Goal: Task Accomplishment & Management: Manage account settings

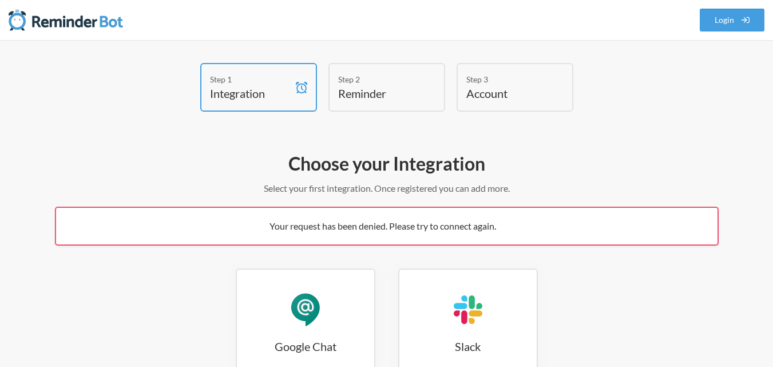
click at [630, 159] on h2 "Choose your Integration" at bounding box center [387, 164] width 664 height 24
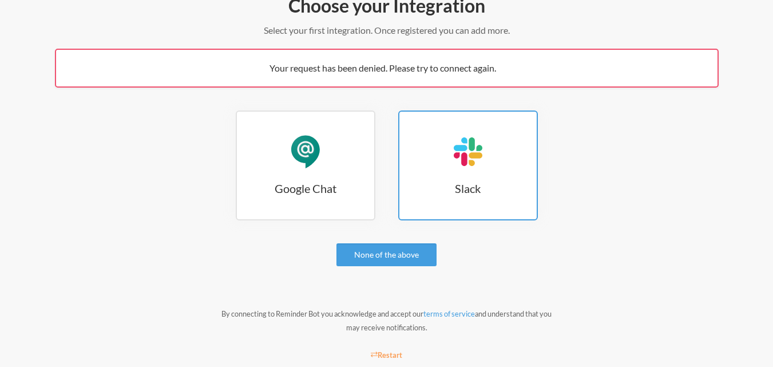
scroll to position [172, 0]
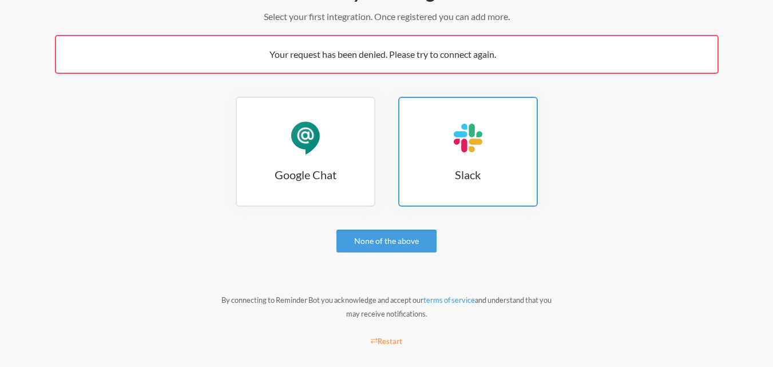
click at [476, 170] on h3 "Slack" at bounding box center [467, 174] width 137 height 16
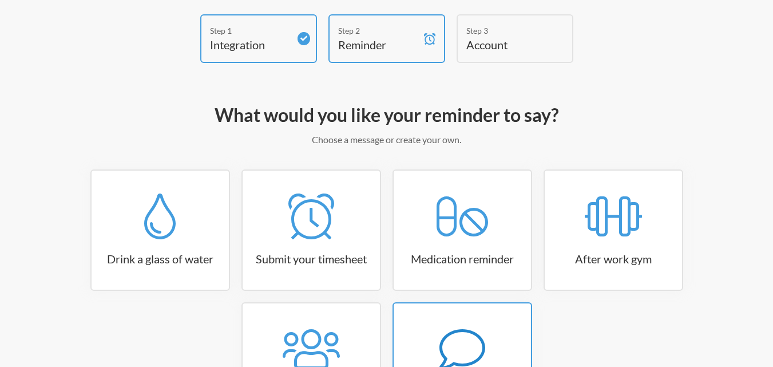
scroll to position [168, 0]
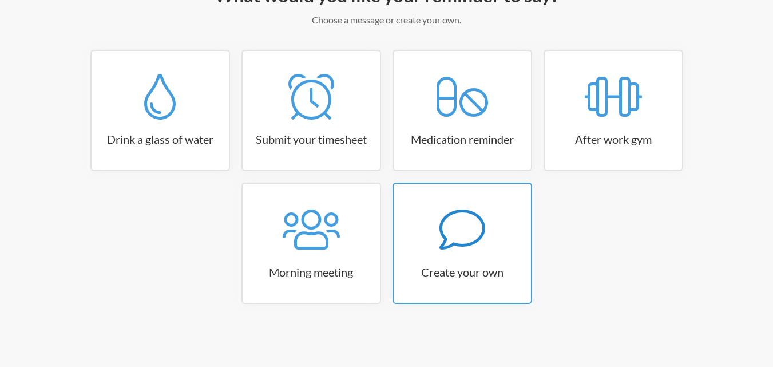
click at [475, 250] on icon at bounding box center [462, 230] width 46 height 46
select select "10:30:00"
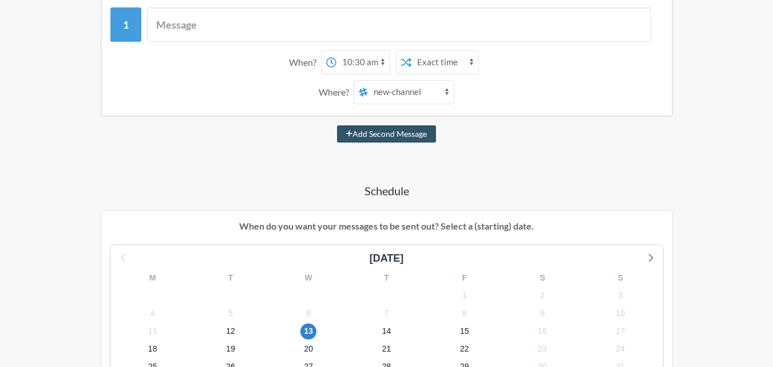
scroll to position [229, 0]
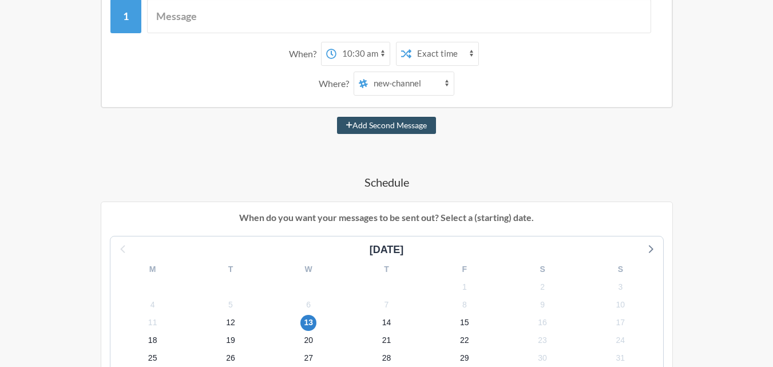
click at [420, 83] on select "new-channel all-tlm social it-help tlm-helpdesk visitors_notification mailgun" at bounding box center [411, 83] width 86 height 23
click at [449, 84] on select "new-channel all-tlm social it-help tlm-helpdesk visitors_notification mailgun" at bounding box center [411, 83] width 86 height 23
click at [447, 84] on select "new-channel all-tlm social it-help tlm-helpdesk visitors_notification mailgun" at bounding box center [411, 83] width 86 height 23
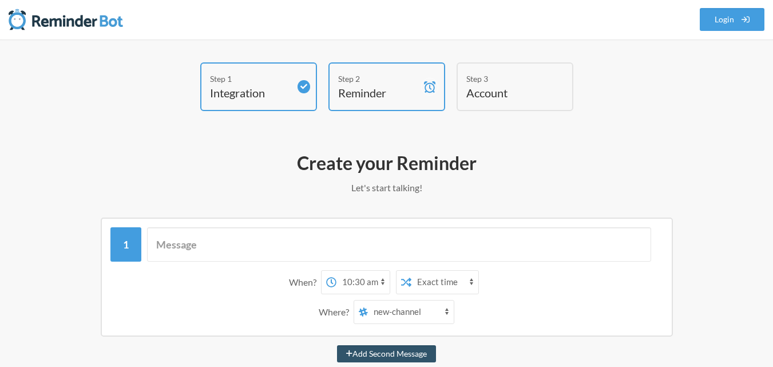
scroll to position [0, 0]
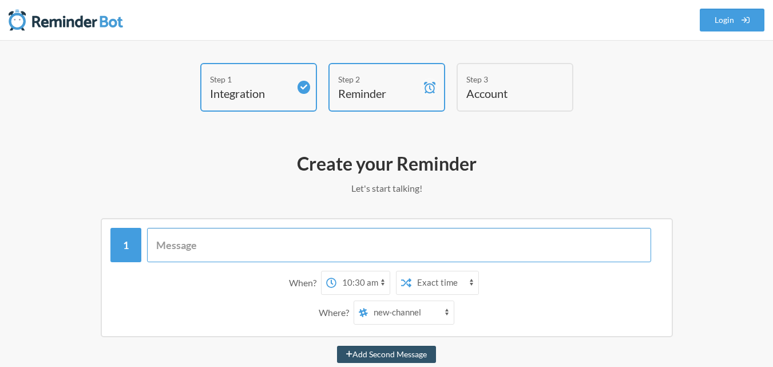
click at [197, 245] on input "text" at bounding box center [399, 245] width 504 height 34
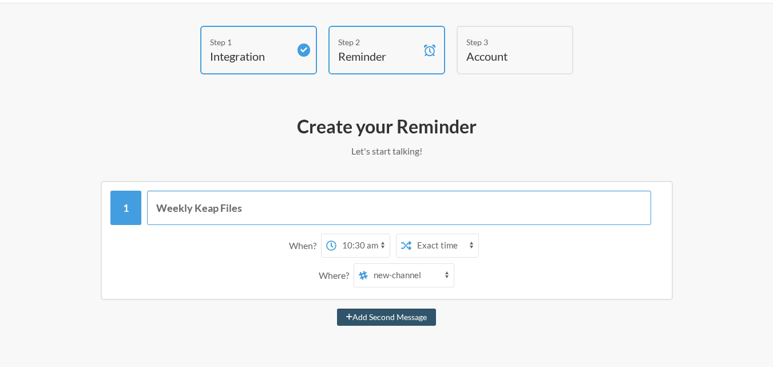
scroll to position [57, 0]
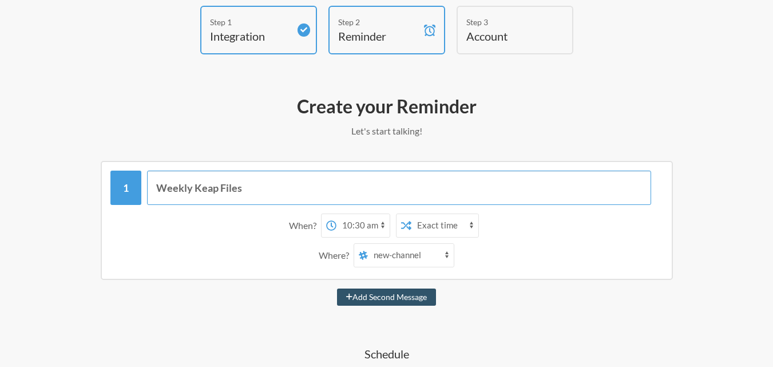
type input "Weekly Keap Files"
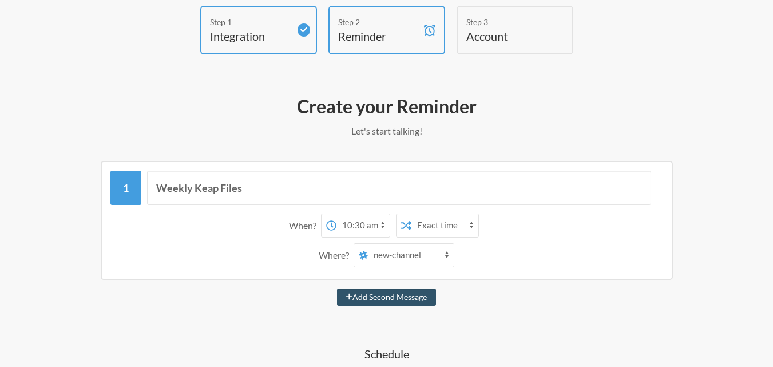
click at [443, 255] on select "new-channel all-tlm social it-help tlm-helpdesk visitors_notification mailgun" at bounding box center [411, 255] width 86 height 23
click at [368, 244] on select "new-channel all-tlm social it-help tlm-helpdesk visitors_notification mailgun" at bounding box center [411, 255] width 86 height 23
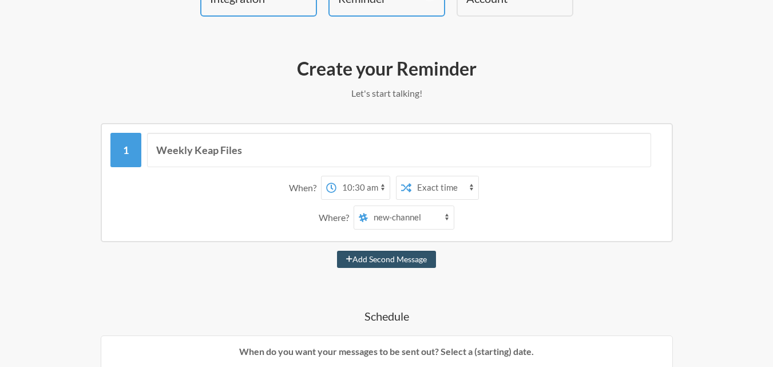
scroll to position [114, 0]
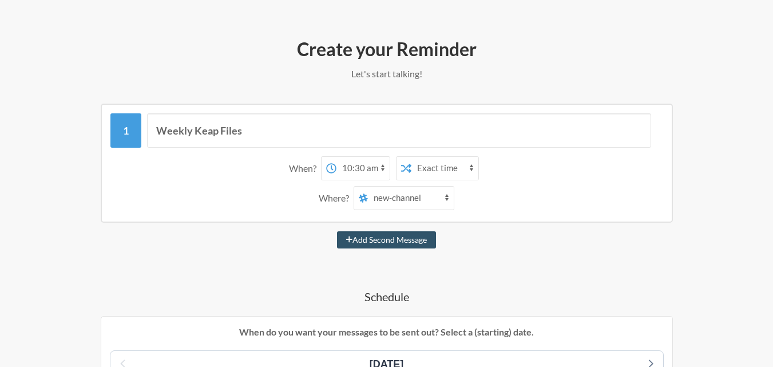
click at [382, 171] on select "12:00 am 12:15 am 12:30 am 12:45 am 1:00 am 1:15 am 1:30 am 1:45 am 2:00 am 2:1…" at bounding box center [362, 168] width 53 height 23
select select "19:00:00"
click at [336, 157] on select "12:00 am 12:15 am 12:30 am 12:45 am 1:00 am 1:15 am 1:30 am 1:45 am 2:00 am 2:1…" at bounding box center [362, 168] width 53 height 23
click at [459, 168] on select "Exact time Random time" at bounding box center [444, 168] width 67 height 23
click at [411, 157] on select "Exact time Random time" at bounding box center [444, 168] width 67 height 23
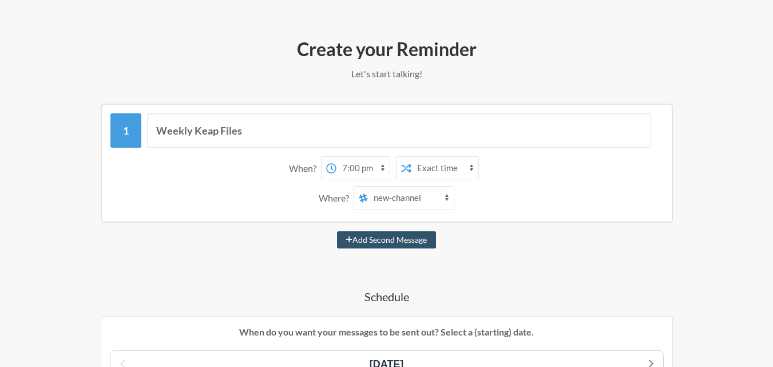
click at [502, 186] on div "Where? new-channel all-tlm social it-help tlm-helpdesk visitors_notification ma…" at bounding box center [386, 198] width 541 height 24
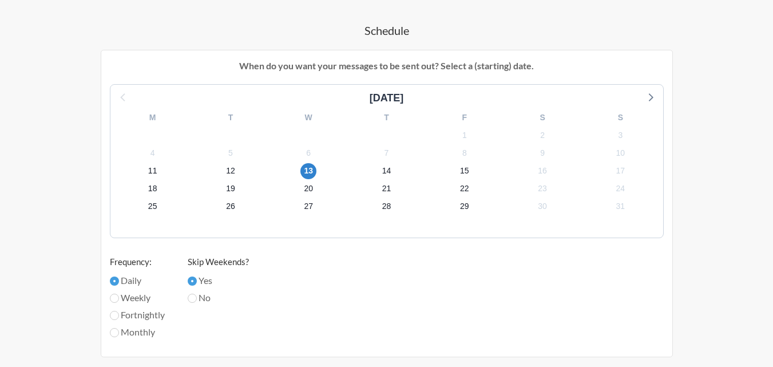
scroll to position [400, 0]
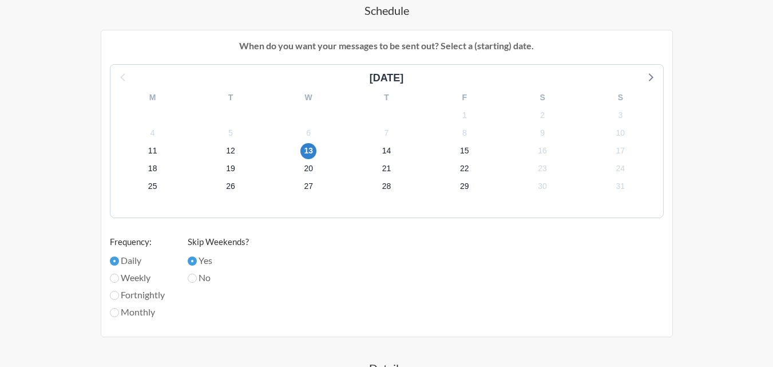
click at [138, 277] on label "Weekly" at bounding box center [137, 278] width 55 height 14
click at [119, 277] on input "Weekly" at bounding box center [114, 277] width 9 height 9
radio input "true"
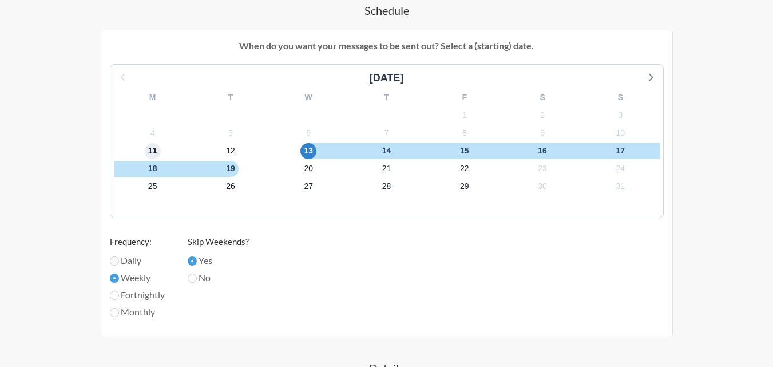
click at [153, 149] on span "11" at bounding box center [153, 151] width 16 height 16
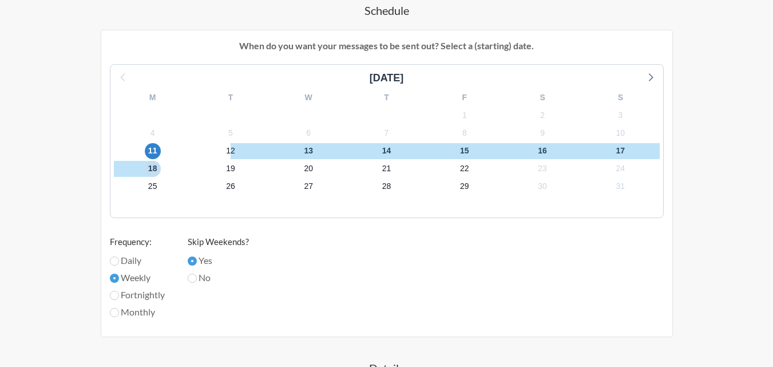
click at [154, 166] on span "18" at bounding box center [153, 169] width 16 height 16
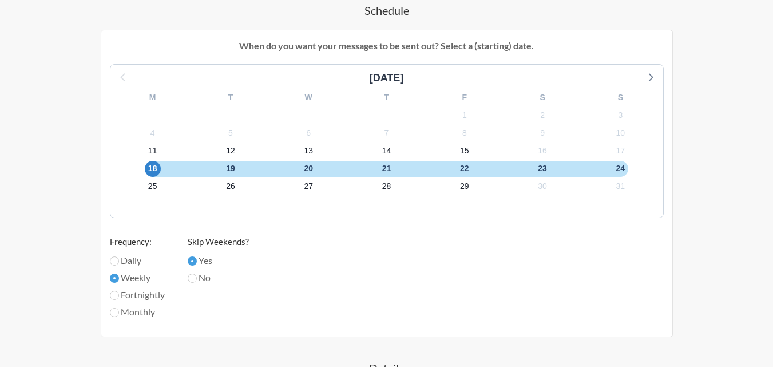
click at [125, 279] on label "Weekly" at bounding box center [137, 278] width 55 height 14
click at [119, 279] on input "Weekly" at bounding box center [114, 277] width 9 height 9
click at [116, 277] on input "Weekly" at bounding box center [114, 277] width 9 height 9
click at [117, 292] on input "Fortnightly" at bounding box center [114, 295] width 9 height 9
radio input "true"
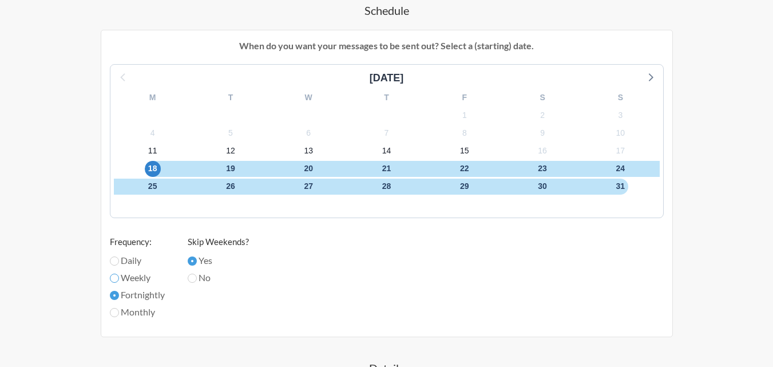
click at [116, 276] on input "Weekly" at bounding box center [114, 277] width 9 height 9
radio input "true"
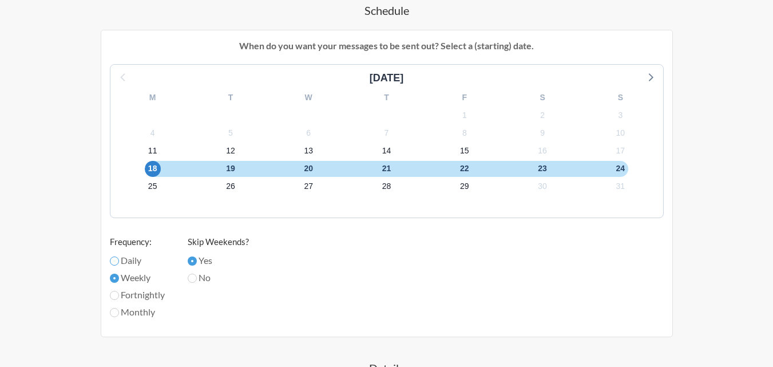
click at [116, 258] on input "Daily" at bounding box center [114, 260] width 9 height 9
radio input "true"
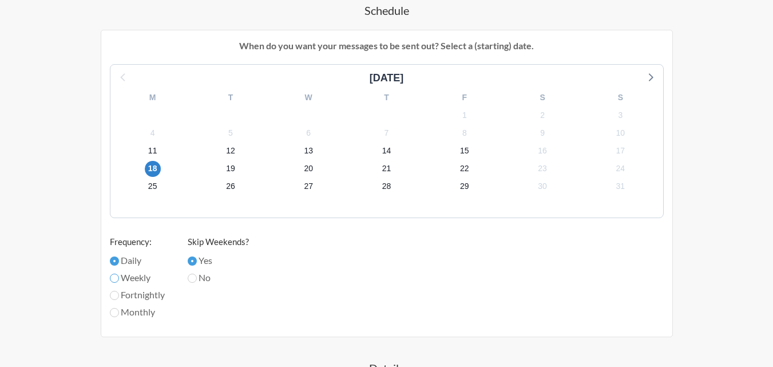
click at [115, 277] on input "Weekly" at bounding box center [114, 277] width 9 height 9
radio input "true"
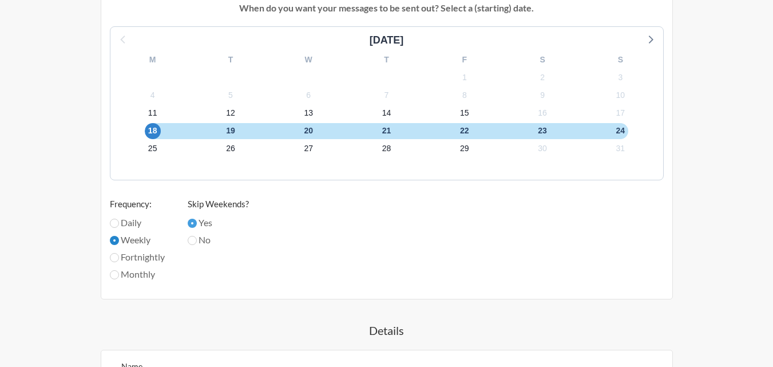
scroll to position [458, 0]
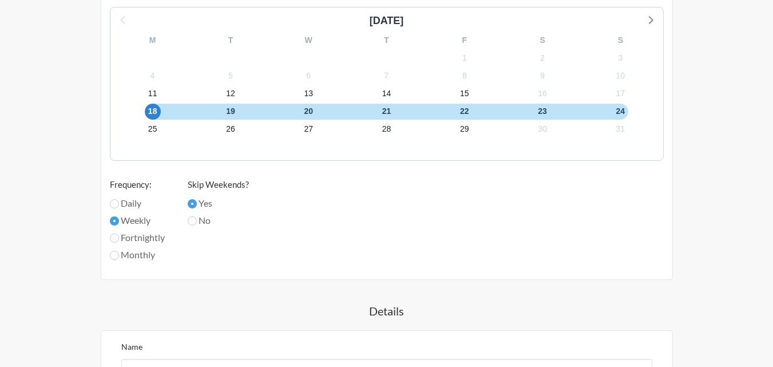
click at [121, 255] on label "Monthly" at bounding box center [137, 255] width 55 height 14
click at [119, 255] on input "Monthly" at bounding box center [114, 255] width 9 height 9
radio input "true"
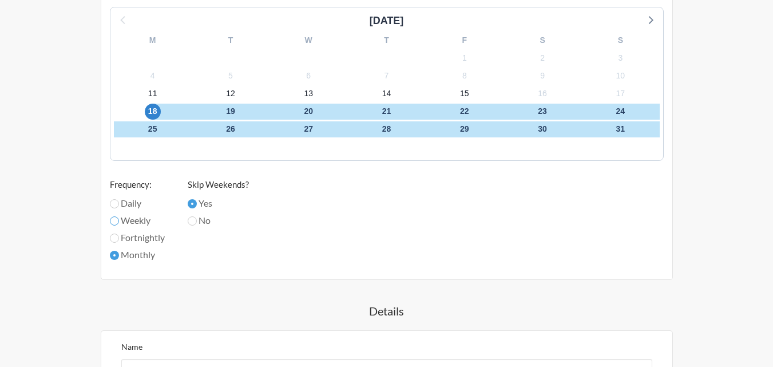
click at [116, 223] on input "Weekly" at bounding box center [114, 220] width 9 height 9
radio input "true"
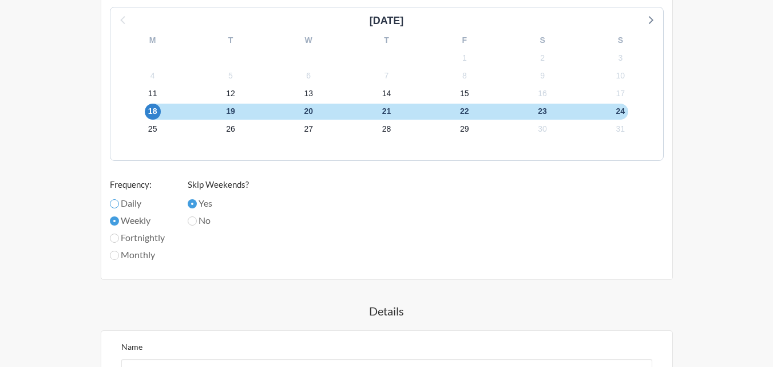
click at [118, 203] on input "Daily" at bounding box center [114, 203] width 9 height 9
radio input "true"
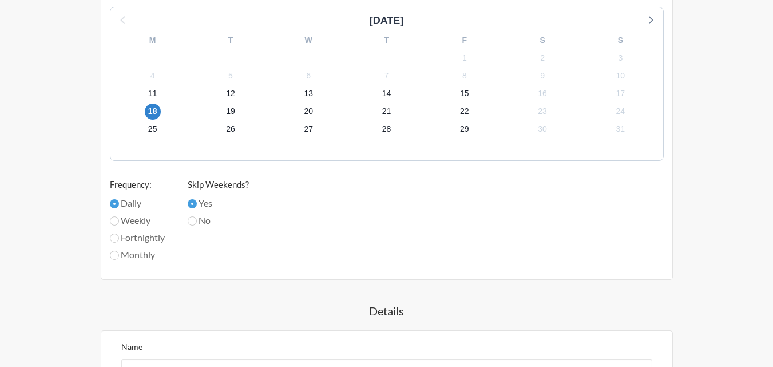
click at [120, 216] on label "Weekly" at bounding box center [137, 220] width 55 height 14
click at [119, 216] on input "Weekly" at bounding box center [114, 220] width 9 height 9
radio input "true"
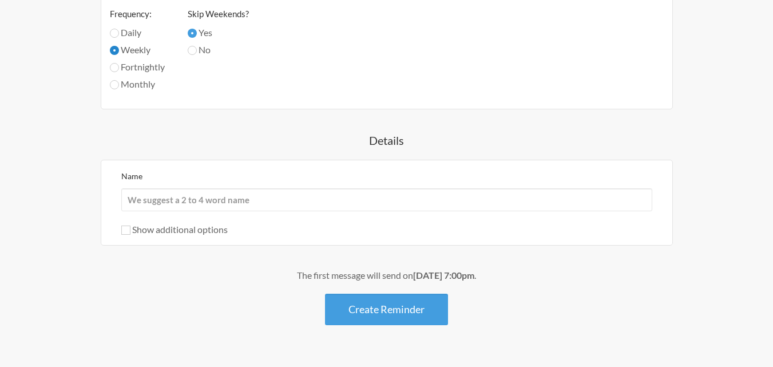
scroll to position [629, 0]
click at [161, 230] on label "Show additional options" at bounding box center [174, 228] width 106 height 11
click at [130, 230] on input "Show additional options" at bounding box center [125, 228] width 9 height 9
checkbox input "true"
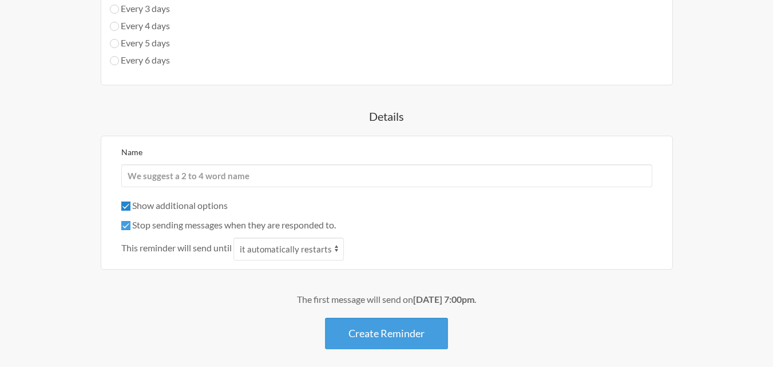
scroll to position [744, 0]
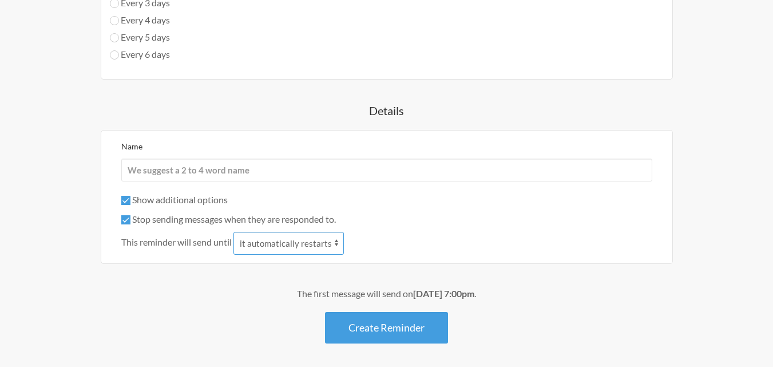
click at [314, 247] on select "it automatically restarts it is replied to" at bounding box center [288, 243] width 110 height 23
select select "1"
click at [235, 232] on select "it automatically restarts it is replied to" at bounding box center [288, 243] width 110 height 23
click at [398, 250] on div "This reminder will send until it automatically restarts it is replied to" at bounding box center [386, 243] width 531 height 23
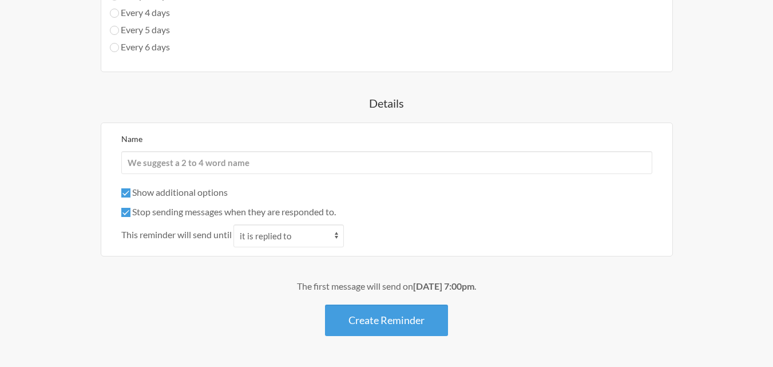
scroll to position [732, 0]
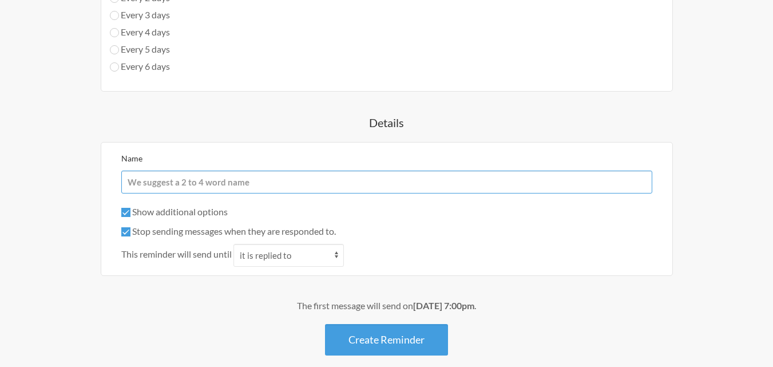
click at [209, 183] on input "Name" at bounding box center [386, 181] width 531 height 23
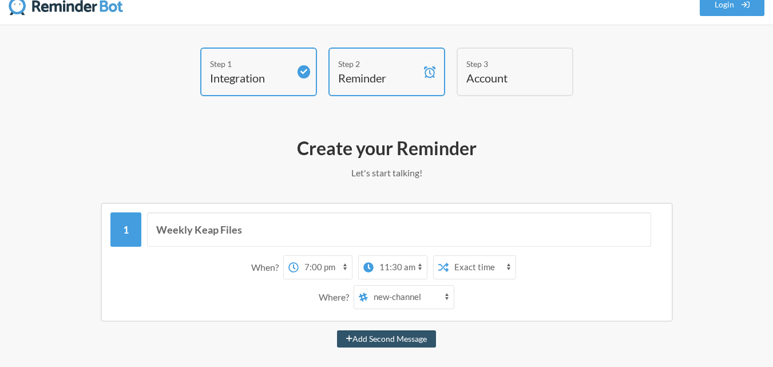
scroll to position [0, 0]
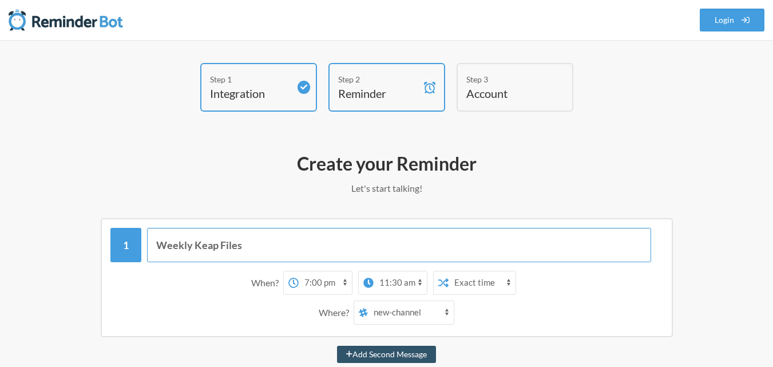
drag, startPoint x: 234, startPoint y: 246, endPoint x: 153, endPoint y: 243, distance: 81.3
click at [153, 243] on input "Weekly Keap Files" at bounding box center [399, 245] width 504 height 34
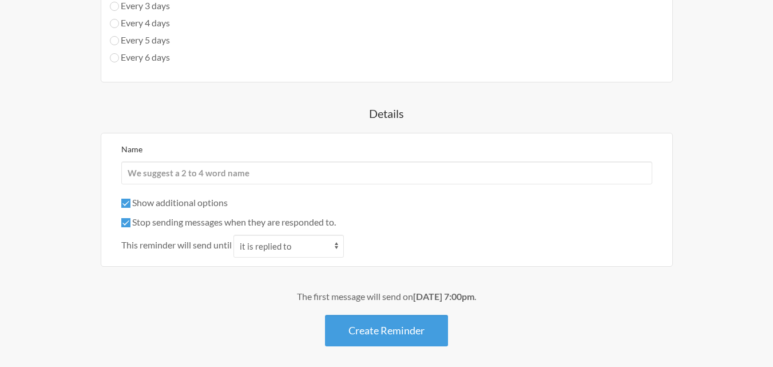
scroll to position [744, 0]
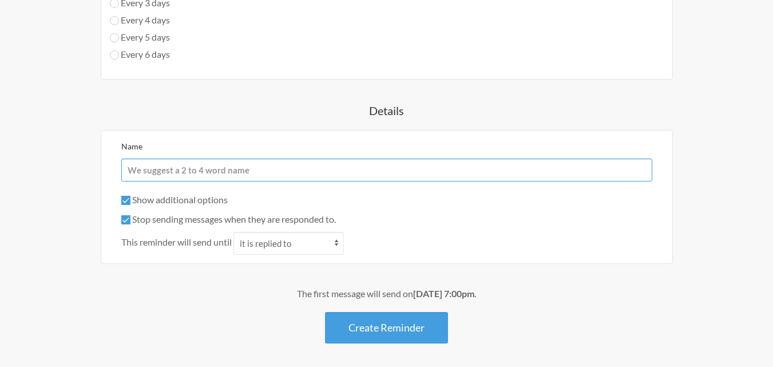
click at [195, 179] on input "Name" at bounding box center [386, 169] width 531 height 23
paste input "Weekly Keap Files"
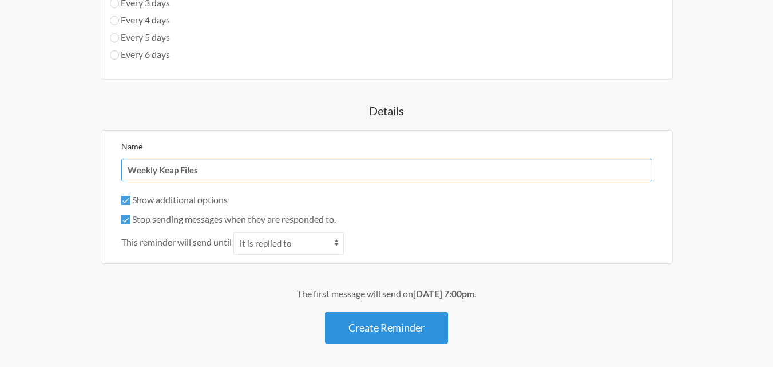
type input "Weekly Keap Files"
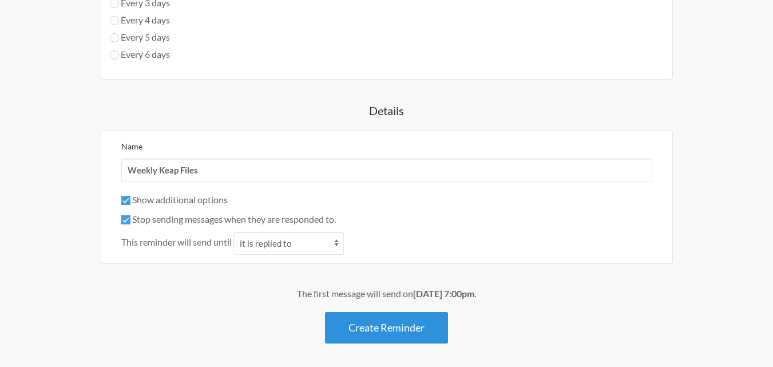
click at [383, 327] on button "Create Reminder" at bounding box center [386, 327] width 123 height 31
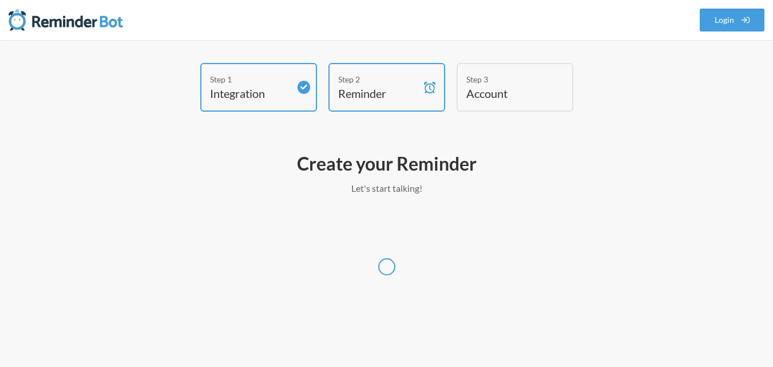
scroll to position [0, 0]
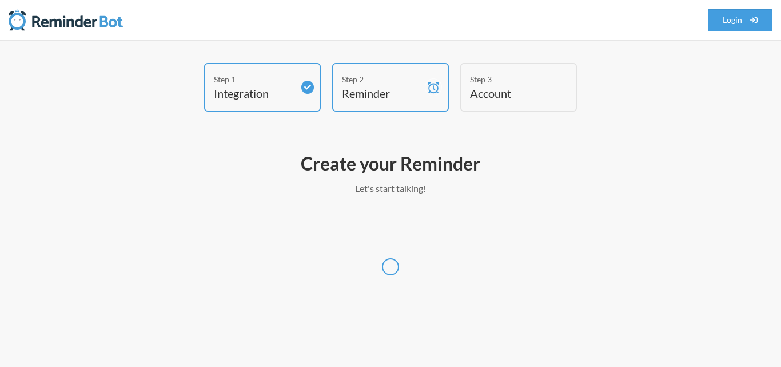
select select "UTC"
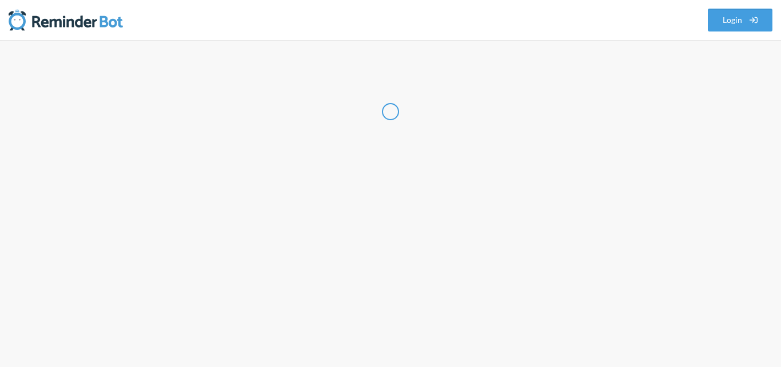
select select "IN"
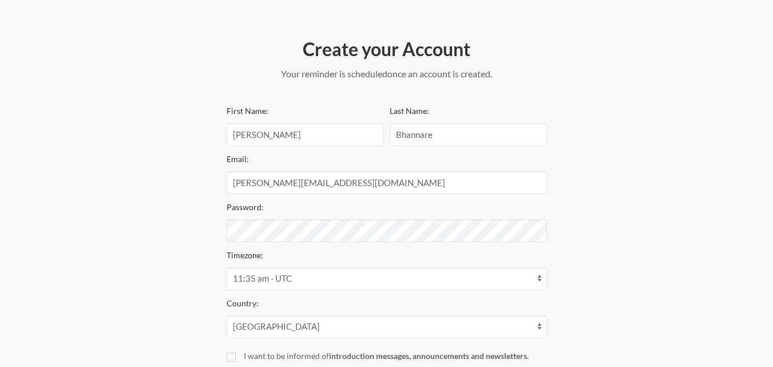
scroll to position [57, 0]
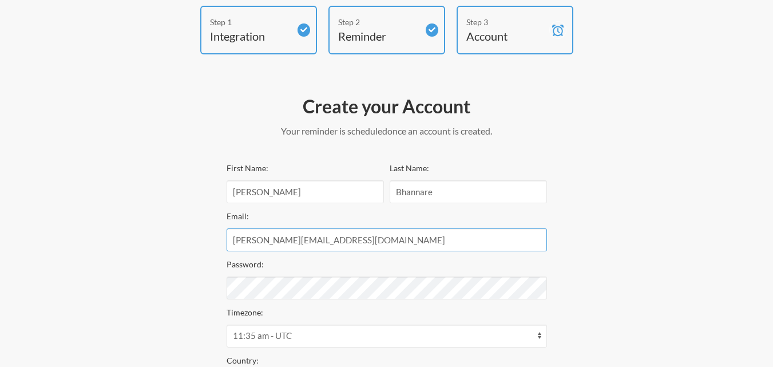
click at [403, 236] on input "sakshi.bhannare@tlminsidesales.com" at bounding box center [387, 239] width 320 height 23
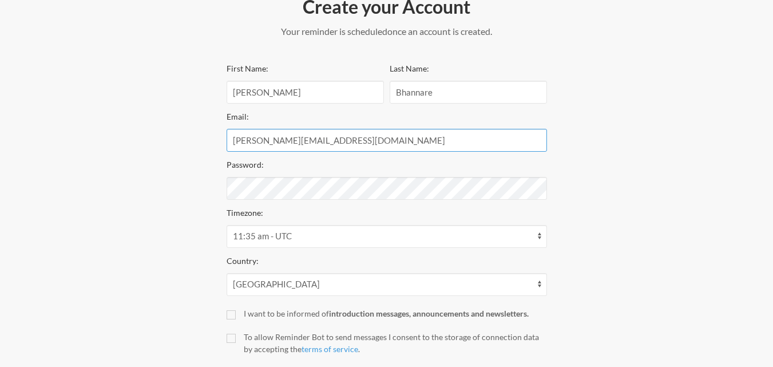
scroll to position [172, 0]
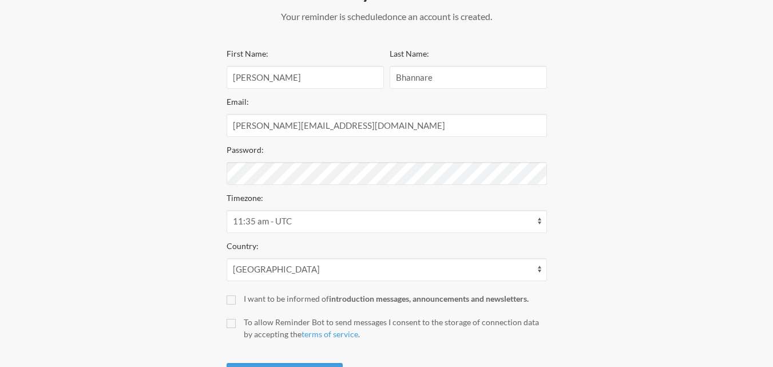
click at [531, 173] on keeper-lock "Open Keeper Popup" at bounding box center [534, 173] width 14 height 14
click at [535, 177] on keeper-lock "Open Keeper Popup" at bounding box center [534, 173] width 14 height 14
click at [537, 173] on keeper-lock "Open Keeper Popup" at bounding box center [534, 173] width 14 height 14
click at [468, 189] on div "First Name: Sakshi Last Name: Bhannare Email: sakshi.bhannare@tlminsidesales.co…" at bounding box center [387, 220] width 320 height 348
click at [537, 173] on keeper-lock "Open Keeper Popup" at bounding box center [534, 173] width 14 height 14
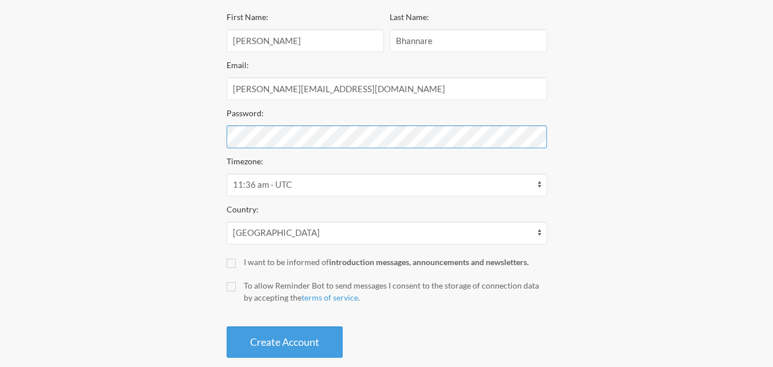
scroll to position [228, 0]
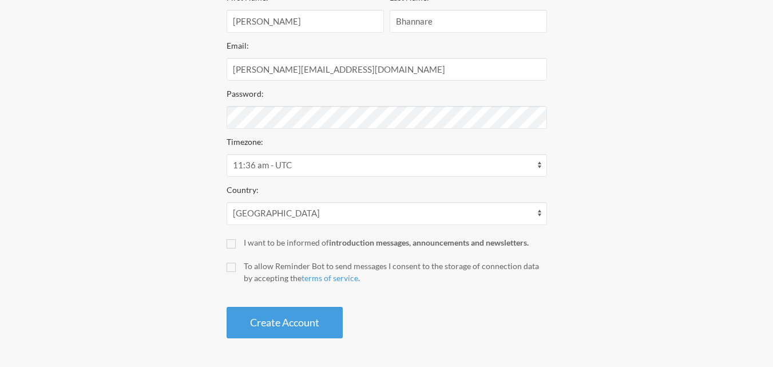
click at [594, 180] on div "Step 1 Integration Step 2 Reminder Step 3 Account Create your Account Your remi…" at bounding box center [386, 89] width 686 height 509
click at [539, 168] on select "12:21 am - Pacific/Chatham 12:36 am - Pacific/Apia 12:36 am - Pacific/Enderbury…" at bounding box center [387, 165] width 320 height 23
select select "Asia/Kolkata"
click at [227, 154] on select "12:21 am - Pacific/Chatham 12:36 am - Pacific/Apia 12:36 am - Pacific/Enderbury…" at bounding box center [387, 165] width 320 height 23
click at [235, 268] on input "To allow Reminder Bot to send messages I consent to the storage of connection d…" at bounding box center [231, 267] width 9 height 9
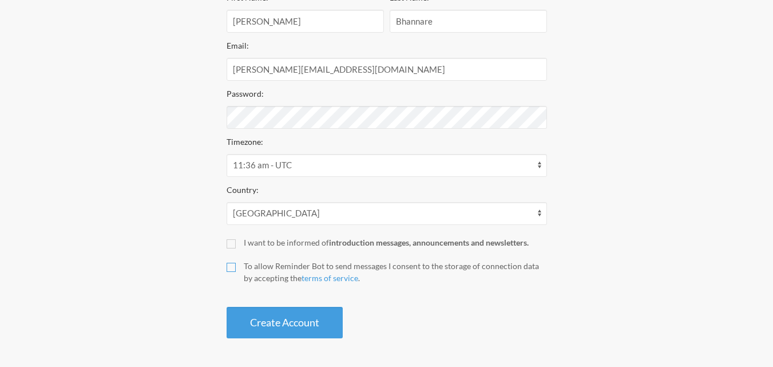
checkbox input "true"
click at [229, 245] on input "I want to be informed of introduction messages, announcements and newsletters." at bounding box center [231, 243] width 9 height 9
click at [246, 245] on div "I want to be informed of introduction messages, announcements and newsletters." at bounding box center [395, 242] width 303 height 12
click at [236, 245] on input "I want to be informed of introduction messages, announcements and newsletters." at bounding box center [231, 243] width 9 height 9
checkbox input "false"
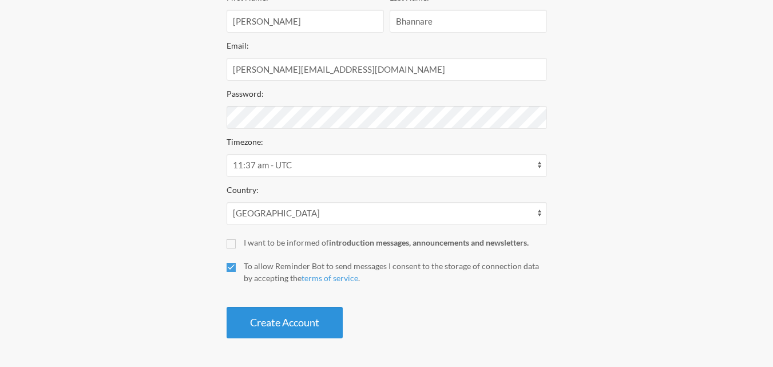
click at [303, 319] on button "Create Account" at bounding box center [285, 322] width 116 height 31
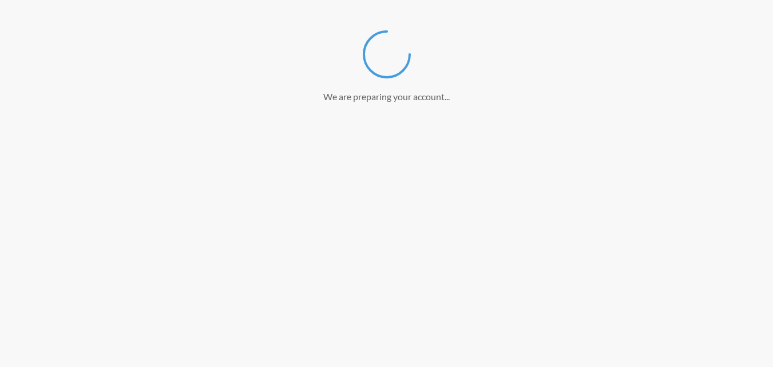
scroll to position [184, 0]
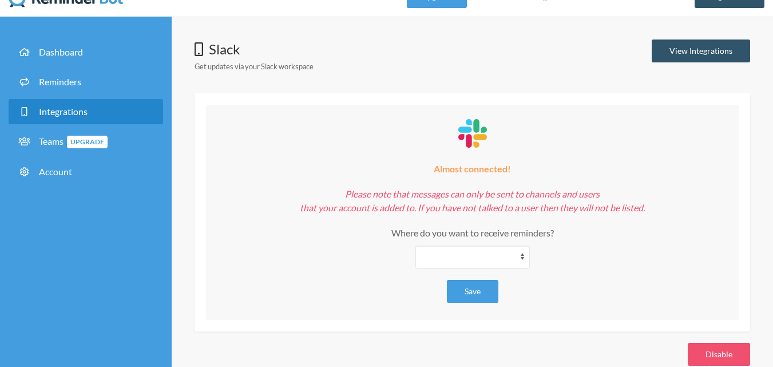
scroll to position [45, 0]
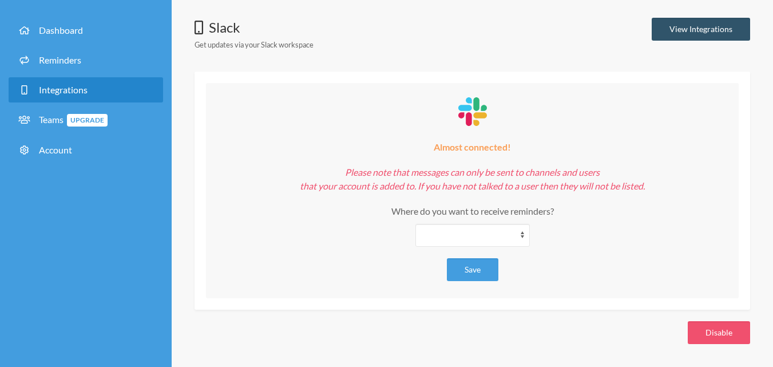
click at [491, 188] on em "Please note that messages can only be sent to channels and users that your acco…" at bounding box center [472, 178] width 345 height 25
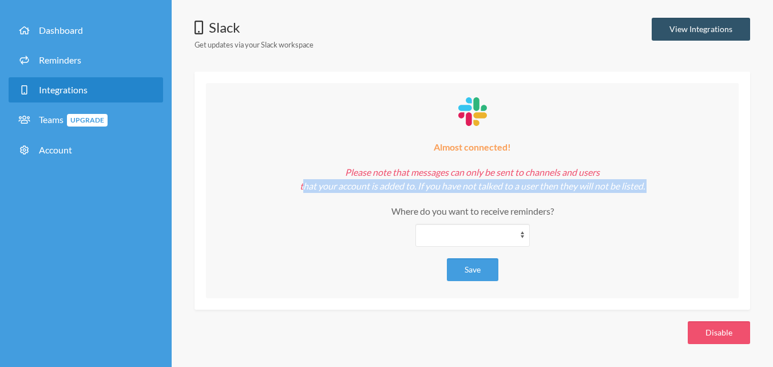
click at [491, 188] on em "Please note that messages can only be sent to channels and users that your acco…" at bounding box center [472, 178] width 345 height 25
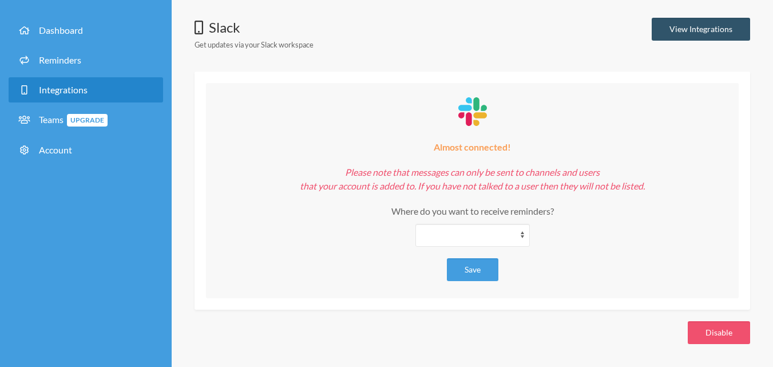
click at [577, 197] on div "**********" at bounding box center [472, 205] width 510 height 81
click at [523, 236] on select "**********" at bounding box center [472, 235] width 114 height 23
click at [521, 229] on select "**********" at bounding box center [472, 235] width 114 height 23
click at [521, 233] on select "**********" at bounding box center [472, 235] width 114 height 23
select select "**********"
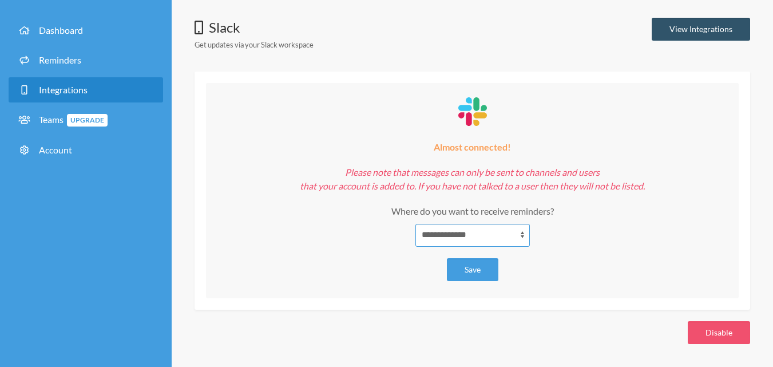
click at [415, 224] on select "**********" at bounding box center [472, 235] width 114 height 23
click at [482, 272] on button "Save" at bounding box center [472, 269] width 51 height 23
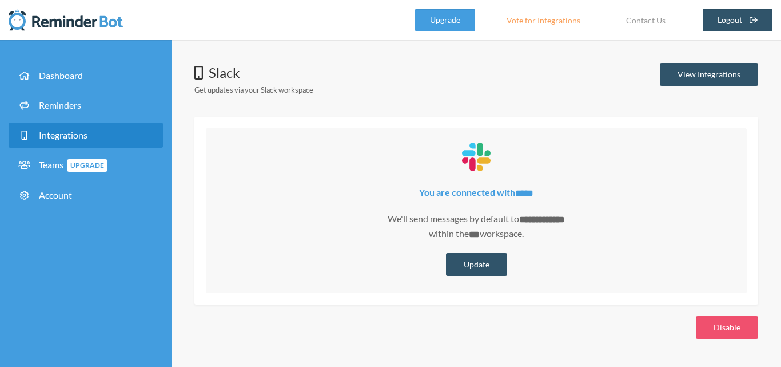
click at [387, 218] on p "**********" at bounding box center [476, 227] width 518 height 30
drag, startPoint x: 387, startPoint y: 218, endPoint x: 515, endPoint y: 221, distance: 127.6
click at [515, 221] on p "**********" at bounding box center [476, 227] width 518 height 30
click at [511, 217] on p "**********" at bounding box center [476, 227] width 518 height 30
drag, startPoint x: 513, startPoint y: 215, endPoint x: 578, endPoint y: 217, distance: 64.7
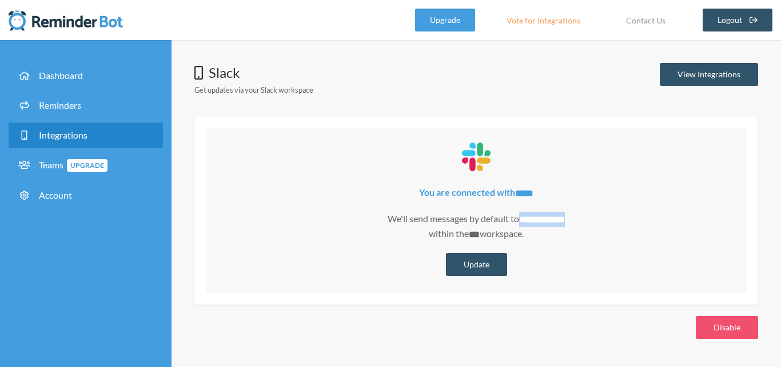
click at [578, 217] on p "**********" at bounding box center [476, 227] width 518 height 30
click at [520, 218] on strong "**********" at bounding box center [542, 219] width 46 height 9
drag, startPoint x: 520, startPoint y: 218, endPoint x: 589, endPoint y: 221, distance: 69.3
click at [589, 221] on p "**********" at bounding box center [476, 227] width 518 height 30
click at [577, 235] on p "**********" at bounding box center [476, 227] width 518 height 30
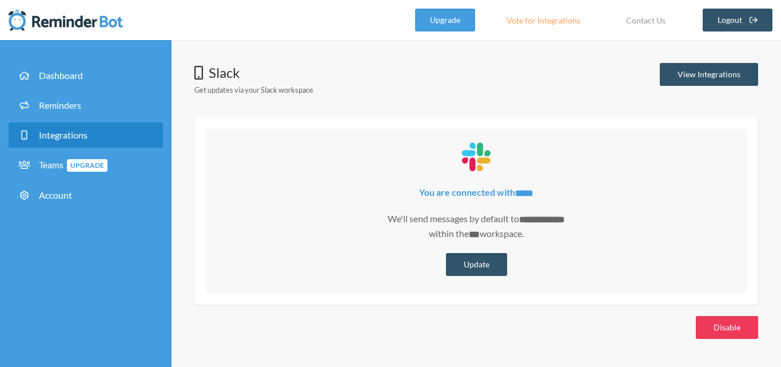
click at [729, 325] on button "Disable" at bounding box center [727, 327] width 62 height 23
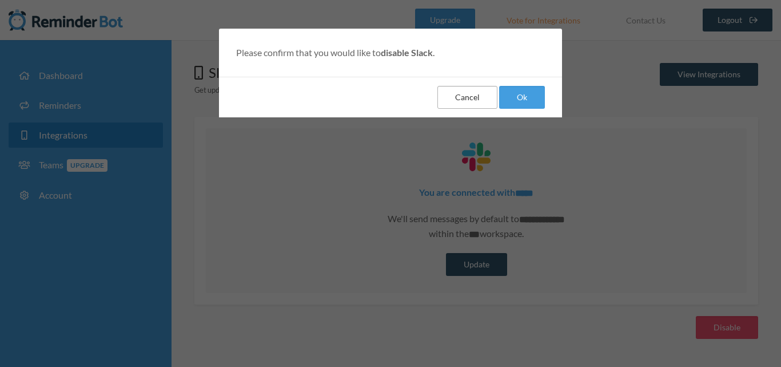
click at [460, 93] on button "Cancel" at bounding box center [468, 97] width 60 height 23
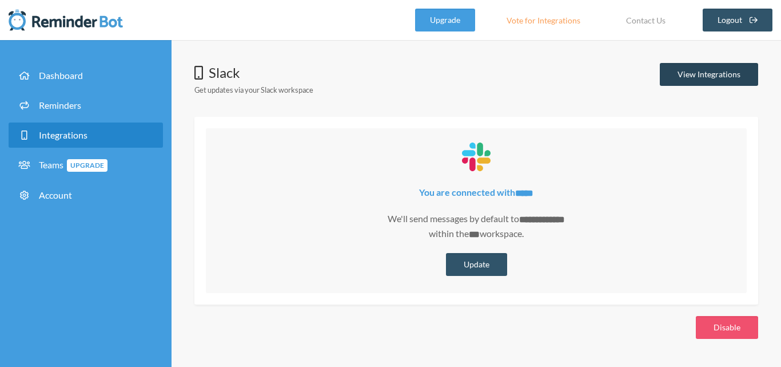
click at [716, 72] on link "View Integrations" at bounding box center [709, 74] width 98 height 23
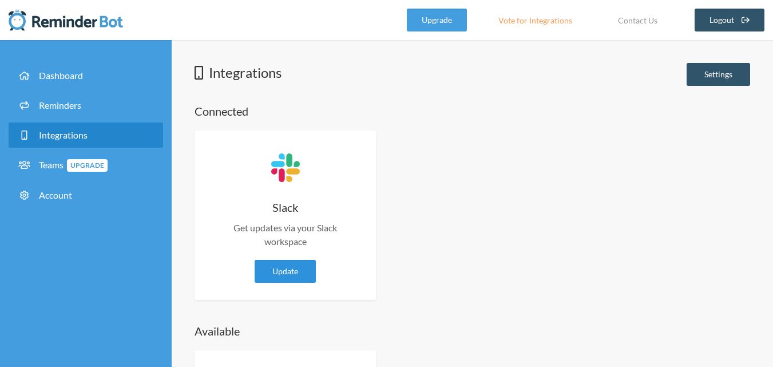
click at [286, 268] on link "Update" at bounding box center [285, 271] width 61 height 23
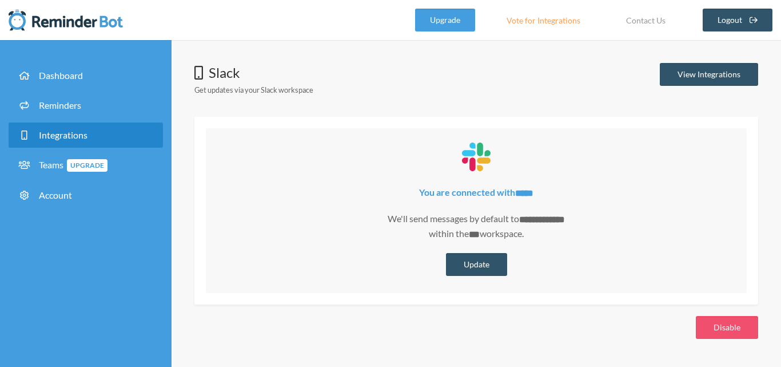
click at [447, 193] on strong "You are connected with *****" at bounding box center [476, 191] width 114 height 11
click at [566, 251] on div "**********" at bounding box center [476, 230] width 518 height 90
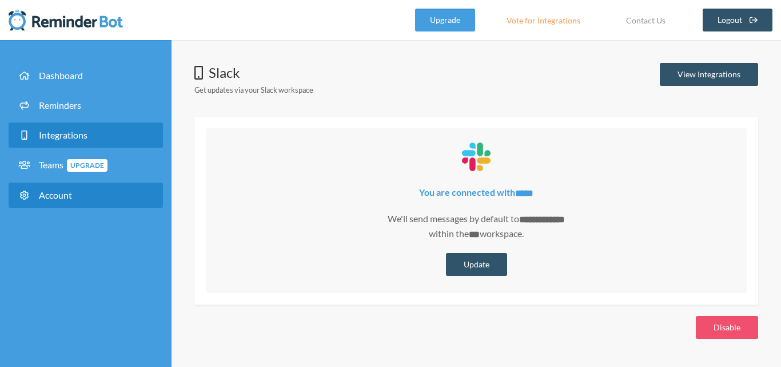
click at [68, 201] on link "Account" at bounding box center [86, 194] width 154 height 25
select select "**"
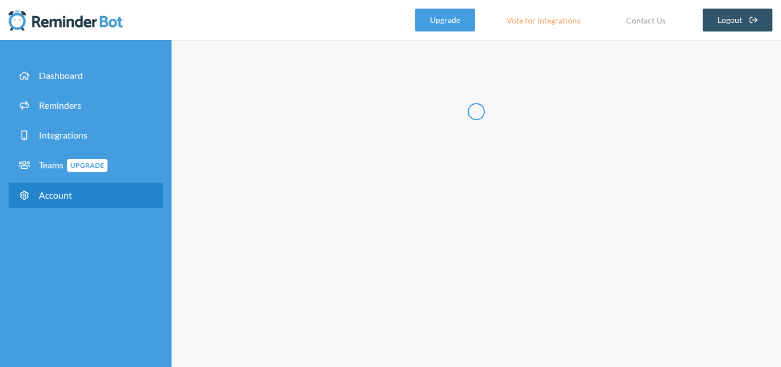
type input "******"
type input "********"
type input "**********"
select select "**"
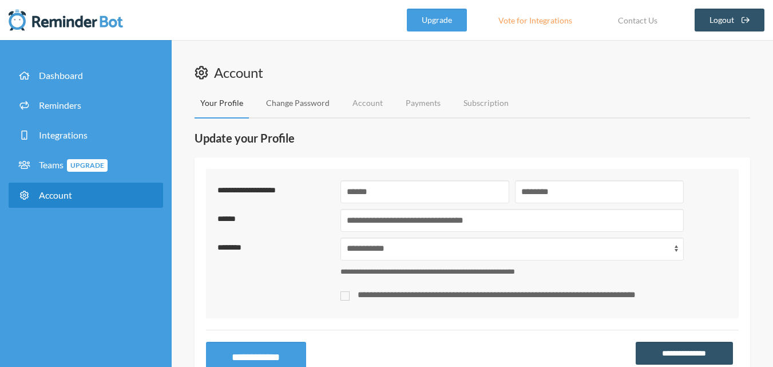
click at [295, 102] on link "Change Password" at bounding box center [297, 103] width 75 height 30
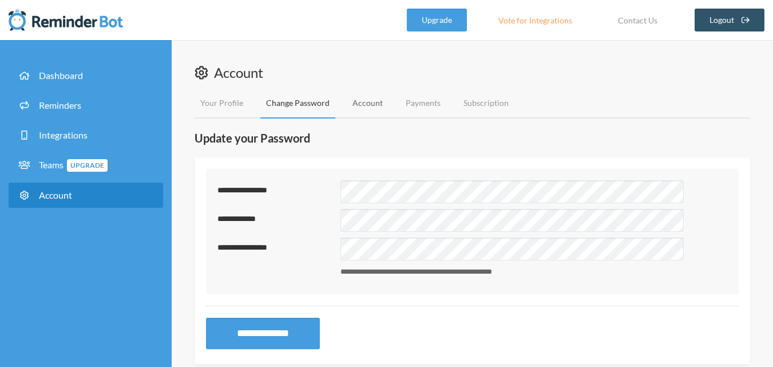
click at [367, 103] on link "Account" at bounding box center [368, 103] width 42 height 30
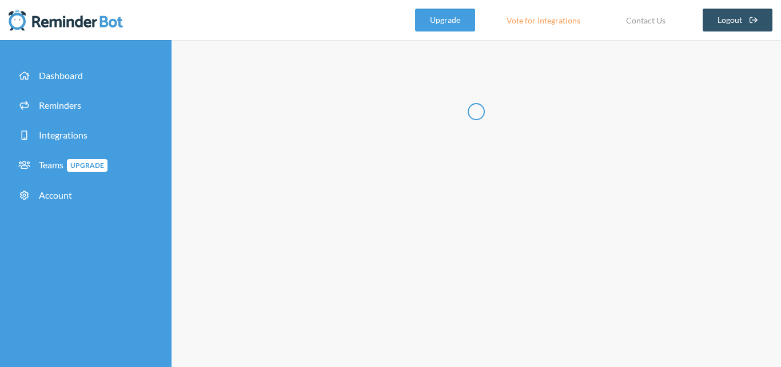
type input "**********"
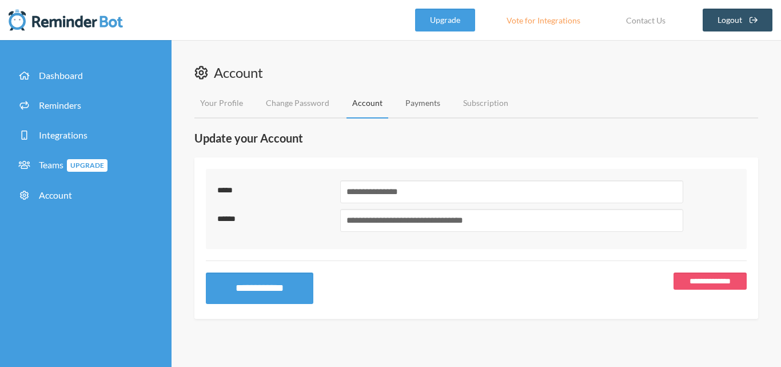
click at [415, 104] on link "Payments" at bounding box center [423, 103] width 46 height 30
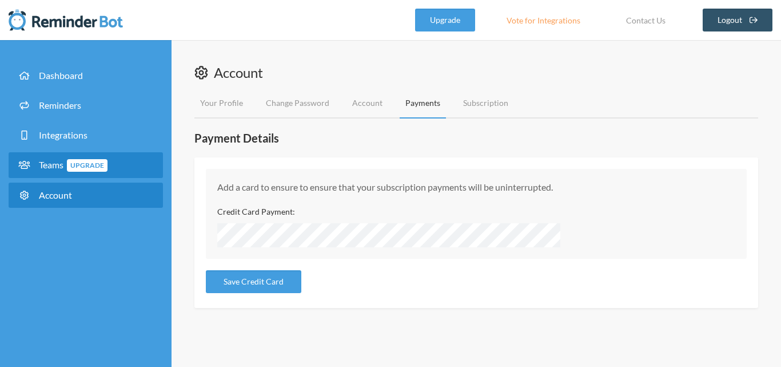
click at [44, 160] on span "Teams Upgrade" at bounding box center [73, 164] width 69 height 11
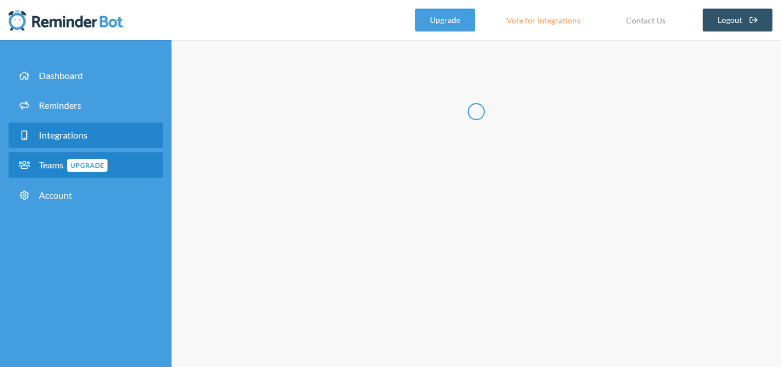
click at [65, 136] on span "Integrations" at bounding box center [63, 134] width 49 height 11
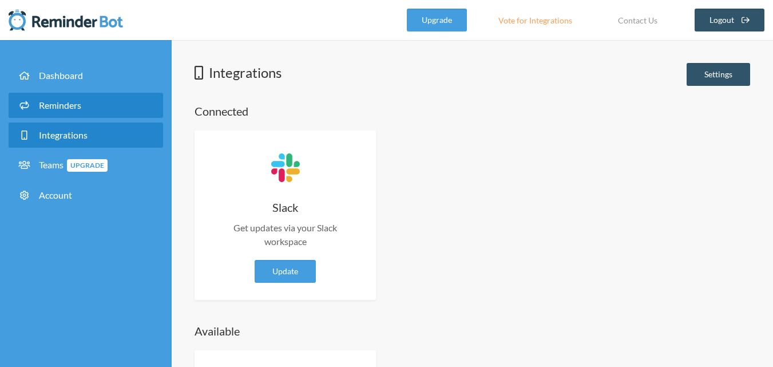
click at [84, 106] on link "Reminders" at bounding box center [86, 105] width 154 height 25
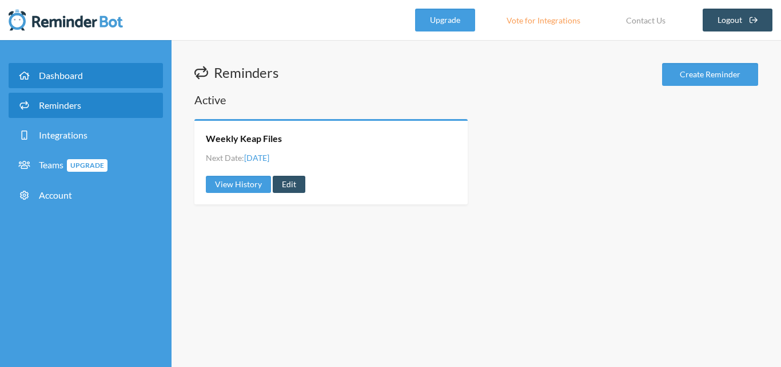
click at [99, 73] on link "Dashboard" at bounding box center [86, 75] width 154 height 25
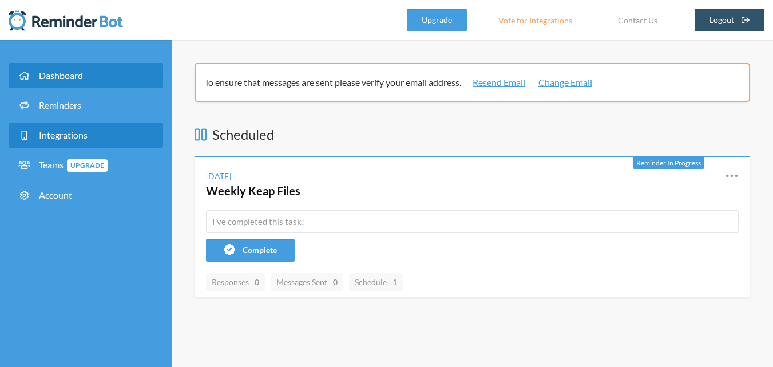
click at [83, 133] on span "Integrations" at bounding box center [63, 134] width 49 height 11
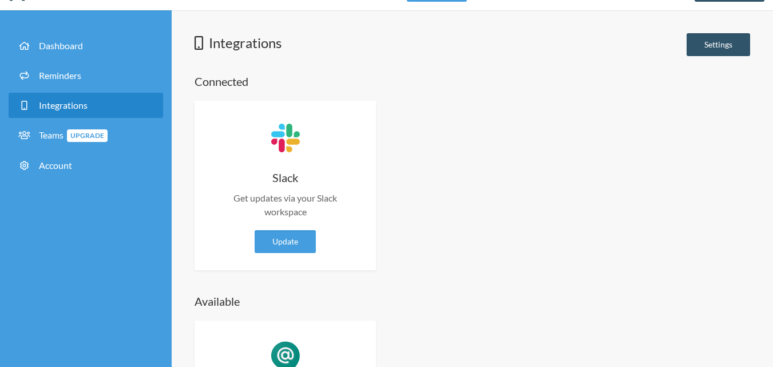
scroll to position [57, 0]
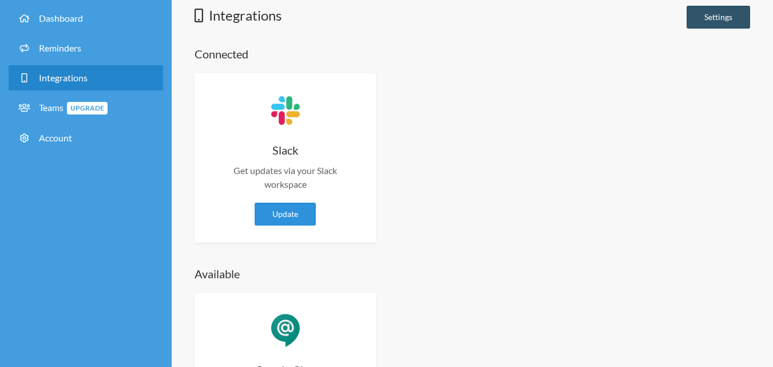
click at [292, 220] on link "Update" at bounding box center [285, 214] width 61 height 23
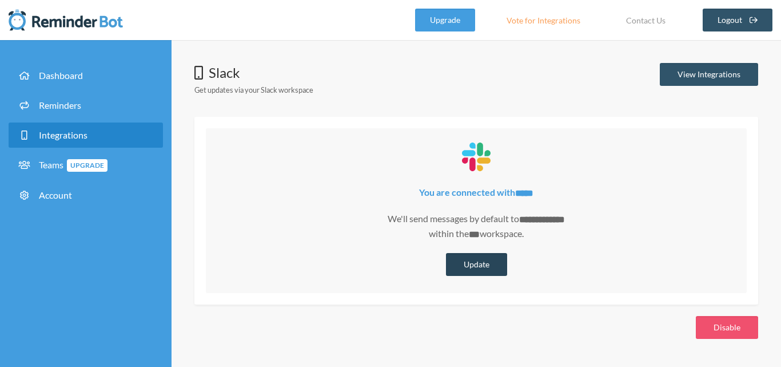
click at [475, 261] on button "Update" at bounding box center [476, 264] width 61 height 23
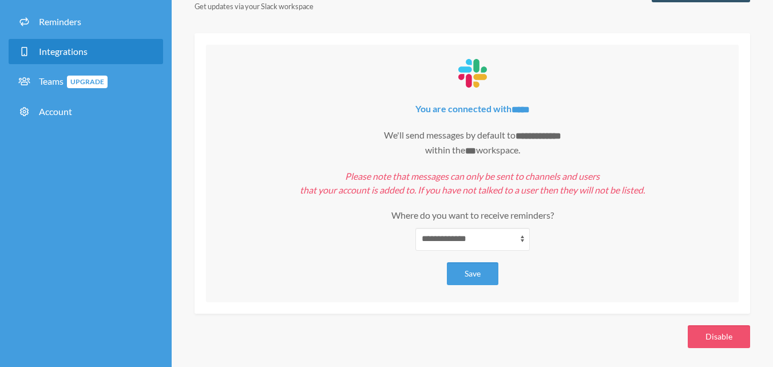
scroll to position [84, 0]
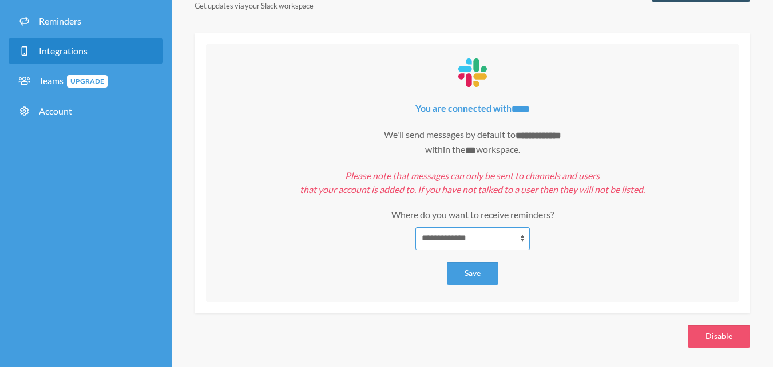
click at [505, 236] on select "**********" at bounding box center [472, 238] width 114 height 23
select select "**********"
click at [415, 227] on select "**********" at bounding box center [472, 238] width 114 height 23
click at [478, 268] on button "Save" at bounding box center [472, 272] width 51 height 23
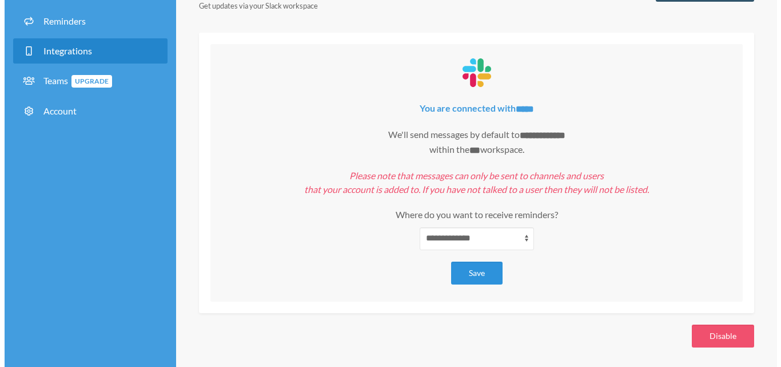
scroll to position [0, 0]
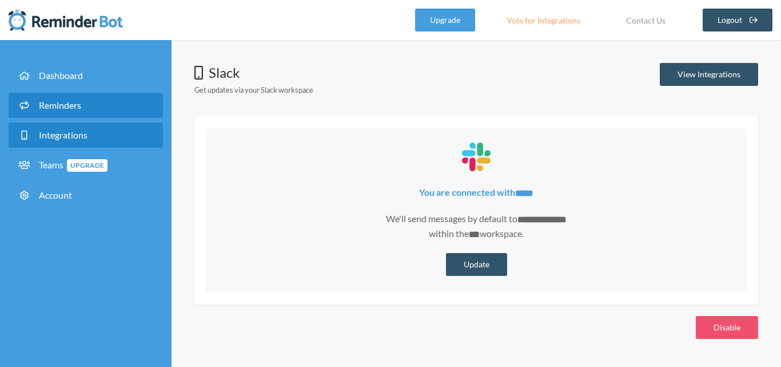
click at [71, 103] on span "Reminders" at bounding box center [60, 105] width 42 height 11
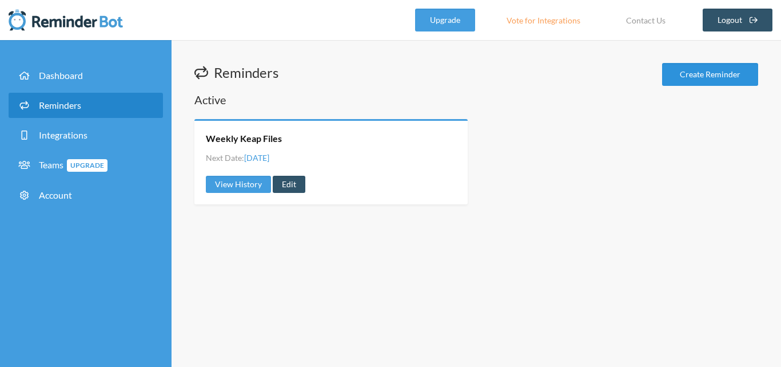
click at [717, 76] on link "Create Reminder" at bounding box center [710, 74] width 96 height 23
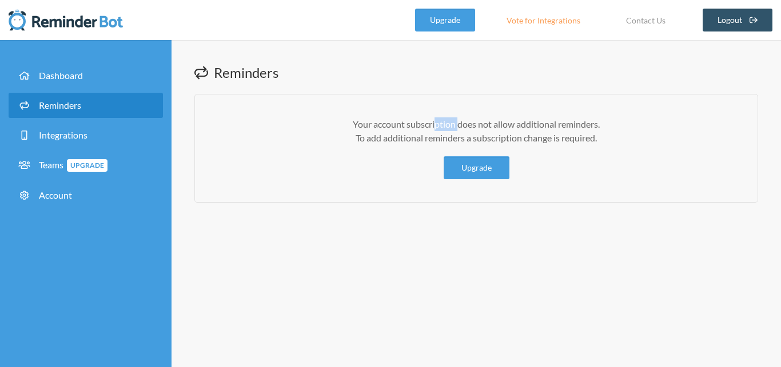
drag, startPoint x: 436, startPoint y: 128, endPoint x: 487, endPoint y: 128, distance: 50.9
click at [466, 128] on p "Your account subscription does not allow additional reminders. To add additiona…" at bounding box center [476, 130] width 517 height 27
click at [487, 128] on p "Your account subscription does not allow additional reminders. To add additiona…" at bounding box center [476, 130] width 517 height 27
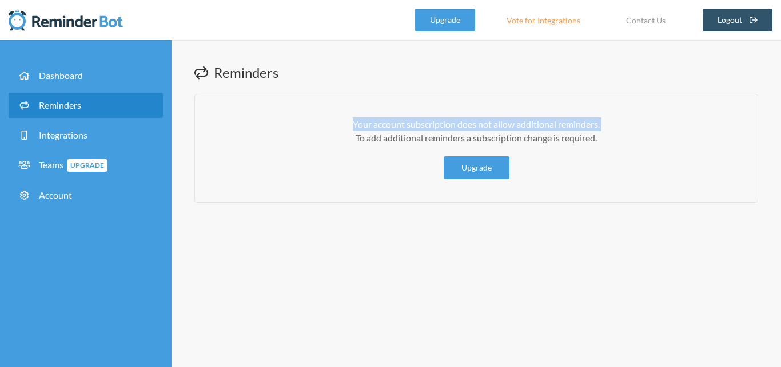
click at [487, 128] on p "Your account subscription does not allow additional reminders. To add additiona…" at bounding box center [476, 130] width 517 height 27
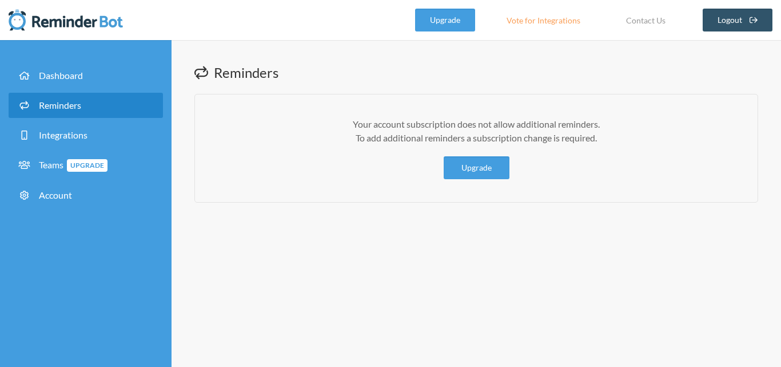
click at [487, 138] on p "Your account subscription does not allow additional reminders. To add additiona…" at bounding box center [476, 130] width 517 height 27
click at [588, 165] on div "Your account subscription does not allow additional reminders. To add additiona…" at bounding box center [476, 148] width 564 height 109
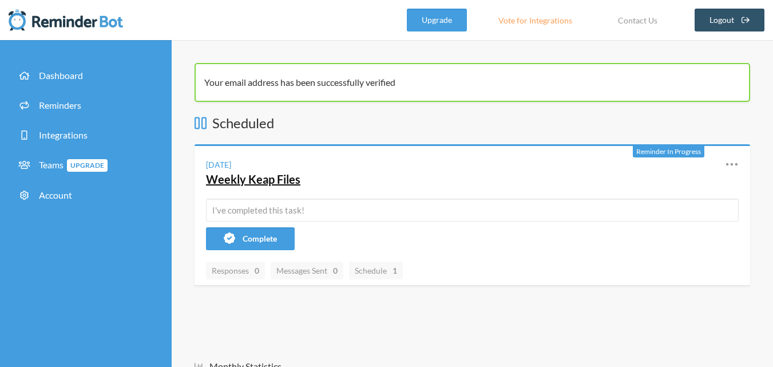
click at [262, 182] on link "Weekly Keap Files" at bounding box center [253, 179] width 94 height 14
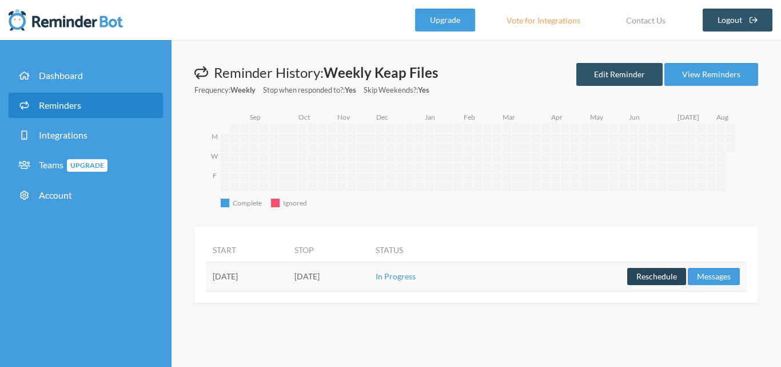
click at [665, 275] on button "Reschedule" at bounding box center [657, 276] width 59 height 17
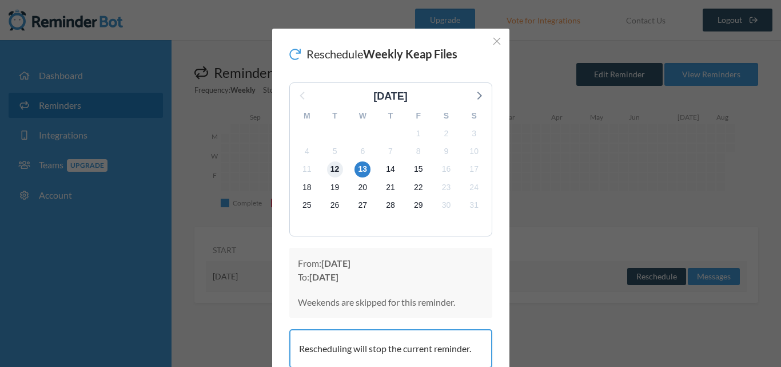
click at [331, 166] on span "12" at bounding box center [335, 169] width 16 height 16
click at [494, 45] on line "Close" at bounding box center [497, 41] width 7 height 7
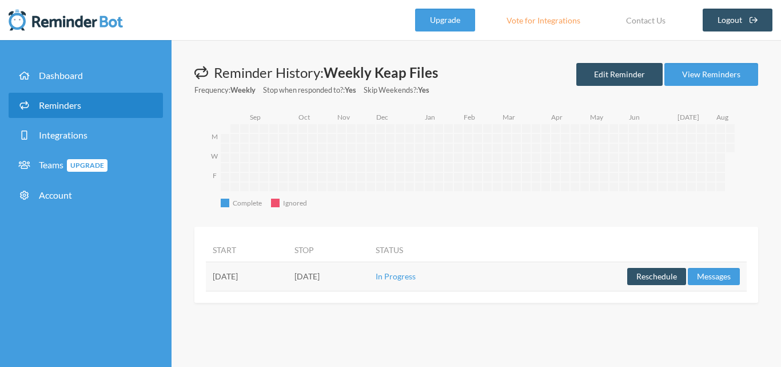
click at [277, 271] on td "[DATE]" at bounding box center [247, 275] width 82 height 29
click at [605, 77] on link "Edit Reminder" at bounding box center [620, 74] width 86 height 23
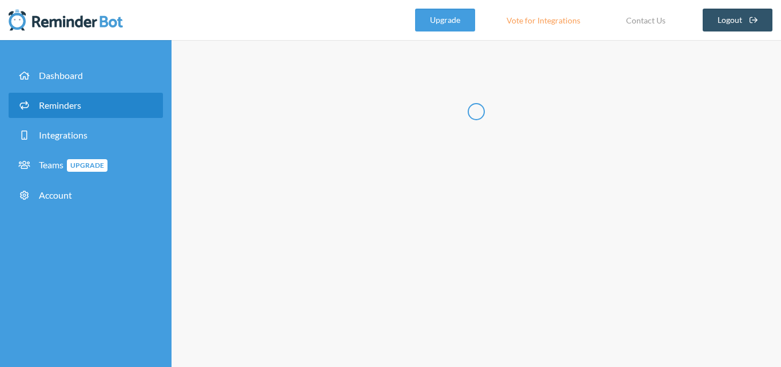
radio input "false"
radio input "true"
type input "Weekly Keap Files"
checkbox input "true"
select select "19:00:00"
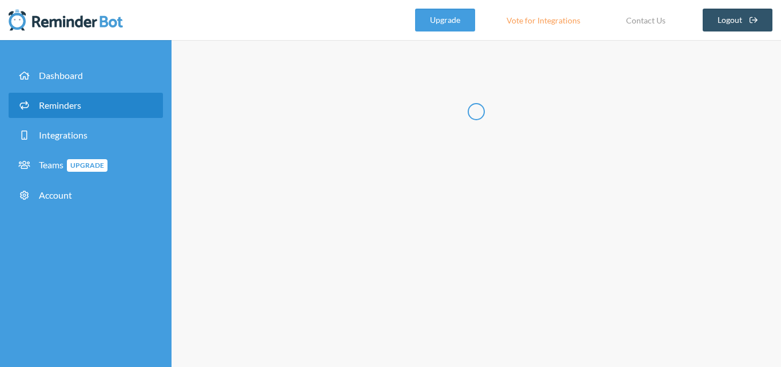
select select "11:30:00"
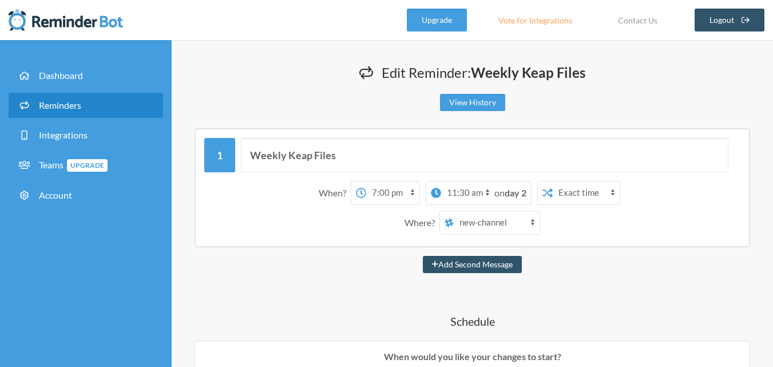
click at [529, 227] on select "new-channel all-tlm social it-help tlm-helpdesk visitors_notification mailgun r…" at bounding box center [497, 222] width 86 height 23
select select "C09AD6JUU7K"
click at [454, 211] on select "new-channel all-tlm social it-help tlm-helpdesk visitors_notification mailgun r…" at bounding box center [497, 222] width 86 height 23
click at [394, 193] on select "12:00 am 12:15 am 12:30 am 12:45 am 1:00 am 1:15 am 1:30 am 1:45 am 2:00 am 2:1…" at bounding box center [392, 192] width 53 height 23
select select "17:30:00"
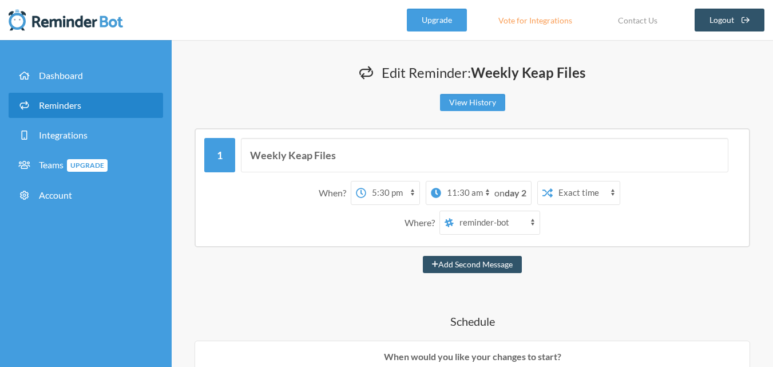
click at [366, 181] on select "12:00 am 12:15 am 12:30 am 12:45 am 1:00 am 1:15 am 1:30 am 1:45 am 2:00 am 2:1…" at bounding box center [392, 192] width 53 height 23
click at [486, 192] on select "12:00 am 12:15 am 12:30 am 12:45 am 1:00 am 1:15 am 1:30 am 1:45 am 2:00 am 2:1…" at bounding box center [467, 192] width 53 height 23
click at [510, 193] on strong "day 2" at bounding box center [516, 192] width 22 height 11
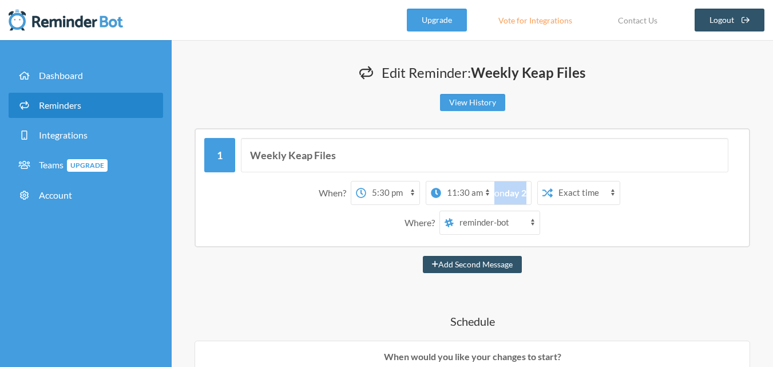
click at [510, 193] on strong "day 2" at bounding box center [516, 192] width 22 height 11
click at [517, 194] on strong "day 2" at bounding box center [516, 192] width 22 height 11
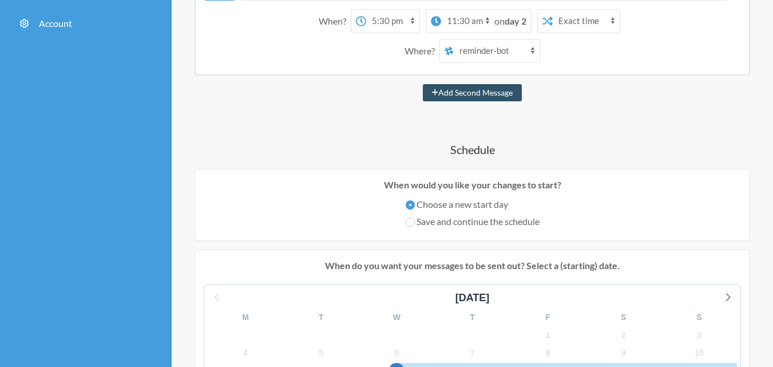
scroll to position [286, 0]
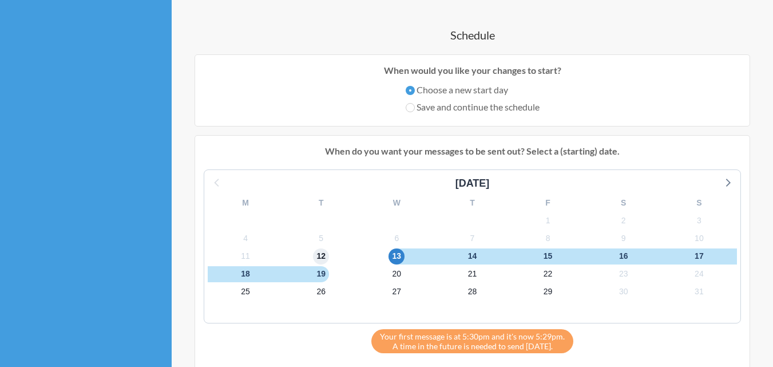
click at [323, 251] on span "12" at bounding box center [321, 256] width 16 height 16
click at [323, 253] on span "12" at bounding box center [321, 256] width 16 height 16
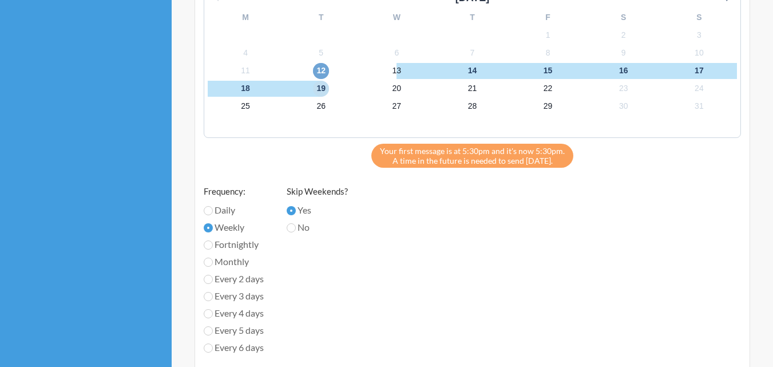
scroll to position [515, 0]
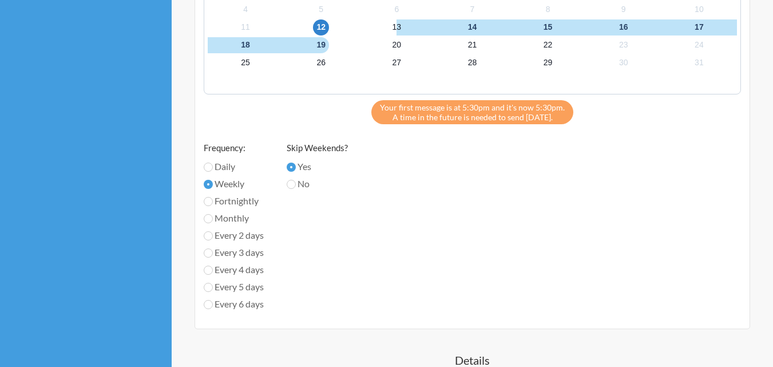
click at [220, 166] on label "Daily" at bounding box center [234, 167] width 60 height 14
click at [213, 166] on input "Daily" at bounding box center [208, 166] width 9 height 9
radio input "true"
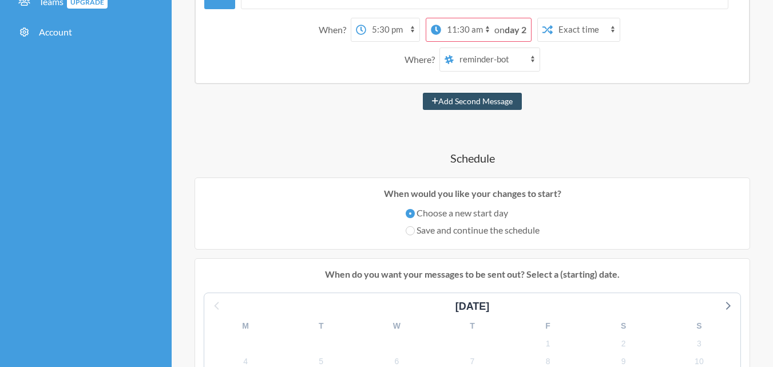
scroll to position [0, 0]
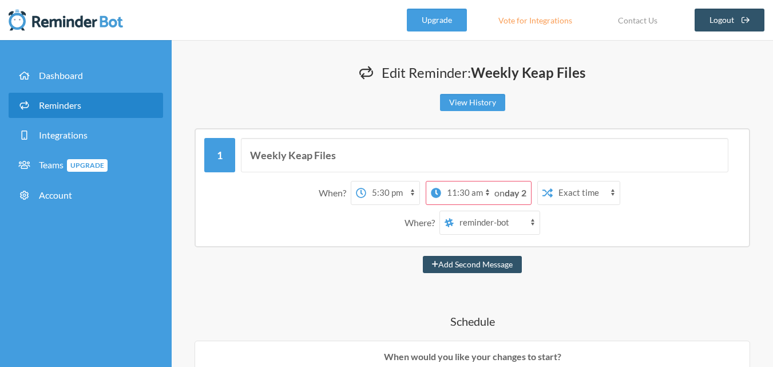
click at [388, 194] on select "12:00 am 12:15 am 12:30 am 12:45 am 1:00 am 1:15 am 1:30 am 1:45 am 2:00 am 2:1…" at bounding box center [392, 192] width 53 height 23
click at [366, 181] on select "12:00 am 12:15 am 12:30 am 12:45 am 1:00 am 1:15 am 1:30 am 1:45 am 2:00 am 2:1…" at bounding box center [392, 192] width 53 height 23
click at [385, 194] on select "12:00 am 12:15 am 12:30 am 12:45 am 1:00 am 1:15 am 1:30 am 1:45 am 2:00 am 2:1…" at bounding box center [392, 192] width 53 height 23
click at [385, 192] on select "12:00 am 12:15 am 12:30 am 12:45 am 1:00 am 1:15 am 1:30 am 1:45 am 2:00 am 2:1…" at bounding box center [392, 192] width 53 height 23
click at [386, 192] on select "12:00 am 12:15 am 12:30 am 12:45 am 1:00 am 1:15 am 1:30 am 1:45 am 2:00 am 2:1…" at bounding box center [392, 192] width 53 height 23
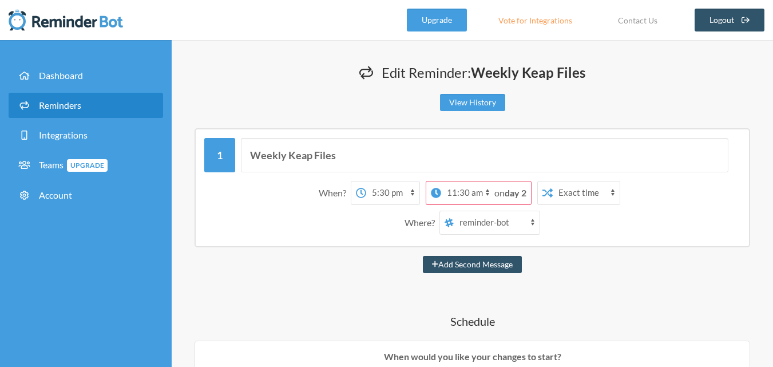
click at [386, 192] on select "12:00 am 12:15 am 12:30 am 12:45 am 1:00 am 1:15 am 1:30 am 1:45 am 2:00 am 2:1…" at bounding box center [392, 192] width 53 height 23
click at [388, 194] on select "12:00 am 12:15 am 12:30 am 12:45 am 1:00 am 1:15 am 1:30 am 1:45 am 2:00 am 2:1…" at bounding box center [392, 192] width 53 height 23
click at [383, 201] on select "12:00 am 12:15 am 12:30 am 12:45 am 1:00 am 1:15 am 1:30 am 1:45 am 2:00 am 2:1…" at bounding box center [392, 192] width 53 height 23
click at [383, 192] on select "12:00 am 12:15 am 12:30 am 12:45 am 1:00 am 1:15 am 1:30 am 1:45 am 2:00 am 2:1…" at bounding box center [392, 192] width 53 height 23
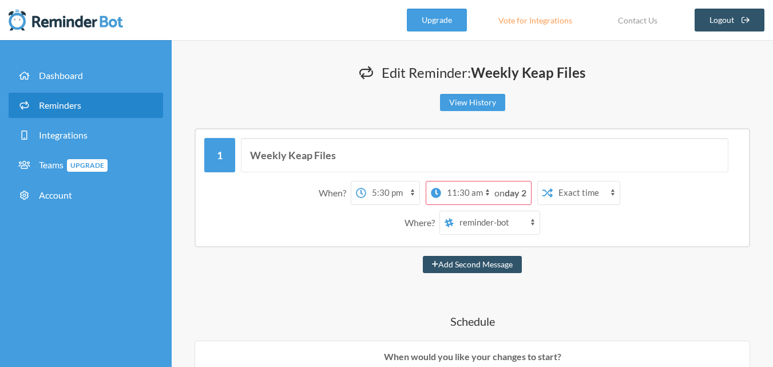
click at [383, 192] on select "12:00 am 12:15 am 12:30 am 12:45 am 1:00 am 1:15 am 1:30 am 1:45 am 2:00 am 2:1…" at bounding box center [392, 192] width 53 height 23
click at [412, 194] on select "12:00 am 12:15 am 12:30 am 12:45 am 1:00 am 1:15 am 1:30 am 1:45 am 2:00 am 2:1…" at bounding box center [392, 192] width 53 height 23
click at [409, 192] on select "12:00 am 12:15 am 12:30 am 12:45 am 1:00 am 1:15 am 1:30 am 1:45 am 2:00 am 2:1…" at bounding box center [392, 192] width 53 height 23
click at [412, 192] on select "12:00 am 12:15 am 12:30 am 12:45 am 1:00 am 1:15 am 1:30 am 1:45 am 2:00 am 2:1…" at bounding box center [392, 192] width 53 height 23
click at [411, 190] on select "12:00 am 12:15 am 12:30 am 12:45 am 1:00 am 1:15 am 1:30 am 1:45 am 2:00 am 2:1…" at bounding box center [392, 192] width 53 height 23
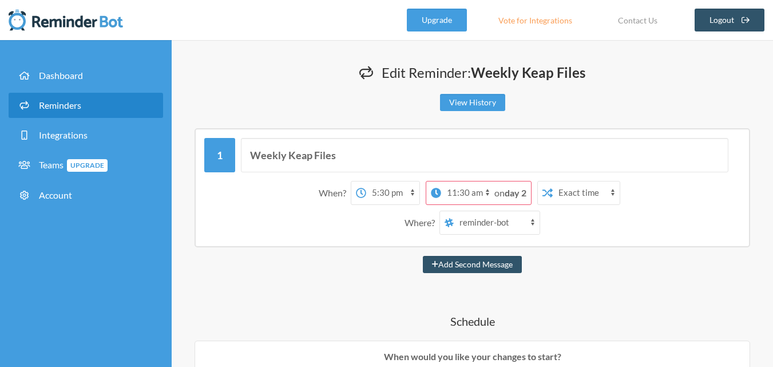
click at [411, 193] on select "12:00 am 12:15 am 12:30 am 12:45 am 1:00 am 1:15 am 1:30 am 1:45 am 2:00 am 2:1…" at bounding box center [392, 192] width 53 height 23
select select "17:45:00"
click at [366, 181] on select "12:00 am 12:15 am 12:30 am 12:45 am 1:00 am 1:15 am 1:30 am 1:45 am 2:00 am 2:1…" at bounding box center [392, 192] width 53 height 23
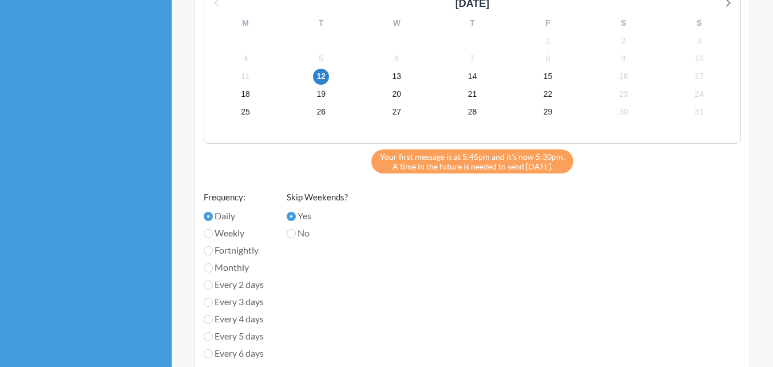
scroll to position [407, 0]
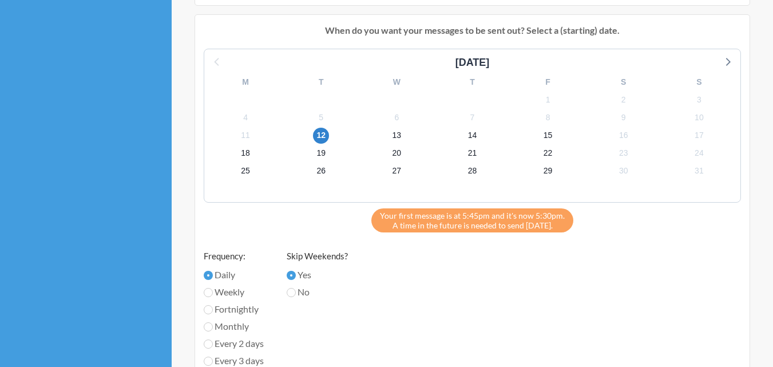
click at [419, 219] on span "Your first message is at 5:45pm and it's now 5:30pm." at bounding box center [472, 216] width 185 height 10
click at [435, 225] on div "Your first message is at 5:45pm and it's now 5:30pm. A time in the future is ne…" at bounding box center [472, 220] width 202 height 24
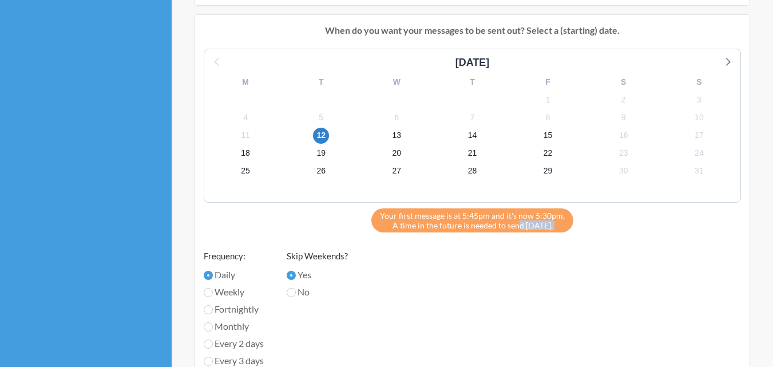
click at [435, 225] on div "Your first message is at 5:45pm and it's now 5:30pm. A time in the future is ne…" at bounding box center [472, 220] width 202 height 24
click at [513, 232] on div "Your first message is at 5:45pm and it's now 5:30pm. A time in the future is ne…" at bounding box center [472, 220] width 202 height 24
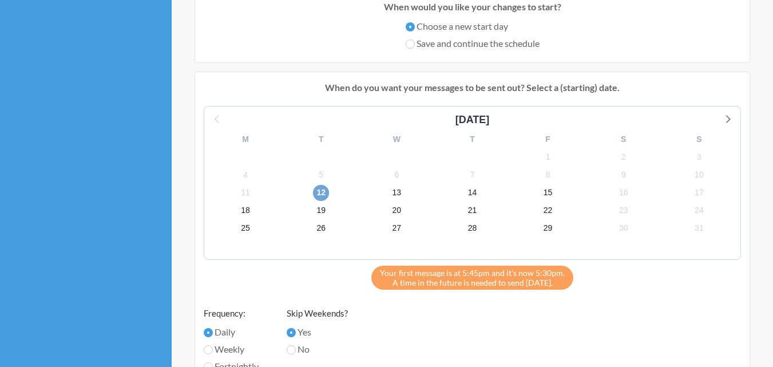
click at [319, 193] on span "12" at bounding box center [321, 193] width 16 height 16
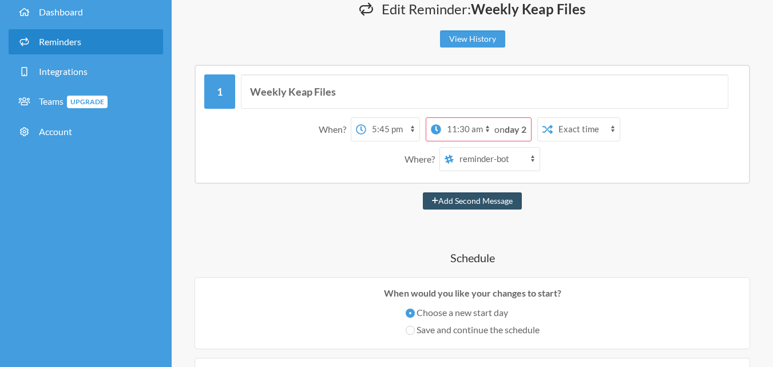
scroll to position [121, 0]
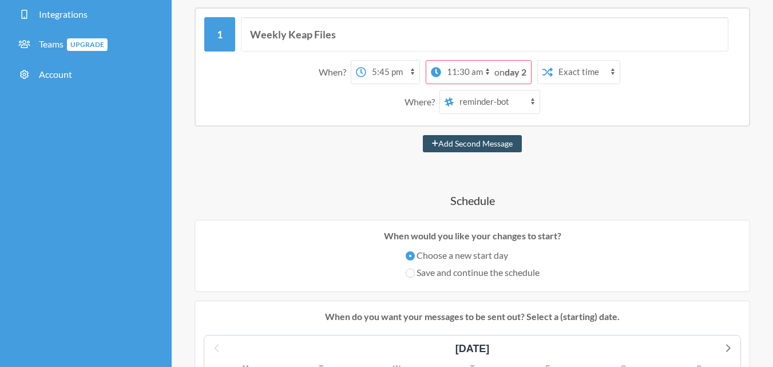
click at [438, 272] on label "Save and continue the schedule" at bounding box center [473, 272] width 134 height 14
click at [415, 272] on input "Save and continue the schedule" at bounding box center [410, 272] width 9 height 9
radio input "true"
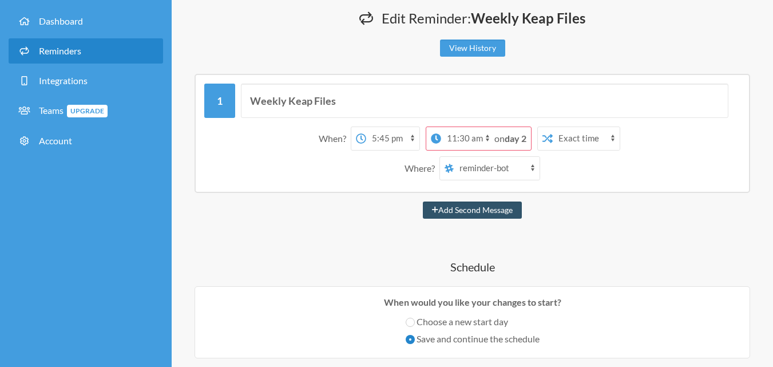
scroll to position [34, 0]
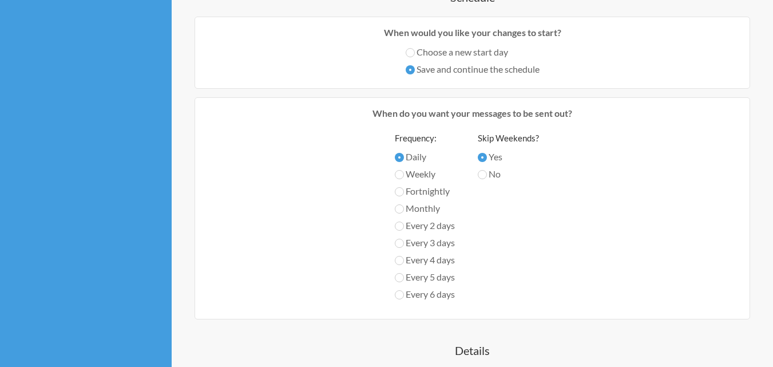
scroll to position [263, 0]
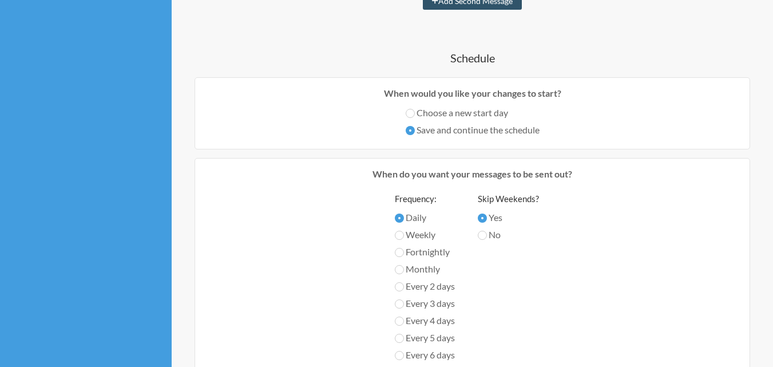
click at [465, 113] on label "Choose a new start day" at bounding box center [473, 113] width 134 height 14
click at [415, 113] on input "Choose a new start day" at bounding box center [410, 113] width 9 height 9
radio input "true"
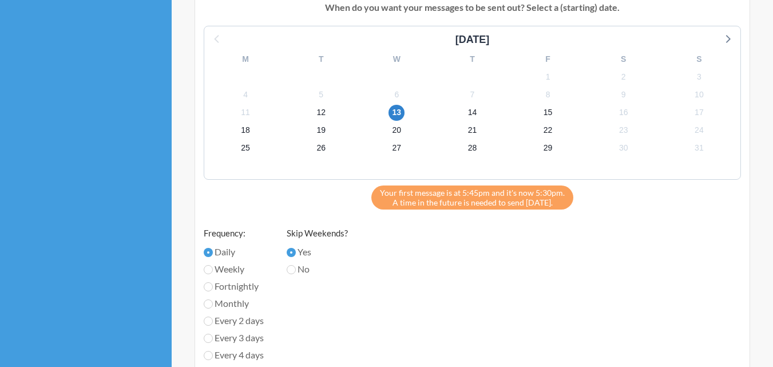
scroll to position [435, 0]
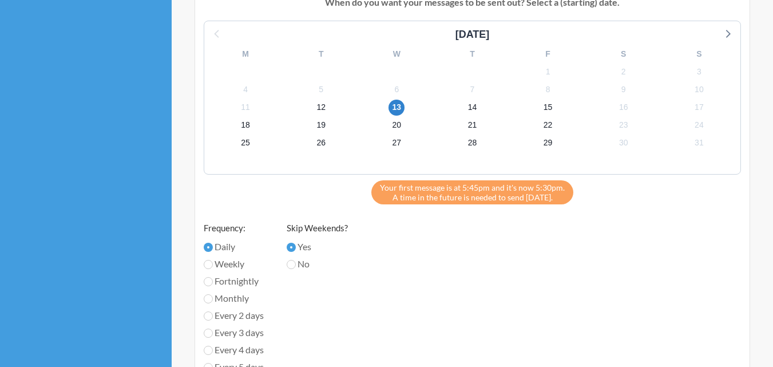
click at [451, 194] on div "Your first message is at 5:45pm and it's now 5:30pm. A time in the future is ne…" at bounding box center [472, 192] width 202 height 24
click at [504, 189] on span "Your first message is at 5:45pm and it's now 5:30pm." at bounding box center [472, 187] width 185 height 10
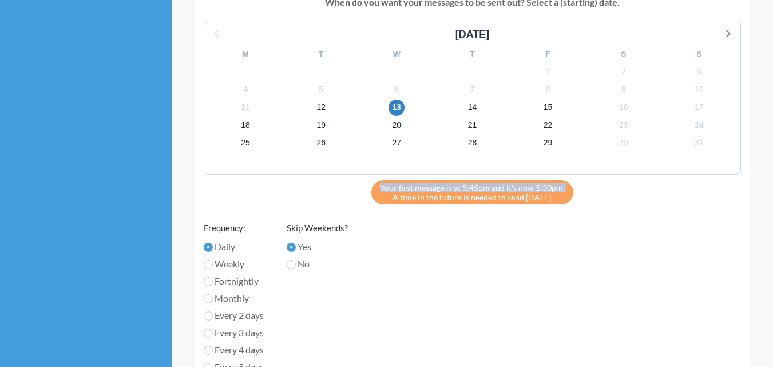
click at [504, 189] on span "Your first message is at 5:45pm and it's now 5:30pm." at bounding box center [472, 187] width 185 height 10
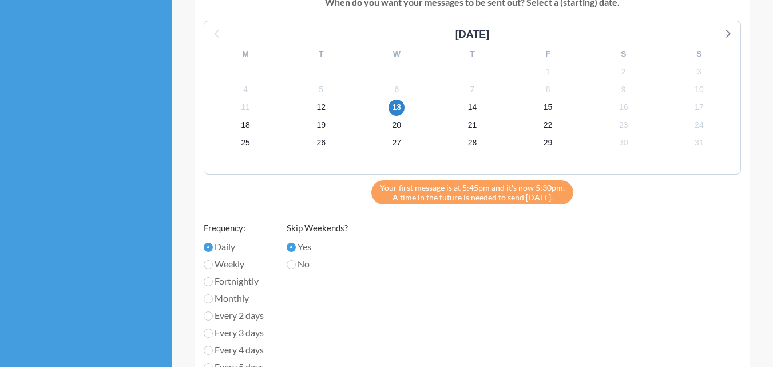
click at [559, 201] on div "Your first message is at 5:45pm and it's now 5:30pm. A time in the future is ne…" at bounding box center [472, 192] width 202 height 24
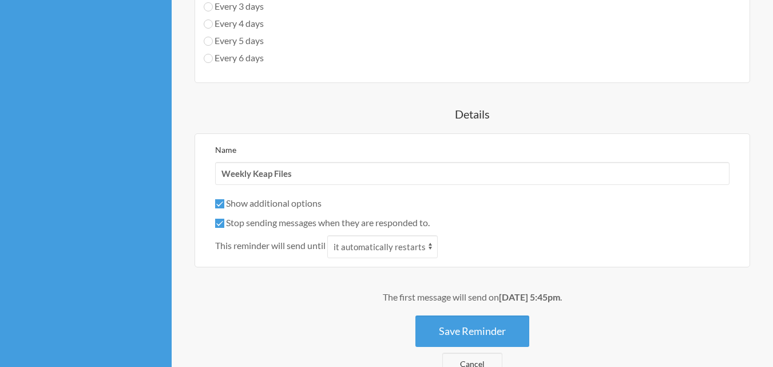
scroll to position [835, 0]
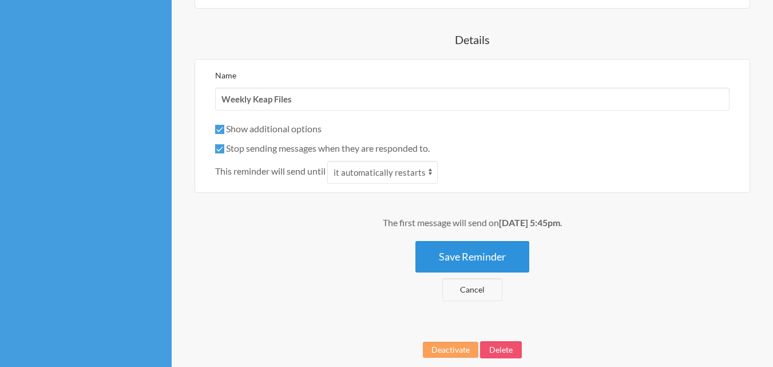
click at [475, 260] on button "Save Reminder" at bounding box center [472, 256] width 114 height 31
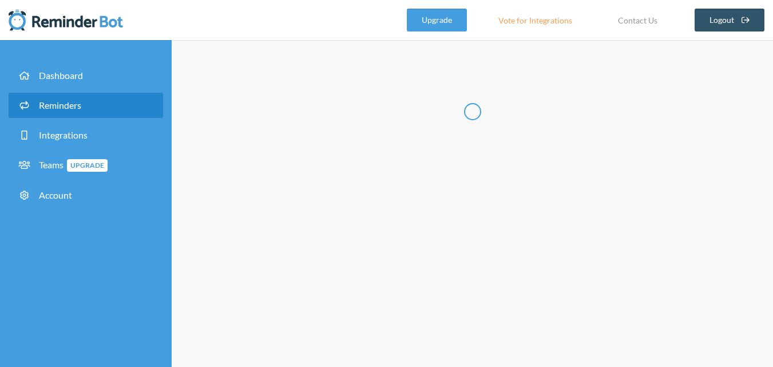
scroll to position [0, 0]
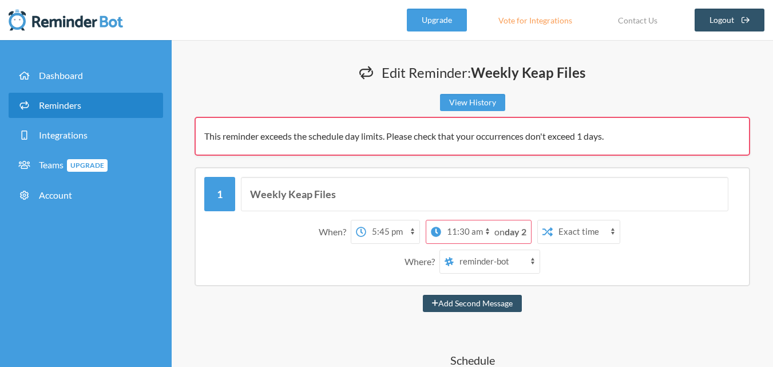
click at [307, 137] on span "This reminder exceeds the schedule day limits. Please check that your occurrenc…" at bounding box center [403, 135] width 399 height 11
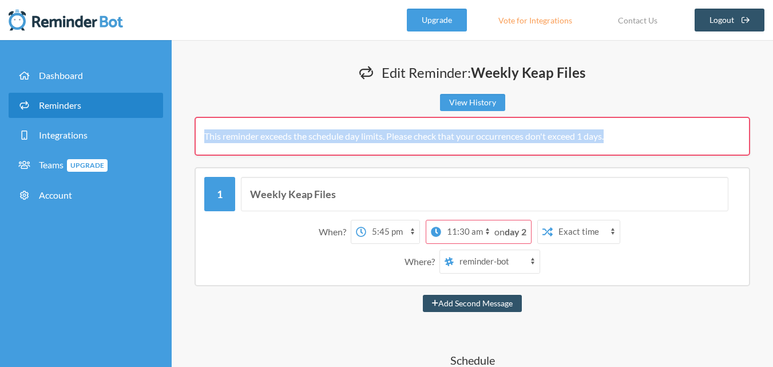
click at [307, 137] on span "This reminder exceeds the schedule day limits. Please check that your occurrenc…" at bounding box center [403, 135] width 399 height 11
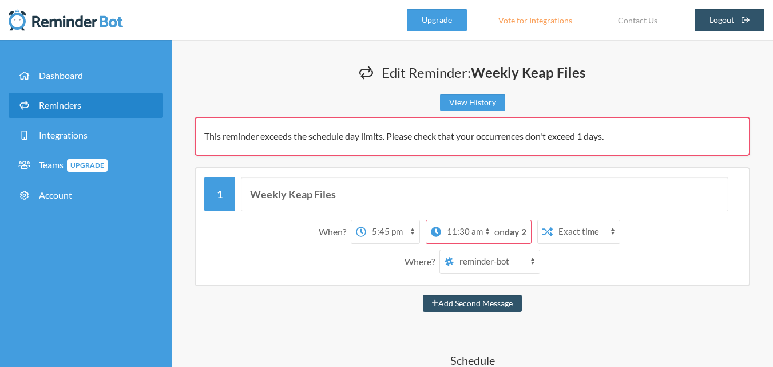
click at [435, 168] on div "Weekly Keap Files When? 12:00 am 12:15 am 12:30 am 12:45 am 1:00 am 1:15 am 1:3…" at bounding box center [471, 226] width 555 height 119
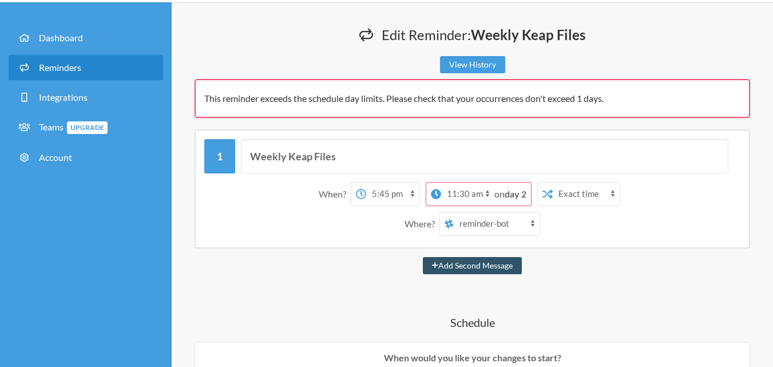
scroll to position [57, 0]
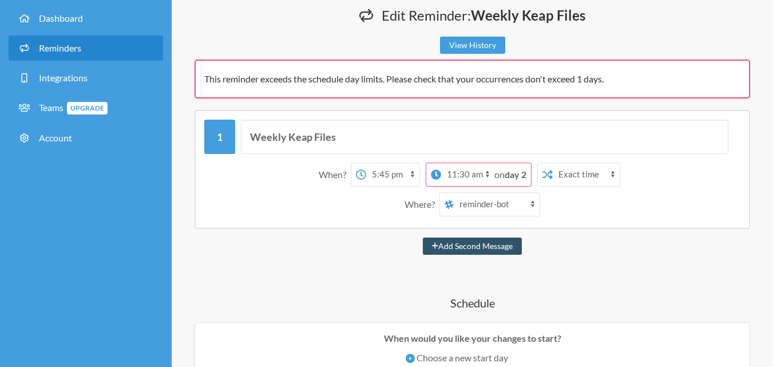
click at [490, 180] on select "12:00 am 12:15 am 12:30 am 12:45 am 1:00 am 1:15 am 1:30 am 1:45 am 2:00 am 2:1…" at bounding box center [467, 174] width 53 height 23
click at [486, 176] on select "12:00 am 12:15 am 12:30 am 12:45 am 1:00 am 1:15 am 1:30 am 1:45 am 2:00 am 2:1…" at bounding box center [467, 174] width 53 height 23
click at [517, 176] on strong "day 2" at bounding box center [516, 174] width 22 height 11
click at [486, 177] on select "12:00 am 12:15 am 12:30 am 12:45 am 1:00 am 1:15 am 1:30 am 1:45 am 2:00 am 2:1…" at bounding box center [467, 174] width 53 height 23
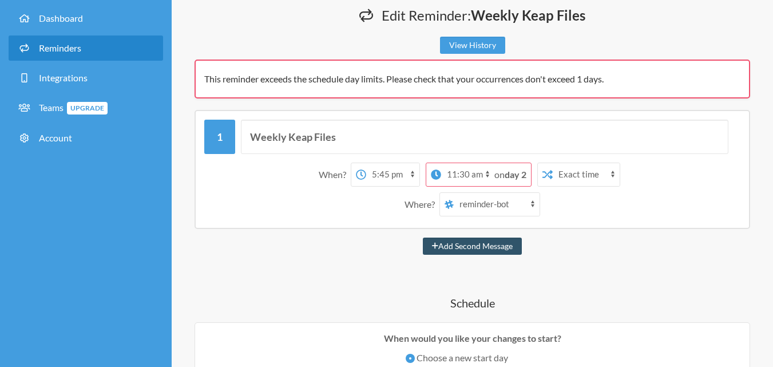
click at [511, 176] on strong "day 2" at bounding box center [516, 174] width 22 height 11
drag, startPoint x: 511, startPoint y: 176, endPoint x: 522, endPoint y: 179, distance: 10.7
click at [522, 179] on strong "day 2" at bounding box center [516, 174] width 22 height 11
click at [494, 172] on span "on day 2" at bounding box center [510, 174] width 32 height 11
click at [485, 174] on select "12:00 am 12:15 am 12:30 am 12:45 am 1:00 am 1:15 am 1:30 am 1:45 am 2:00 am 2:1…" at bounding box center [467, 174] width 53 height 23
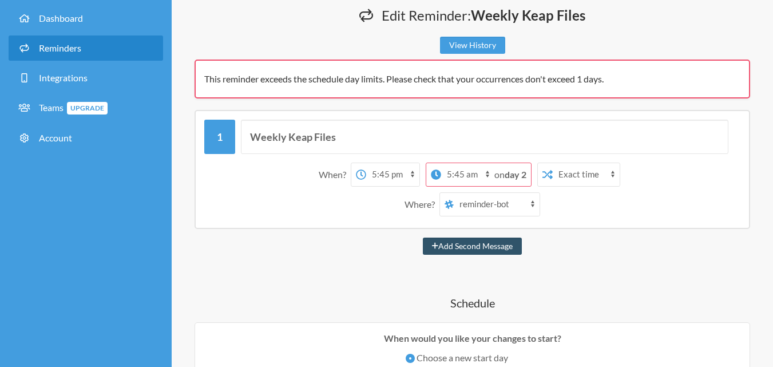
click at [441, 163] on select "12:00 am 12:15 am 12:30 am 12:45 am 1:00 am 1:15 am 1:30 am 1:45 am 2:00 am 2:1…" at bounding box center [467, 174] width 53 height 23
click at [479, 169] on select "12:00 am 12:15 am 12:30 am 12:45 am 1:00 am 1:15 am 1:30 am 1:45 am 2:00 am 2:1…" at bounding box center [467, 174] width 53 height 23
select select "18:45:00"
click at [459, 163] on select "12:00 am 12:15 am 12:30 am 12:45 am 1:00 am 1:15 am 1:30 am 1:45 am 2:00 am 2:1…" at bounding box center [467, 174] width 53 height 23
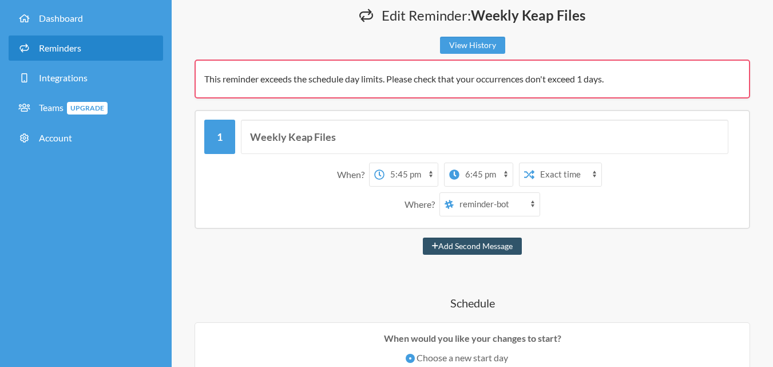
click at [388, 178] on select "12:00 am 12:15 am 12:30 am 12:45 am 1:00 am 1:15 am 1:30 am 1:45 am 2:00 am 2:1…" at bounding box center [410, 174] width 53 height 23
click at [595, 190] on div "When? 12:00 am 12:15 am 12:30 am 12:45 am 1:00 am 1:15 am 1:30 am 1:45 am 2:00 …" at bounding box center [472, 189] width 536 height 65
click at [585, 174] on select "Exact time Random time" at bounding box center [567, 174] width 67 height 23
click at [534, 163] on select "Exact time Random time" at bounding box center [567, 174] width 67 height 23
click at [475, 177] on select "12:00 am 12:15 am 12:30 am 12:45 am 1:00 am 1:15 am 1:30 am 1:45 am 2:00 am 2:1…" at bounding box center [485, 174] width 53 height 23
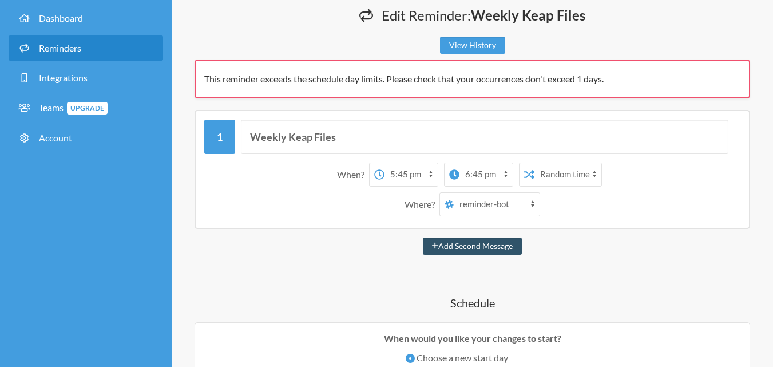
click at [419, 177] on select "12:00 am 12:15 am 12:30 am 12:45 am 1:00 am 1:15 am 1:30 am 1:45 am 2:00 am 2:1…" at bounding box center [410, 174] width 53 height 23
click at [464, 174] on select "12:00 am 12:15 am 12:30 am 12:45 am 1:00 am 1:15 am 1:30 am 1:45 am 2:00 am 2:1…" at bounding box center [485, 174] width 53 height 23
click at [549, 178] on select "Exact time Random time" at bounding box center [567, 174] width 67 height 23
select select "false"
click at [534, 163] on select "Exact time Random time" at bounding box center [567, 174] width 67 height 23
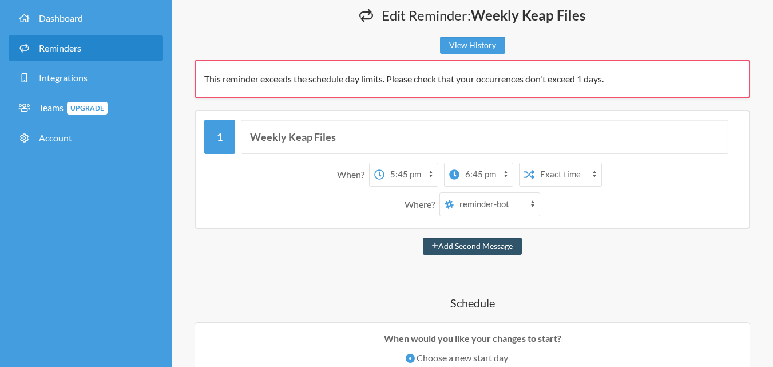
click at [557, 211] on div "Where? new-channel all-tlm social it-help tlm-helpdesk visitors_notification ma…" at bounding box center [472, 204] width 525 height 24
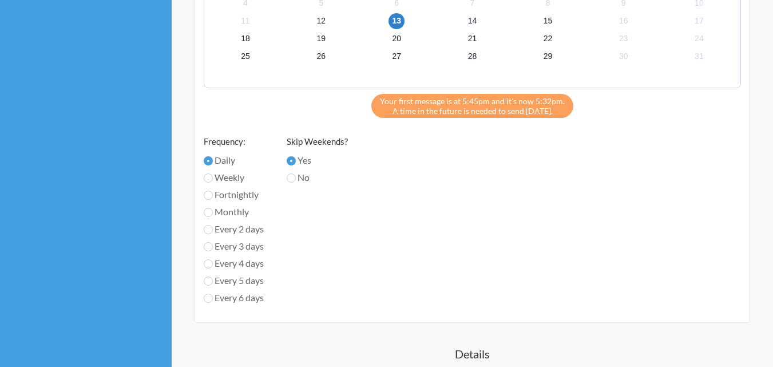
scroll to position [446, 0]
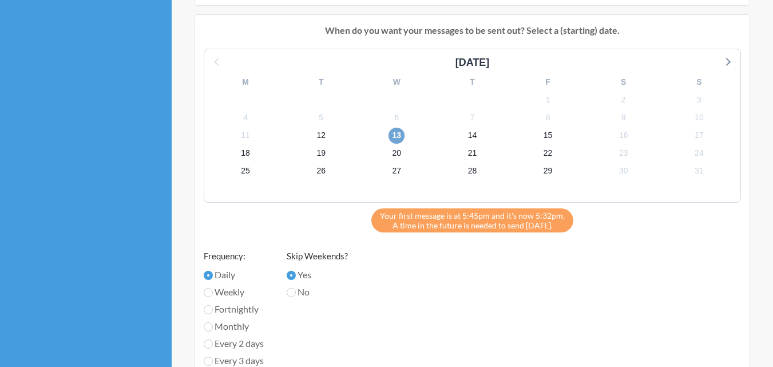
click at [399, 137] on span "13" at bounding box center [396, 136] width 16 height 16
click at [313, 137] on span "12" at bounding box center [321, 136] width 16 height 16
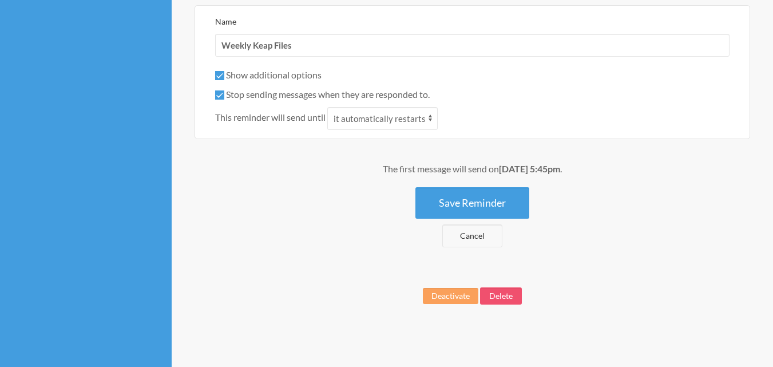
scroll to position [928, 0]
drag, startPoint x: 528, startPoint y: 169, endPoint x: 466, endPoint y: 169, distance: 61.8
click at [466, 169] on div "The first message will send on [DATE] 5:45pm ." at bounding box center [471, 168] width 555 height 14
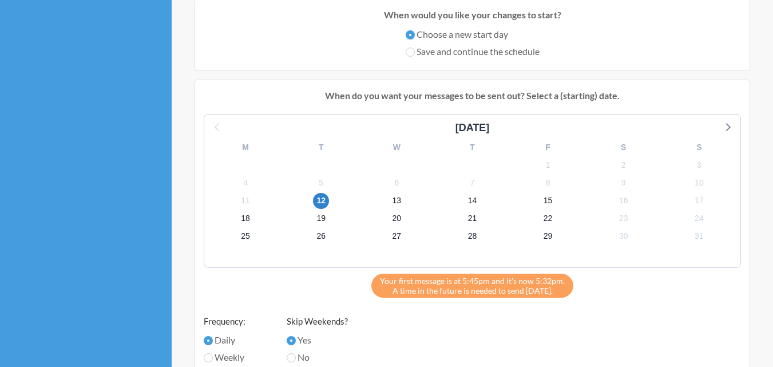
scroll to position [356, 0]
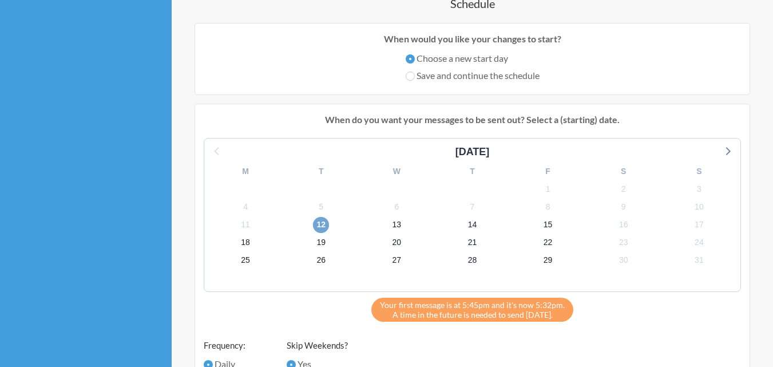
click at [324, 223] on span "12" at bounding box center [321, 225] width 16 height 16
click at [323, 223] on span "12" at bounding box center [321, 225] width 16 height 16
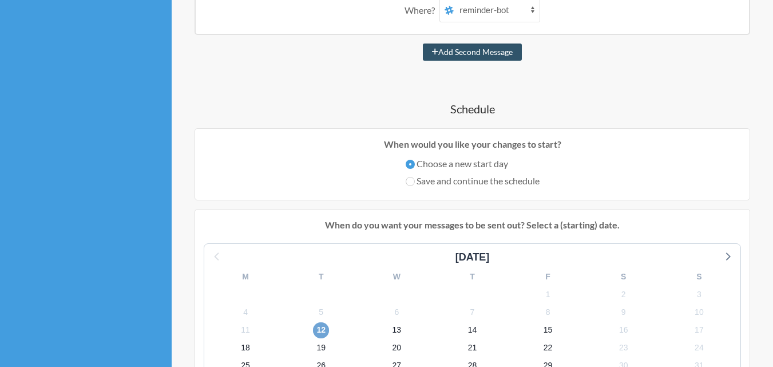
scroll to position [242, 0]
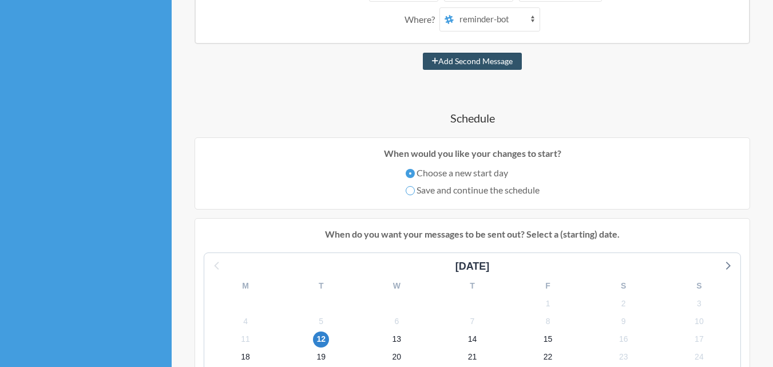
click at [412, 191] on input "Save and continue the schedule" at bounding box center [410, 190] width 9 height 9
radio input "true"
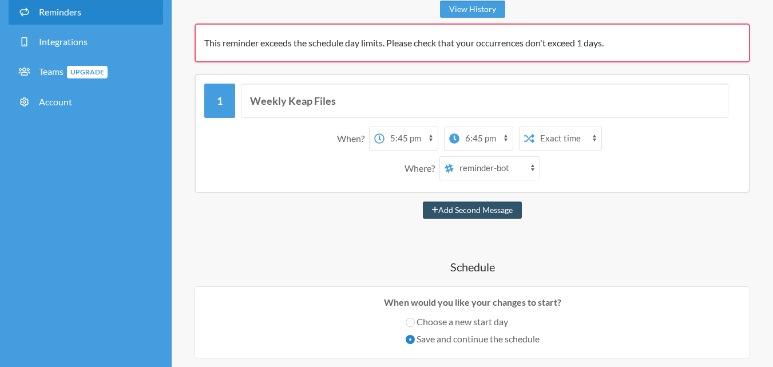
scroll to position [0, 0]
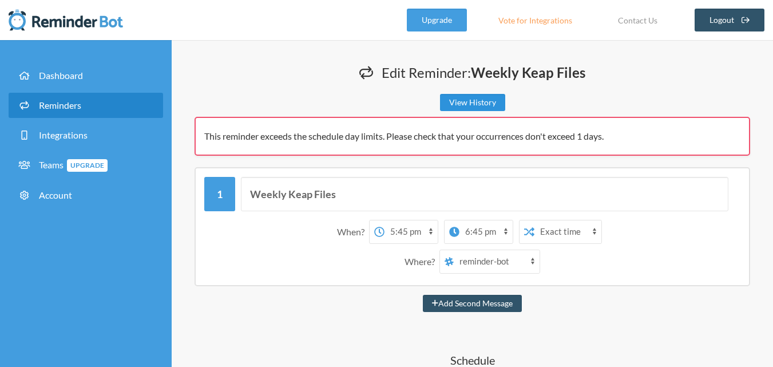
click at [481, 105] on link "View History" at bounding box center [472, 102] width 65 height 17
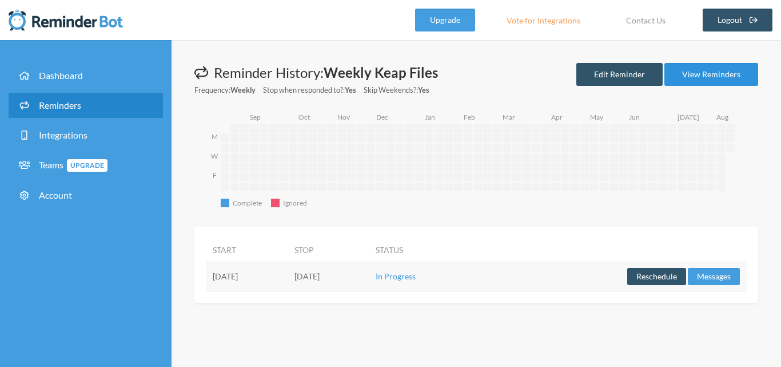
click at [737, 79] on link "View Reminders" at bounding box center [712, 74] width 94 height 23
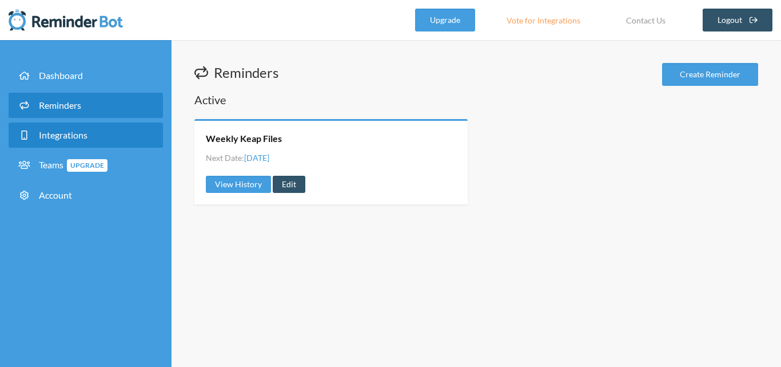
click at [80, 124] on link "Integrations" at bounding box center [86, 134] width 154 height 25
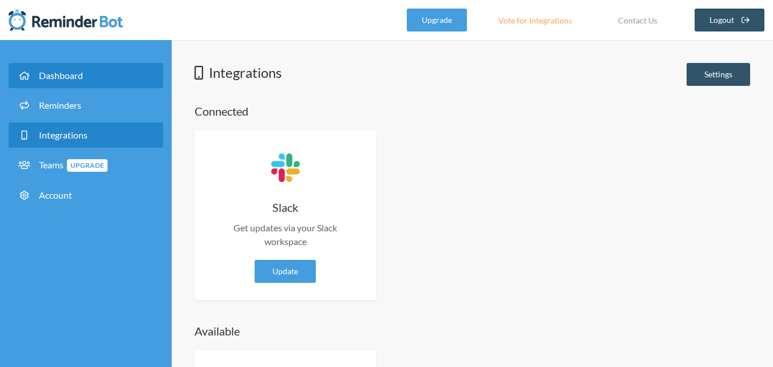
click at [130, 80] on link "Dashboard" at bounding box center [86, 75] width 154 height 25
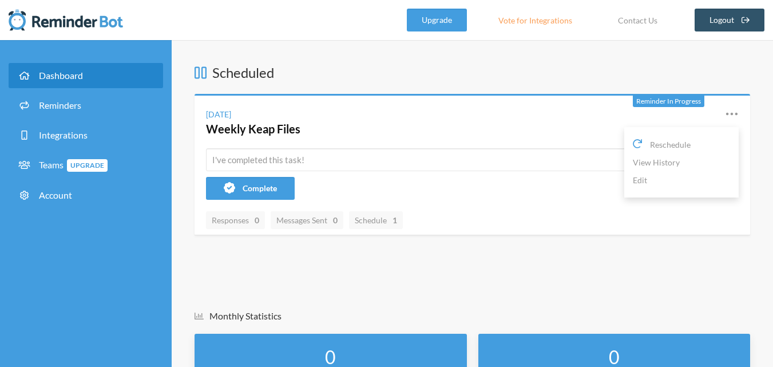
click at [731, 113] on icon at bounding box center [731, 113] width 11 height 3
click at [659, 181] on link "Edit" at bounding box center [681, 180] width 97 height 18
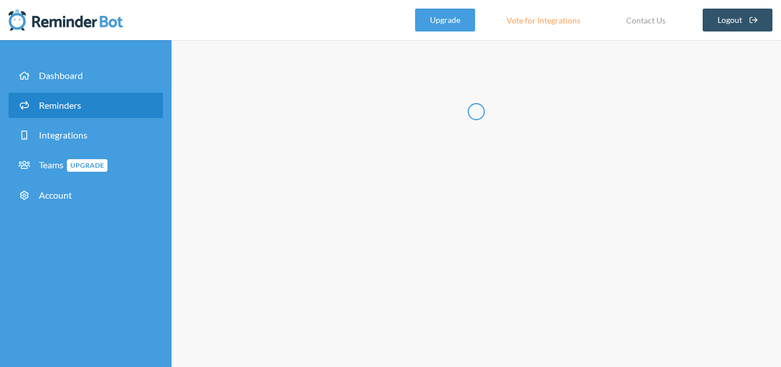
radio input "false"
radio input "true"
type input "Weekly Keap Files"
checkbox input "true"
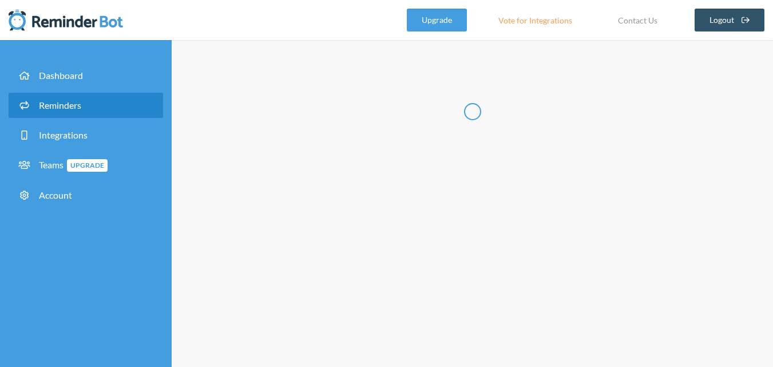
select select "19:00:00"
select select "11:30:00"
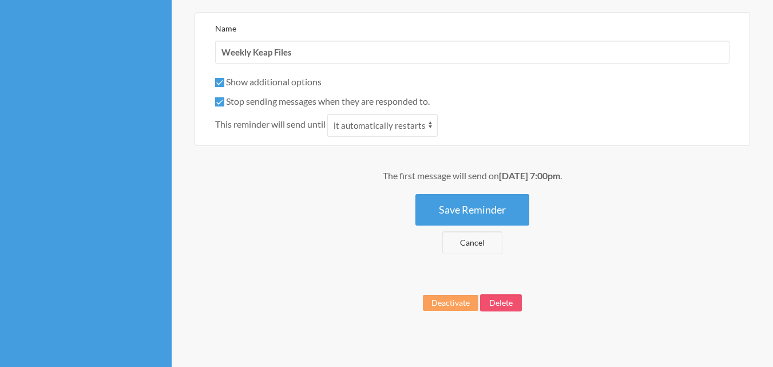
scroll to position [860, 0]
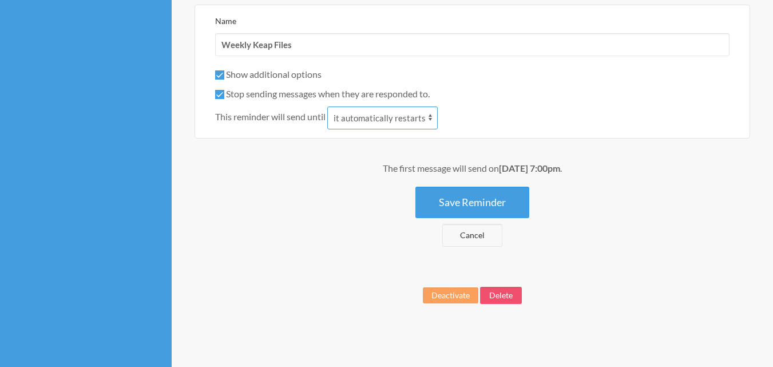
click at [384, 120] on select "it automatically restarts it is replied to" at bounding box center [382, 117] width 110 height 23
select select "1"
click at [329, 106] on select "it automatically restarts it is replied to" at bounding box center [382, 117] width 110 height 23
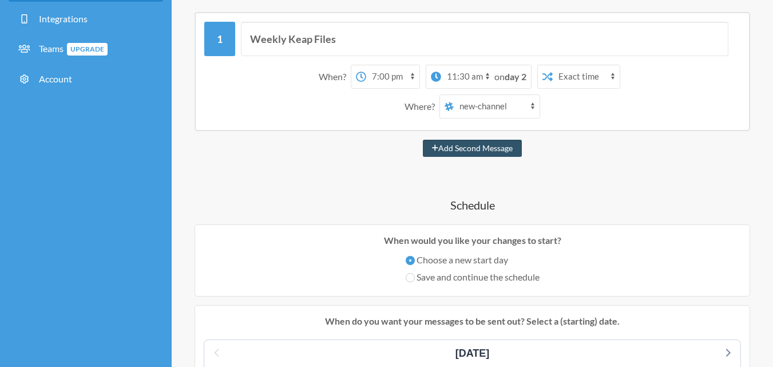
scroll to position [59, 0]
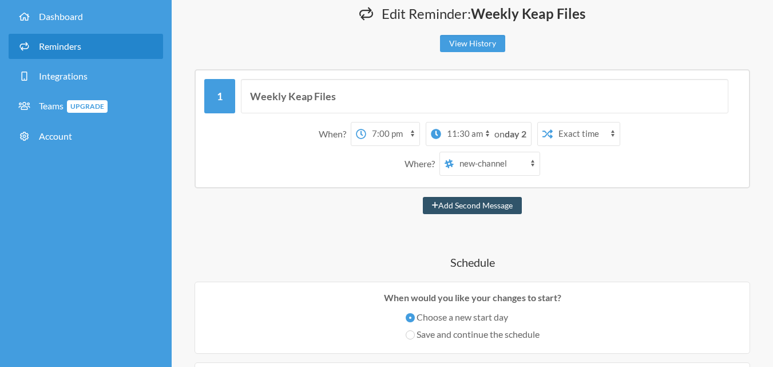
click at [395, 128] on select "12:00 am 12:15 am 12:30 am 12:45 am 1:00 am 1:15 am 1:30 am 1:45 am 2:00 am 2:1…" at bounding box center [392, 133] width 53 height 23
click at [366, 122] on select "12:00 am 12:15 am 12:30 am 12:45 am 1:00 am 1:15 am 1:30 am 1:45 am 2:00 am 2:1…" at bounding box center [392, 133] width 53 height 23
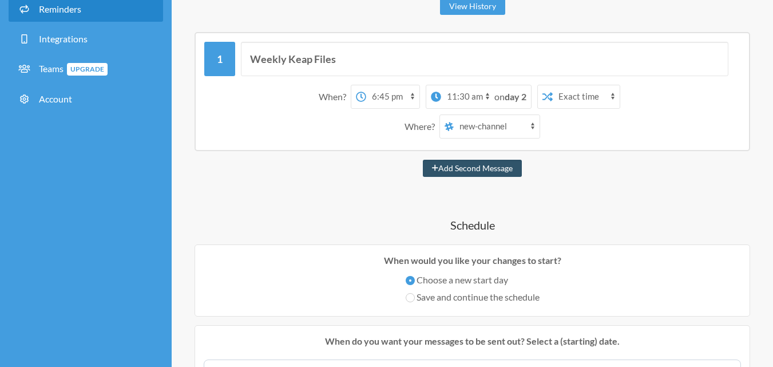
scroll to position [116, 0]
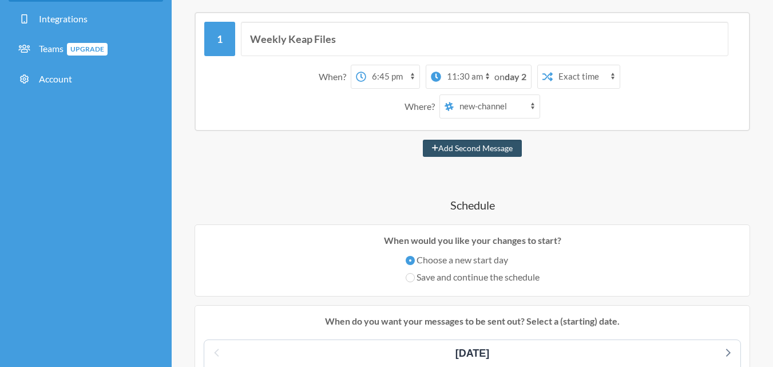
click at [390, 76] on select "12:00 am 12:15 am 12:30 am 12:45 am 1:00 am 1:15 am 1:30 am 1:45 am 2:00 am 2:1…" at bounding box center [392, 76] width 53 height 23
select select "17:45:00"
click at [366, 65] on select "12:00 am 12:15 am 12:30 am 12:45 am 1:00 am 1:15 am 1:30 am 1:45 am 2:00 am 2:1…" at bounding box center [392, 76] width 53 height 23
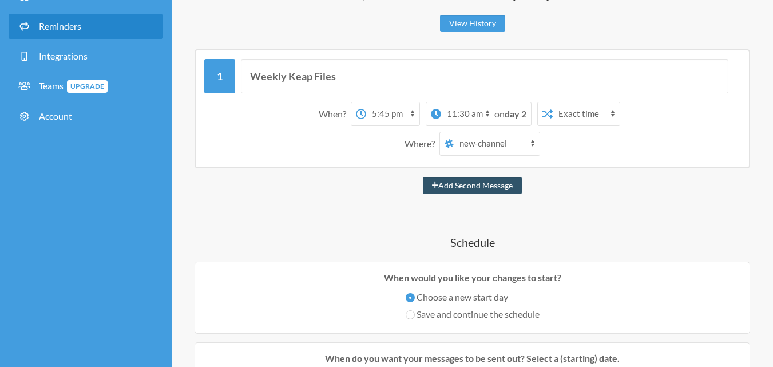
scroll to position [59, 0]
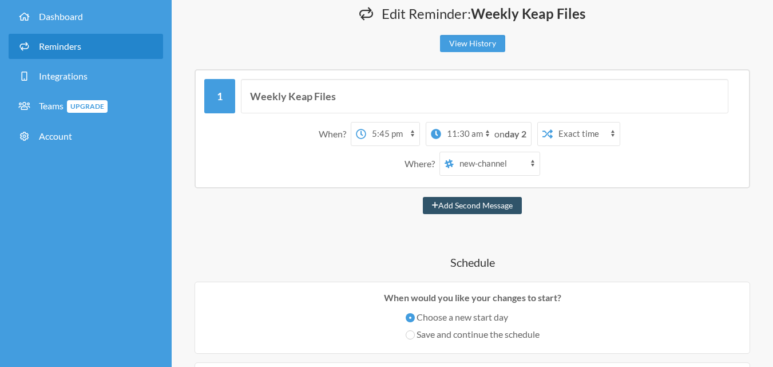
click at [470, 164] on select "new-channel all-tlm social it-help tlm-helpdesk visitors_notification mailgun r…" at bounding box center [497, 163] width 86 height 23
select select "C09AD6JUU7K"
click at [454, 152] on select "new-channel all-tlm social it-help tlm-helpdesk visitors_notification mailgun r…" at bounding box center [497, 163] width 86 height 23
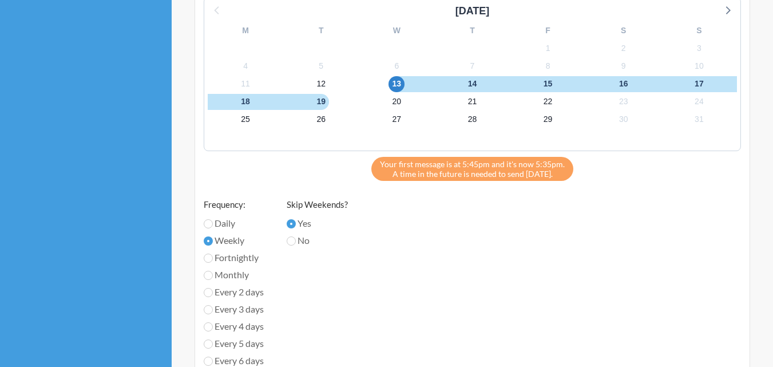
scroll to position [458, 0]
click at [324, 85] on span "12" at bounding box center [321, 85] width 16 height 16
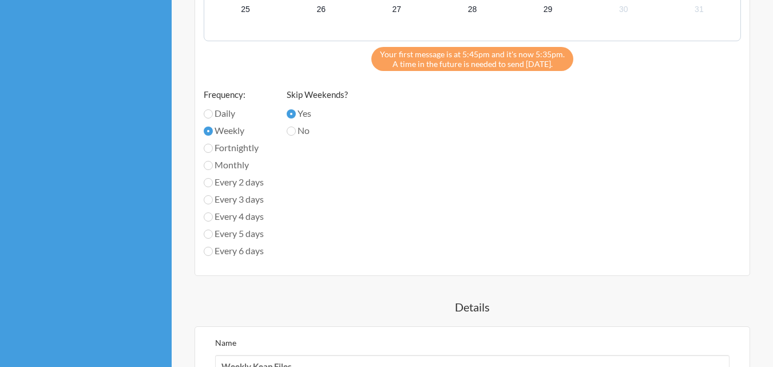
scroll to position [546, 0]
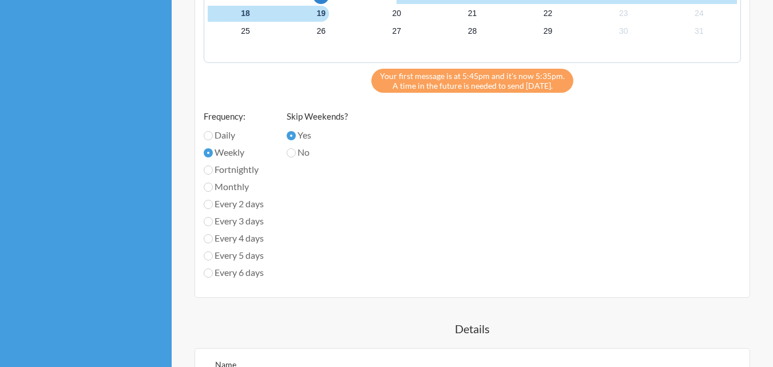
click at [218, 153] on label "Weekly" at bounding box center [234, 152] width 60 height 14
click at [213, 153] on input "Weekly" at bounding box center [208, 152] width 9 height 9
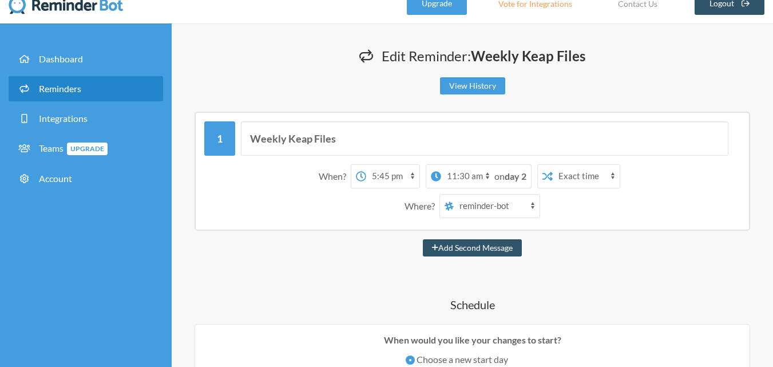
scroll to position [0, 0]
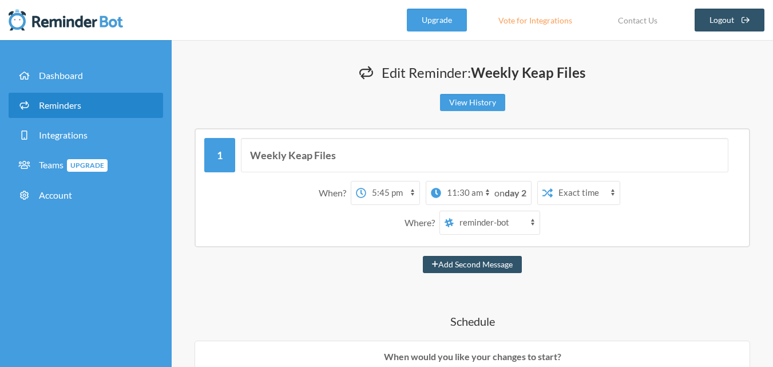
click at [396, 188] on select "12:00 am 12:15 am 12:30 am 12:45 am 1:00 am 1:15 am 1:30 am 1:45 am 2:00 am 2:1…" at bounding box center [392, 192] width 53 height 23
click at [366, 181] on select "12:00 am 12:15 am 12:30 am 12:45 am 1:00 am 1:15 am 1:30 am 1:45 am 2:00 am 2:1…" at bounding box center [392, 192] width 53 height 23
click at [482, 193] on select "12:00 am 12:15 am 12:30 am 12:45 am 1:00 am 1:15 am 1:30 am 1:45 am 2:00 am 2:1…" at bounding box center [467, 192] width 53 height 23
click at [476, 192] on select "12:00 am 12:15 am 12:30 am 12:45 am 1:00 am 1:15 am 1:30 am 1:45 am 2:00 am 2:1…" at bounding box center [467, 192] width 53 height 23
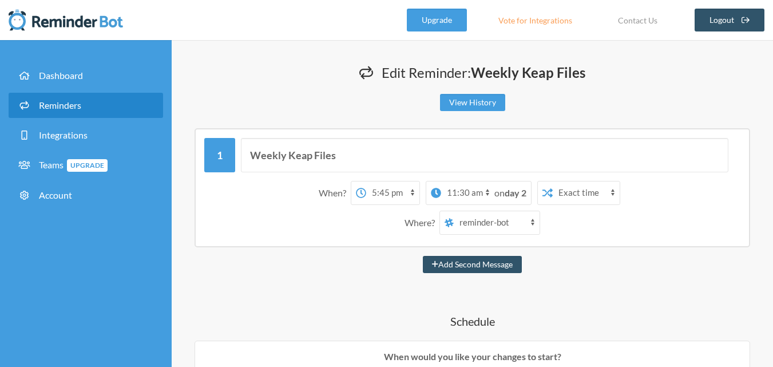
select select "17:45:00"
click at [441, 181] on select "12:00 am 12:15 am 12:30 am 12:45 am 1:00 am 1:15 am 1:30 am 1:45 am 2:00 am 2:1…" at bounding box center [467, 192] width 53 height 23
click at [300, 258] on div "Add Second Message" at bounding box center [471, 264] width 555 height 17
click at [489, 263] on button "Add Second Message" at bounding box center [472, 264] width 99 height 17
select select "18:45:00"
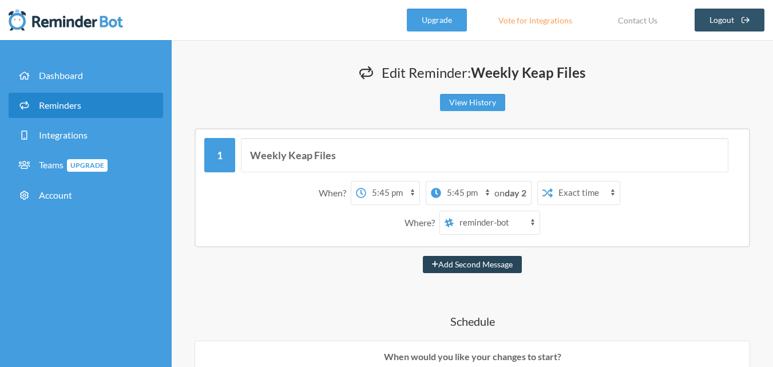
select select "19:45:00"
select select "C09AD6JUU7K"
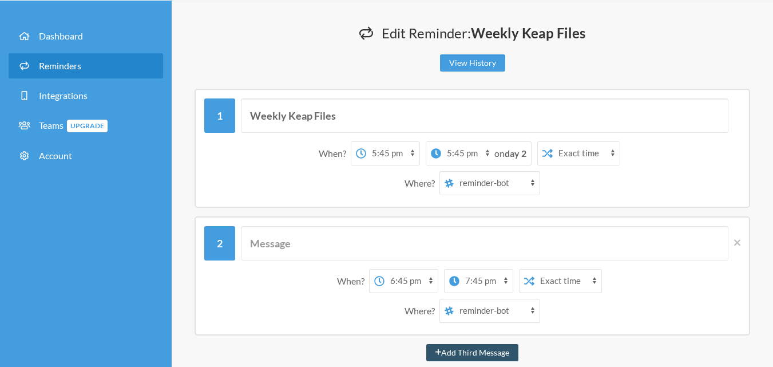
scroll to position [57, 0]
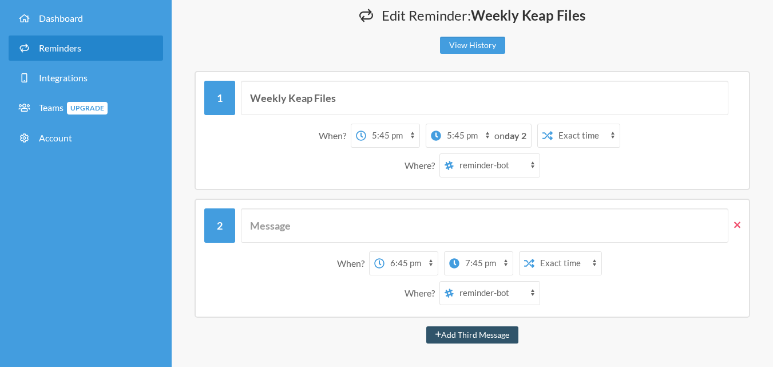
click at [736, 223] on icon at bounding box center [737, 224] width 6 height 6
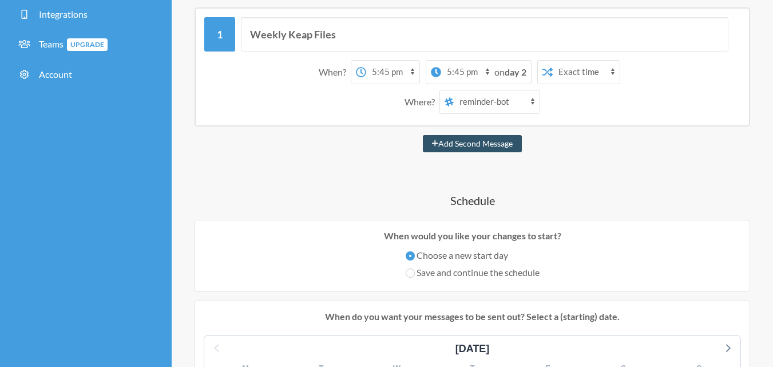
scroll to position [63, 0]
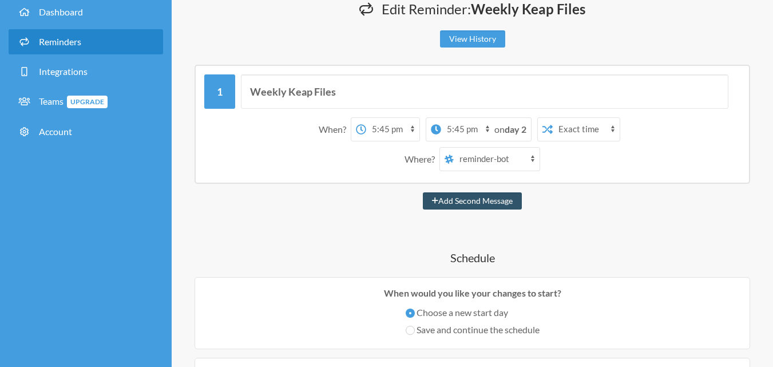
click at [475, 130] on select "12:00 am 12:15 am 12:30 am 12:45 am 1:00 am 1:15 am 1:30 am 1:45 am 2:00 am 2:1…" at bounding box center [467, 129] width 53 height 23
select select "17:30:00"
click at [441, 118] on select "12:00 am 12:15 am 12:30 am 12:45 am 1:00 am 1:15 am 1:30 am 1:45 am 2:00 am 2:1…" at bounding box center [467, 129] width 53 height 23
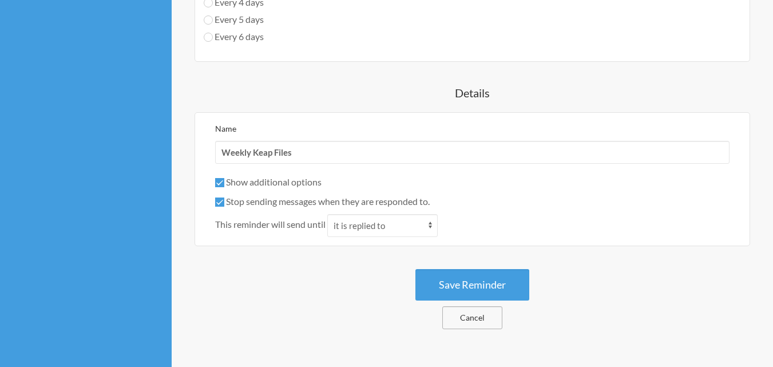
scroll to position [807, 0]
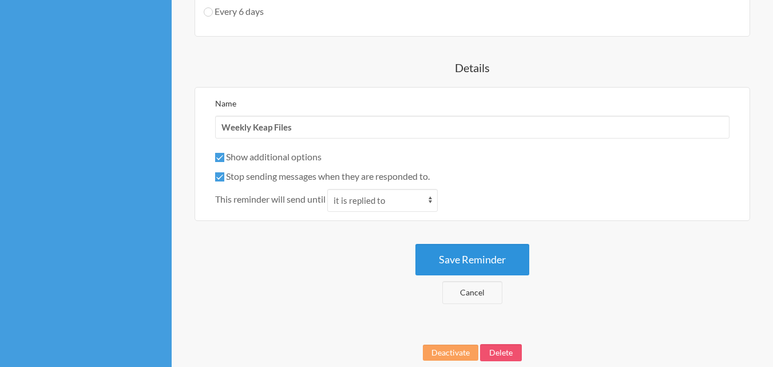
click at [481, 262] on button "Save Reminder" at bounding box center [472, 259] width 114 height 31
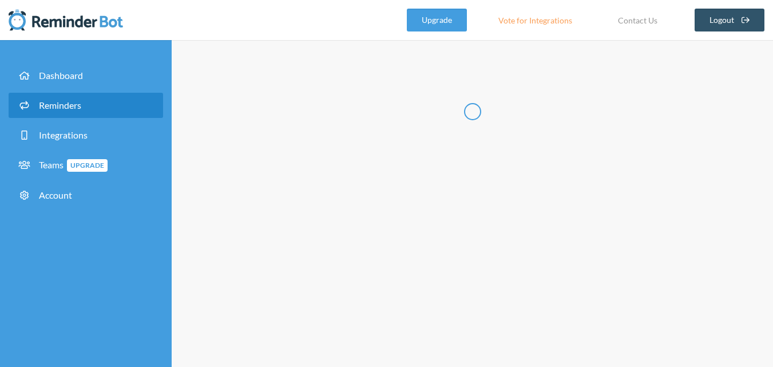
scroll to position [0, 0]
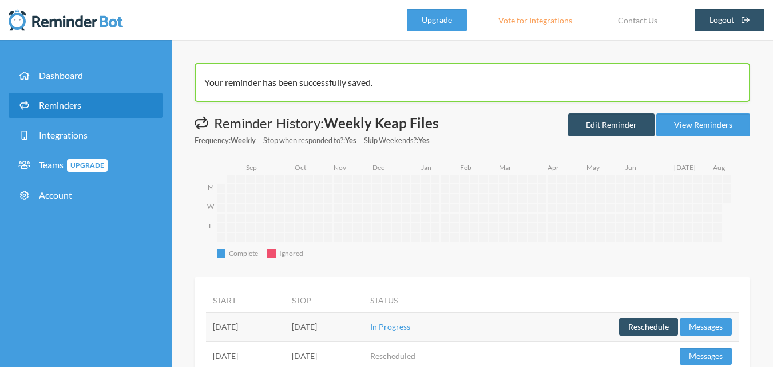
scroll to position [38, 0]
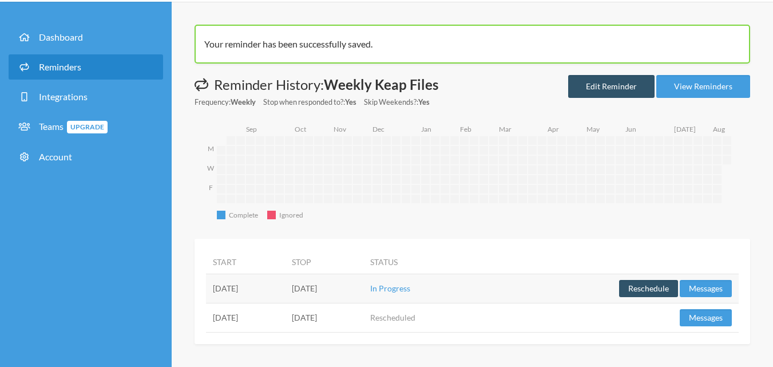
drag, startPoint x: 491, startPoint y: 319, endPoint x: 335, endPoint y: 316, distance: 156.2
click at [482, 320] on td "Rescheduled" at bounding box center [422, 317] width 119 height 29
click at [285, 315] on td "[DATE]" at bounding box center [245, 317] width 79 height 29
click at [272, 315] on td "[DATE]" at bounding box center [245, 317] width 79 height 29
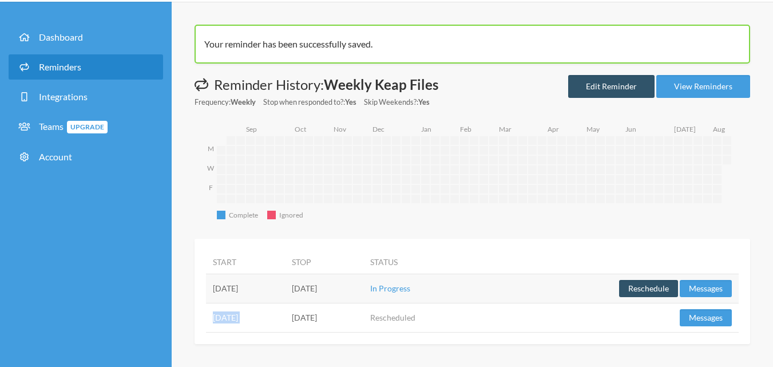
click at [272, 315] on td "[DATE]" at bounding box center [245, 317] width 79 height 29
click at [285, 318] on td "[DATE]" at bounding box center [245, 317] width 79 height 29
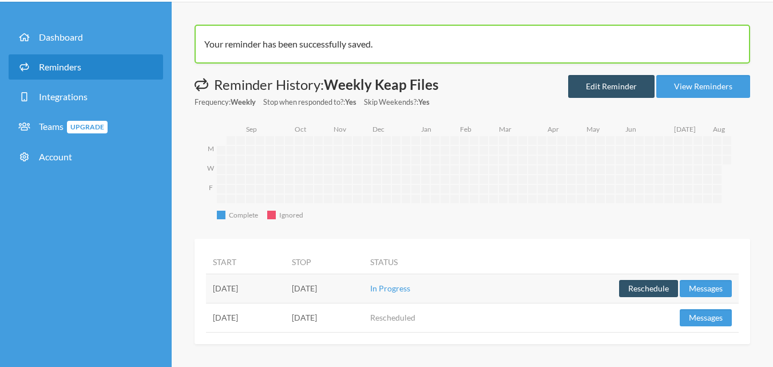
click at [360, 320] on td "[DATE]" at bounding box center [324, 317] width 79 height 29
click at [364, 326] on td "[DATE]" at bounding box center [324, 317] width 79 height 29
click at [364, 292] on td "[DATE]" at bounding box center [324, 287] width 79 height 29
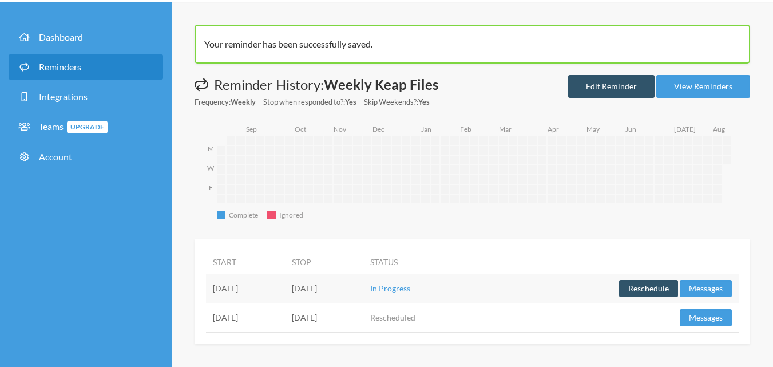
click at [364, 292] on td "[DATE]" at bounding box center [324, 287] width 79 height 29
click at [285, 291] on td "[DATE]" at bounding box center [245, 287] width 79 height 29
drag, startPoint x: 313, startPoint y: 291, endPoint x: 332, endPoint y: 293, distance: 19.0
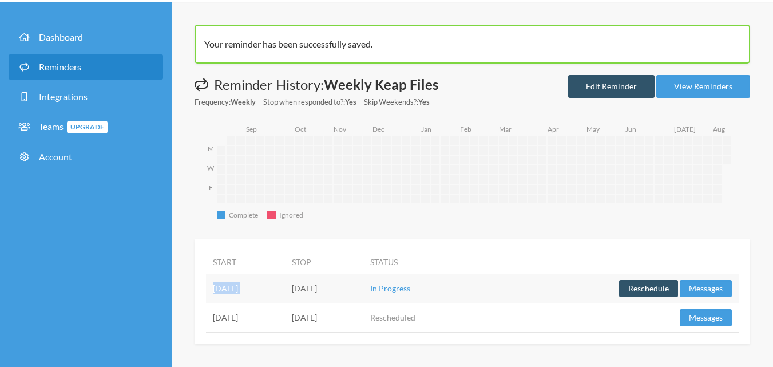
click at [285, 292] on td "[DATE]" at bounding box center [245, 287] width 79 height 29
click at [482, 293] on td "In Progress" at bounding box center [422, 287] width 119 height 29
click at [482, 289] on td "In Progress" at bounding box center [422, 287] width 119 height 29
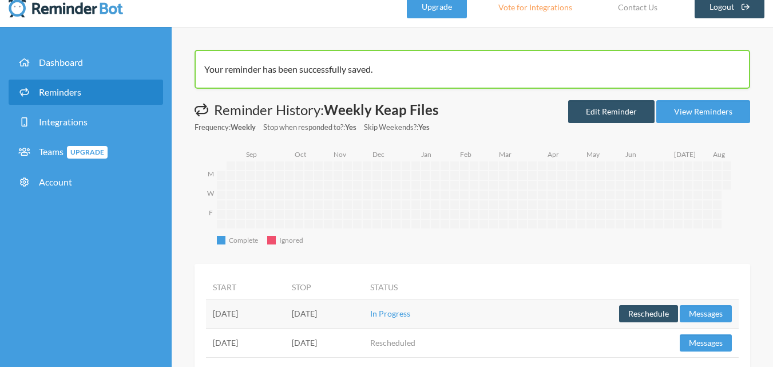
scroll to position [0, 0]
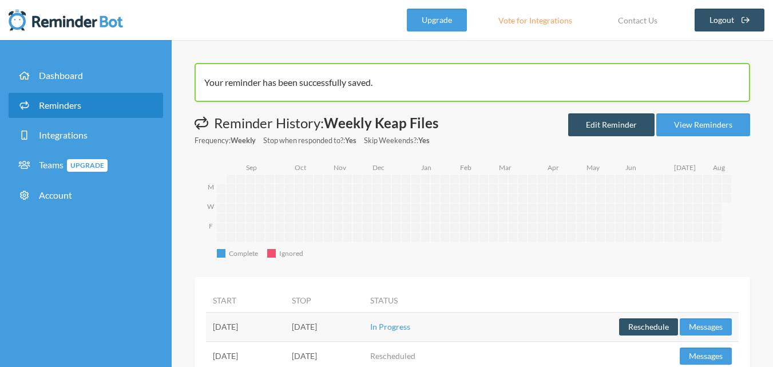
click at [95, 89] on li "Dashboard" at bounding box center [86, 78] width 154 height 30
click at [97, 84] on link "Dashboard" at bounding box center [86, 75] width 154 height 25
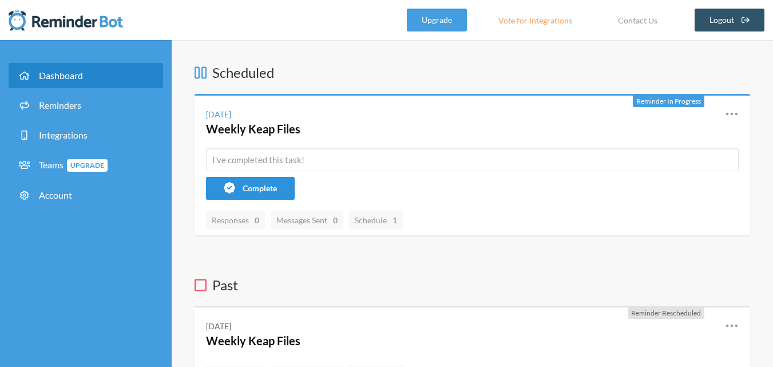
click at [268, 181] on button "Complete" at bounding box center [250, 188] width 89 height 23
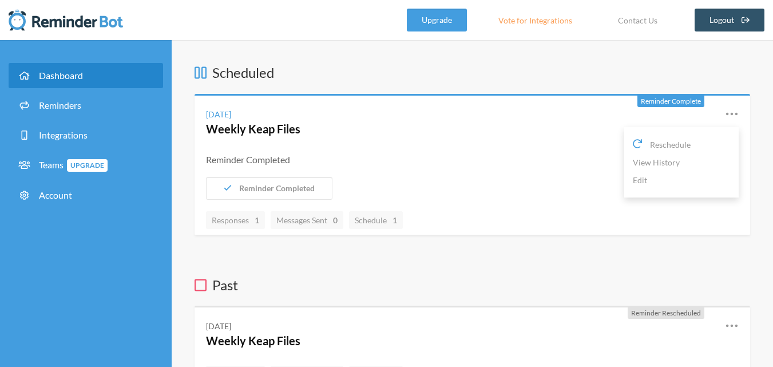
click at [729, 116] on icon at bounding box center [732, 114] width 14 height 14
click at [485, 277] on h3 "Past" at bounding box center [471, 284] width 555 height 19
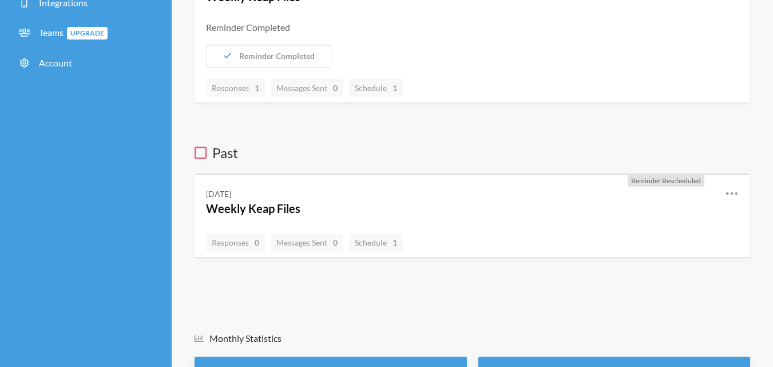
scroll to position [172, 0]
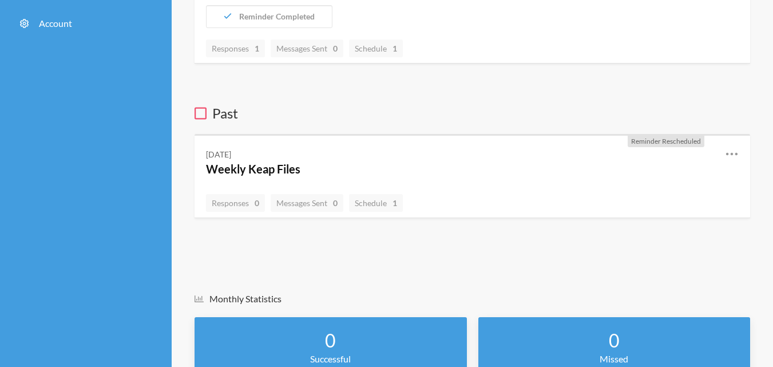
click at [712, 154] on div "Reschedule View History Edit" at bounding box center [723, 162] width 31 height 30
click at [732, 154] on icon at bounding box center [731, 154] width 11 height 3
click at [505, 253] on div "Scheduled Reminder Complete [DATE] Weekly Keap Files Reschedule View History Ed…" at bounding box center [471, 206] width 555 height 630
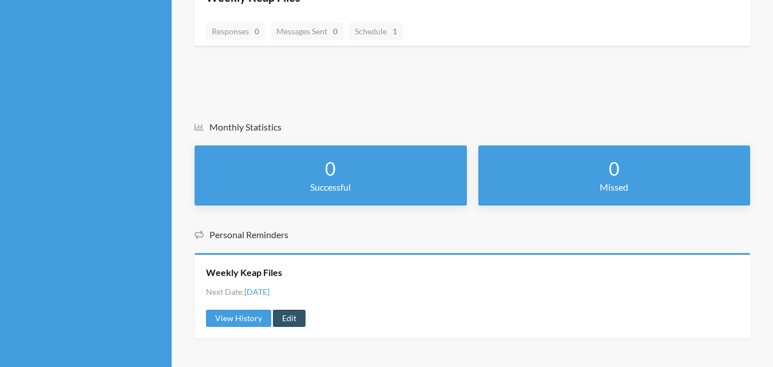
scroll to position [349, 0]
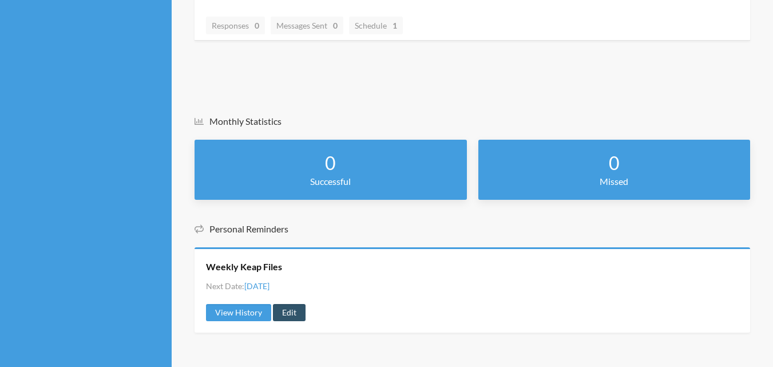
click at [275, 232] on h5 "Personal Reminders" at bounding box center [471, 229] width 555 height 13
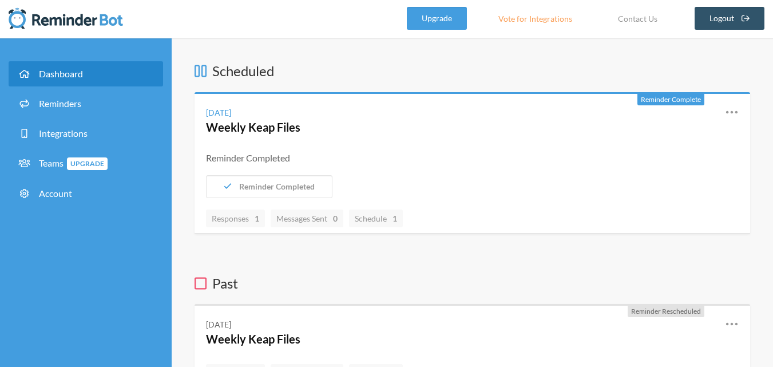
scroll to position [0, 0]
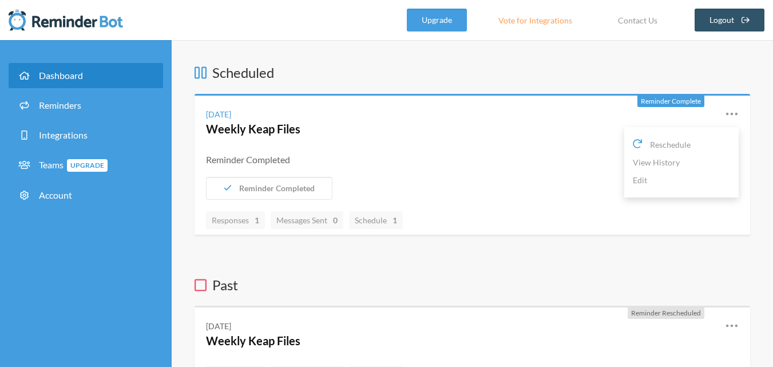
click at [731, 110] on icon at bounding box center [732, 114] width 14 height 14
click at [551, 260] on div "Scheduled Reminder Complete [DATE] Weekly Keap Files Reschedule View History Ed…" at bounding box center [471, 226] width 555 height 327
click at [722, 113] on div "Reschedule View History Edit" at bounding box center [723, 122] width 31 height 30
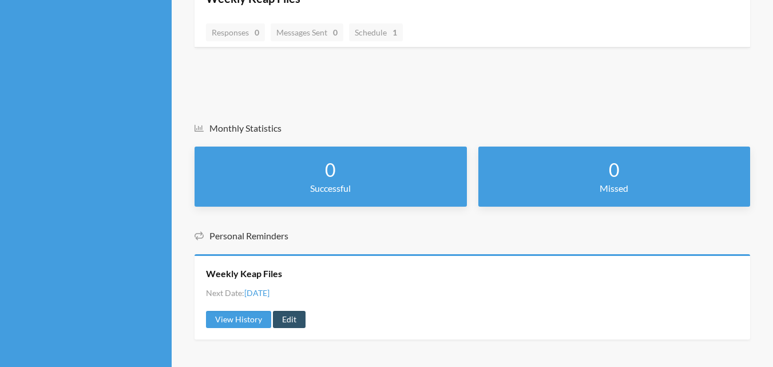
scroll to position [349, 0]
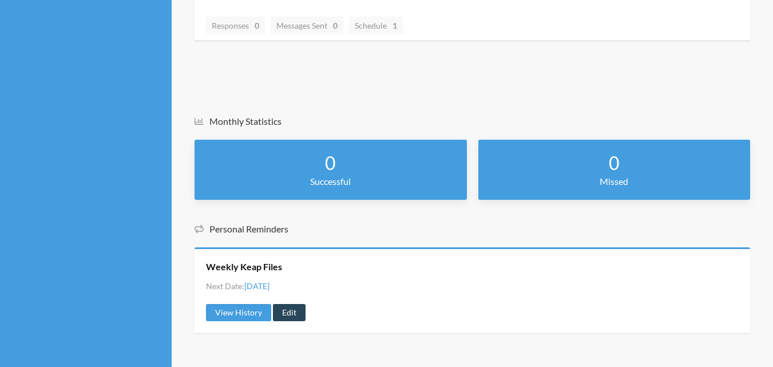
click at [287, 312] on link "Edit" at bounding box center [289, 312] width 33 height 17
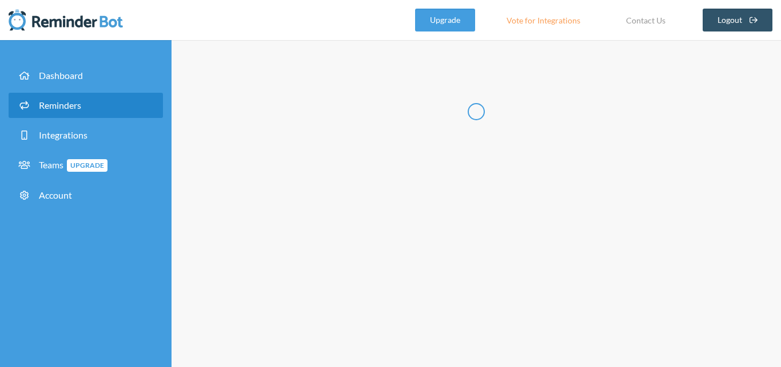
radio input "false"
radio input "true"
type input "Weekly Keap Files"
checkbox input "true"
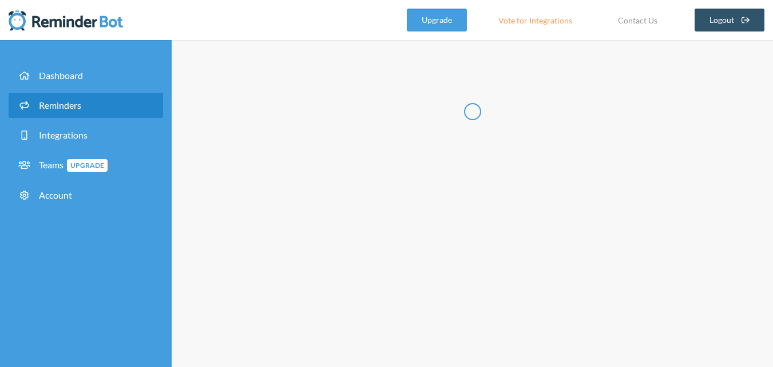
select select "17:45:00"
select select "17:30:00"
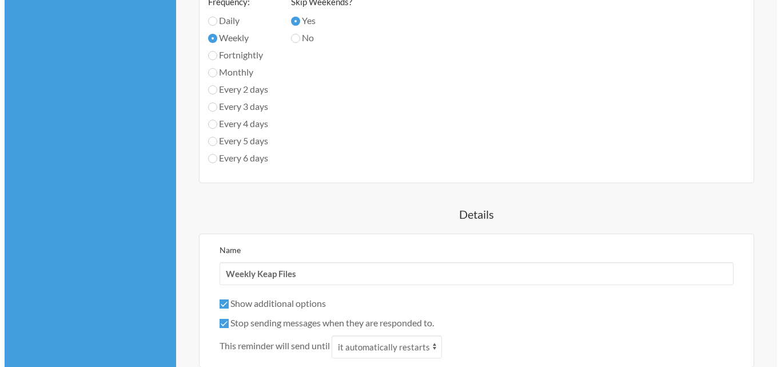
scroll to position [890, 0]
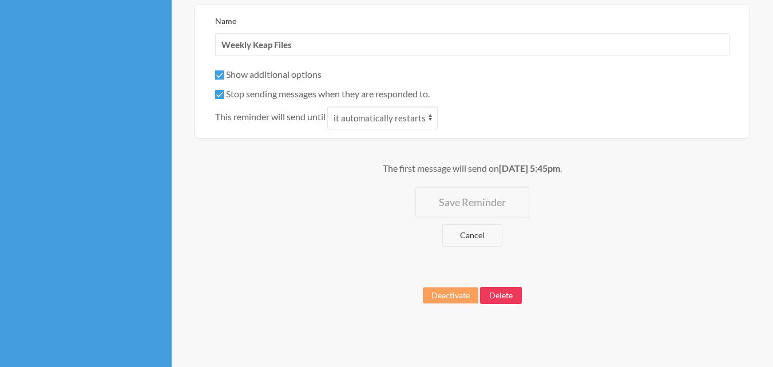
click at [507, 288] on button "Delete" at bounding box center [501, 295] width 42 height 17
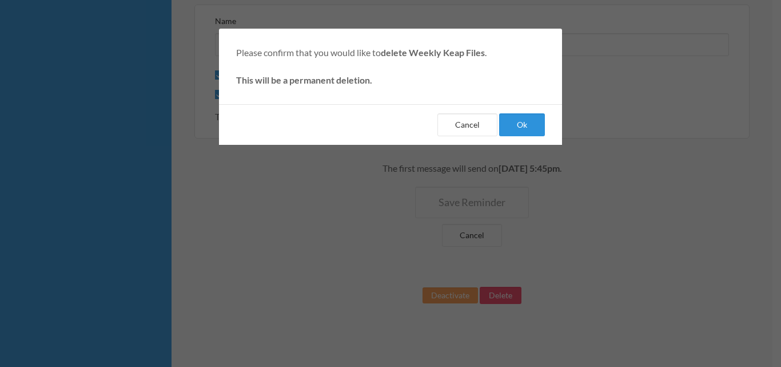
select select "C09AD6JUU7K"
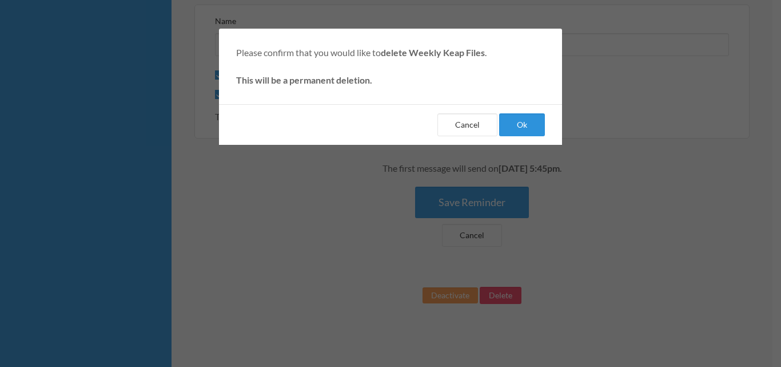
click at [534, 122] on button "Ok" at bounding box center [522, 124] width 46 height 23
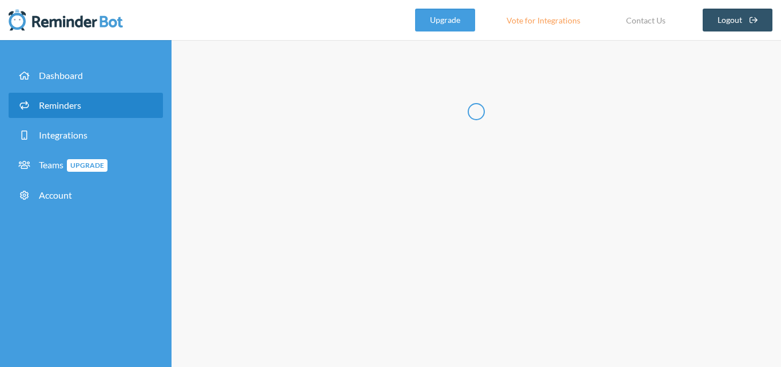
select select "08:30:00"
select select "09:30:00"
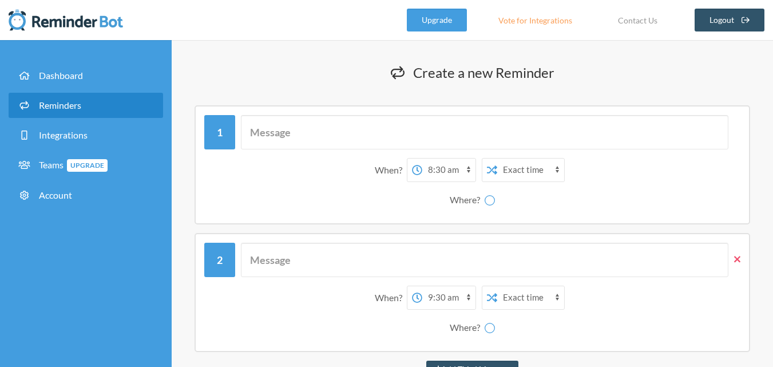
click at [737, 259] on icon at bounding box center [737, 259] width 6 height 6
select select "C09AD6JUU7K"
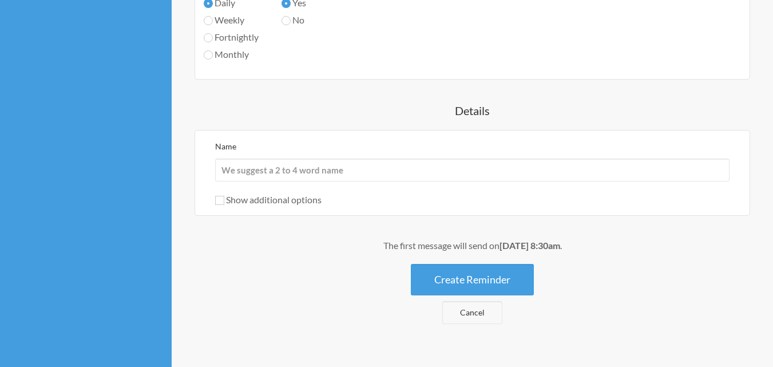
scroll to position [595, 0]
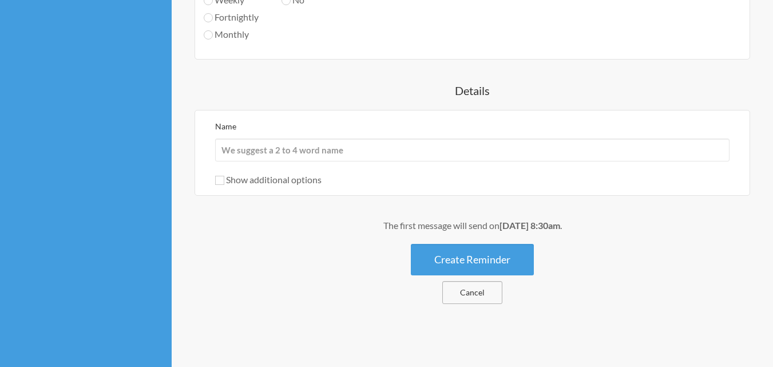
click at [475, 295] on link "Cancel" at bounding box center [472, 292] width 60 height 23
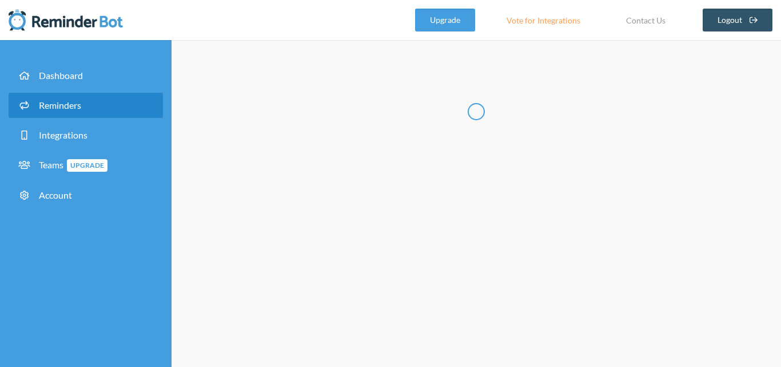
select select "07:30:00"
select select "08:30:00"
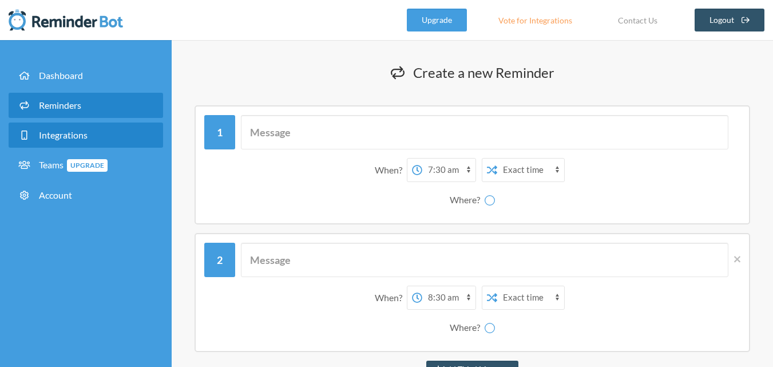
select select "C09AD6JUU7K"
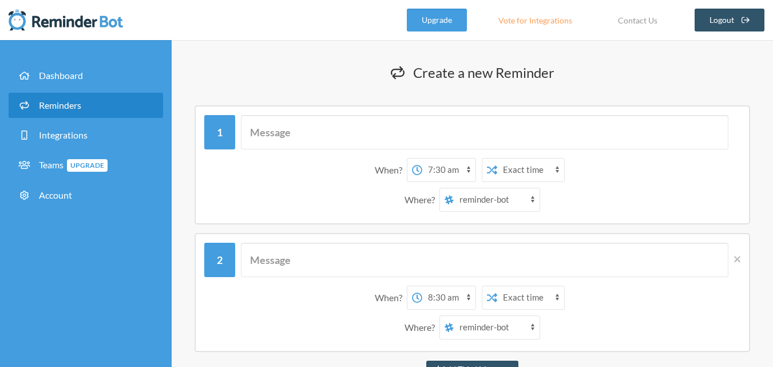
click at [79, 104] on span "Reminders" at bounding box center [60, 105] width 42 height 11
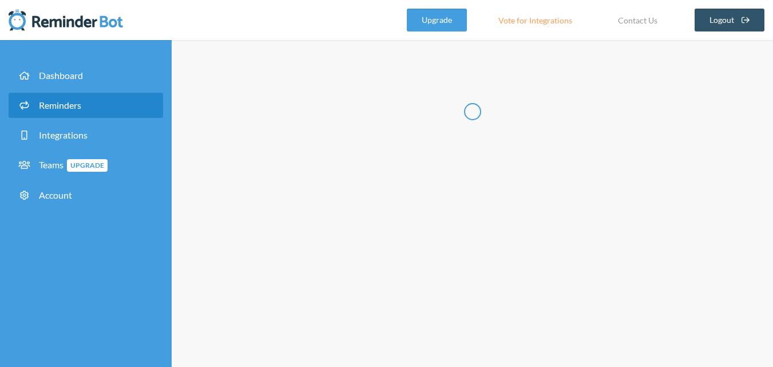
select select "09:30:00"
select select "10:30:00"
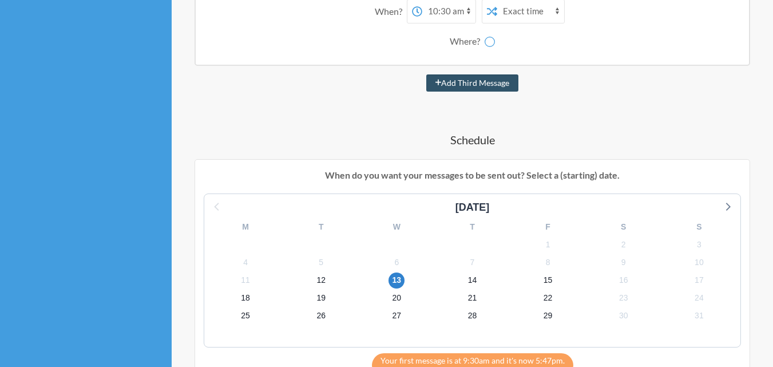
select select "C09AD6JUU7K"
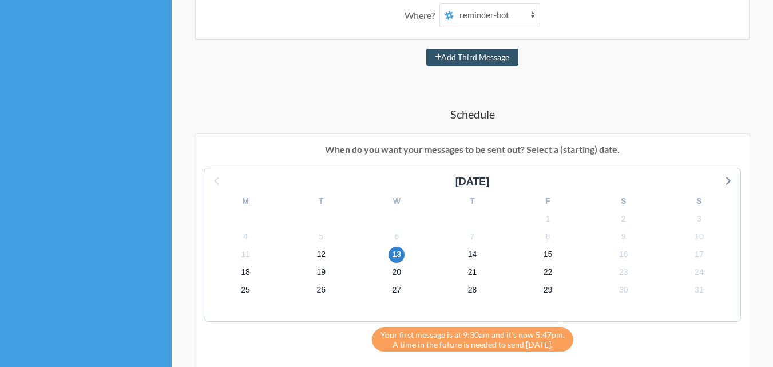
scroll to position [208, 0]
